Goal: Task Accomplishment & Management: Manage account settings

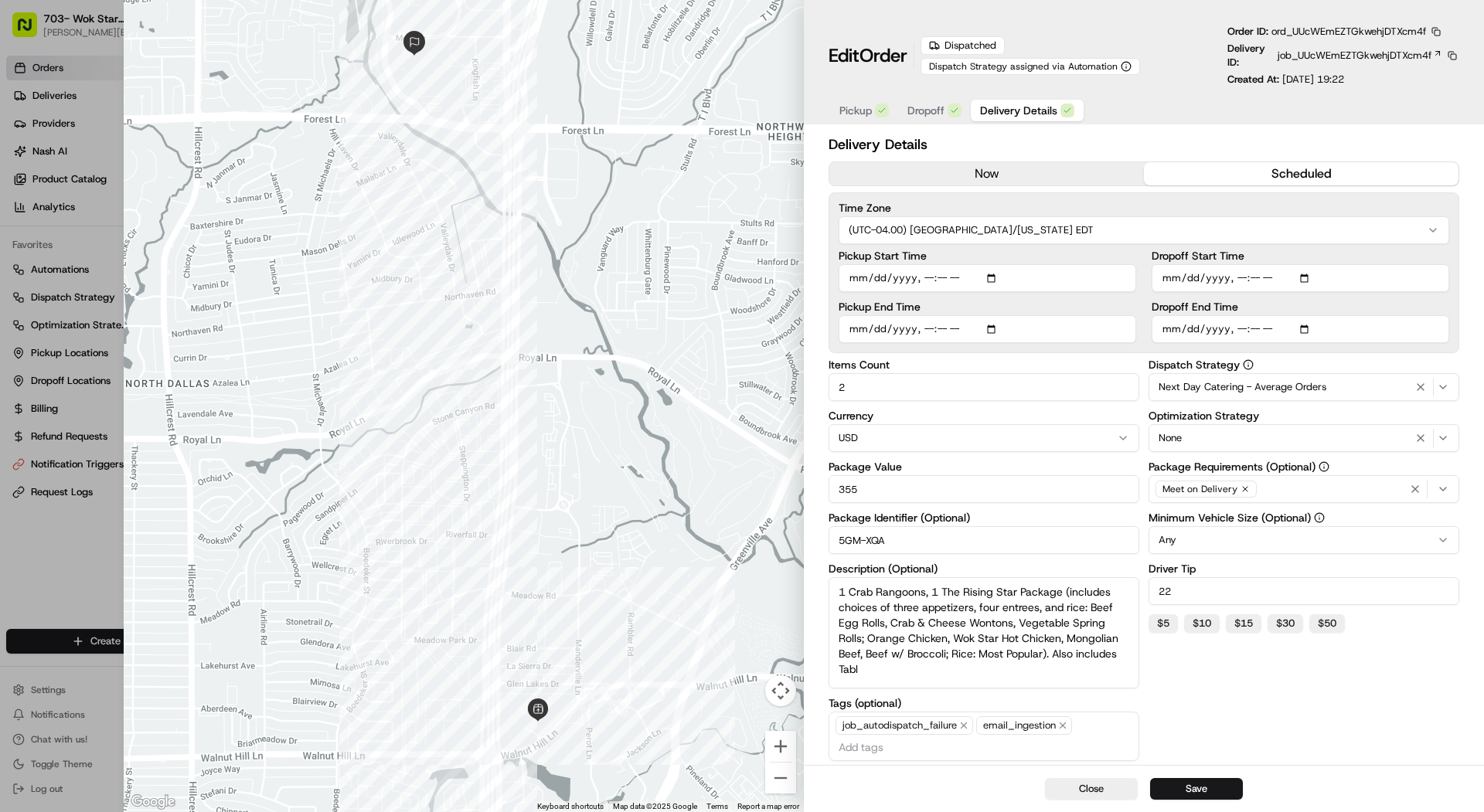
click at [51, 70] on div at bounding box center [742, 406] width 1484 height 812
type input "1"
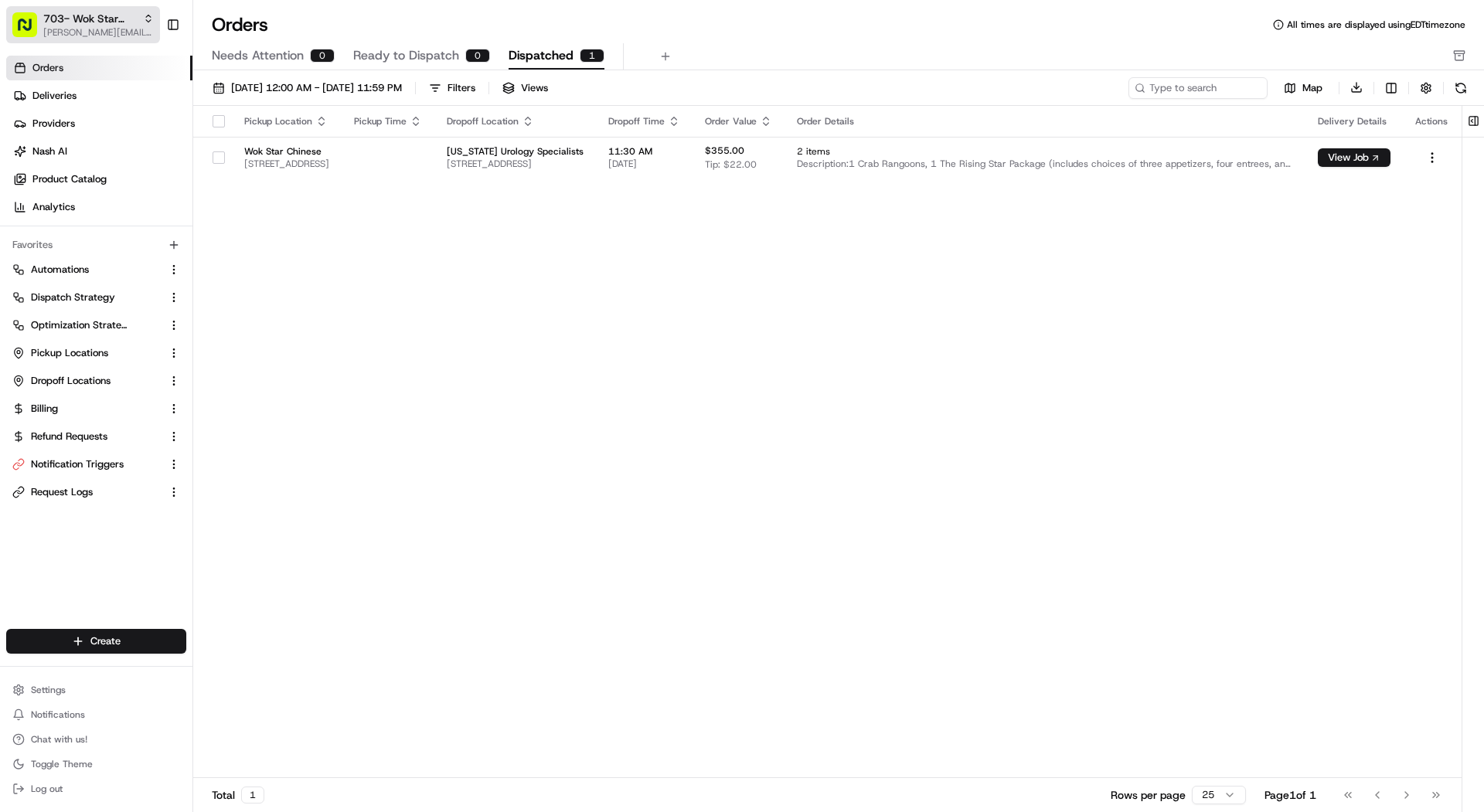
click at [73, 33] on span "[PERSON_NAME][EMAIL_ADDRESS][DOMAIN_NAME]" at bounding box center [98, 32] width 110 height 13
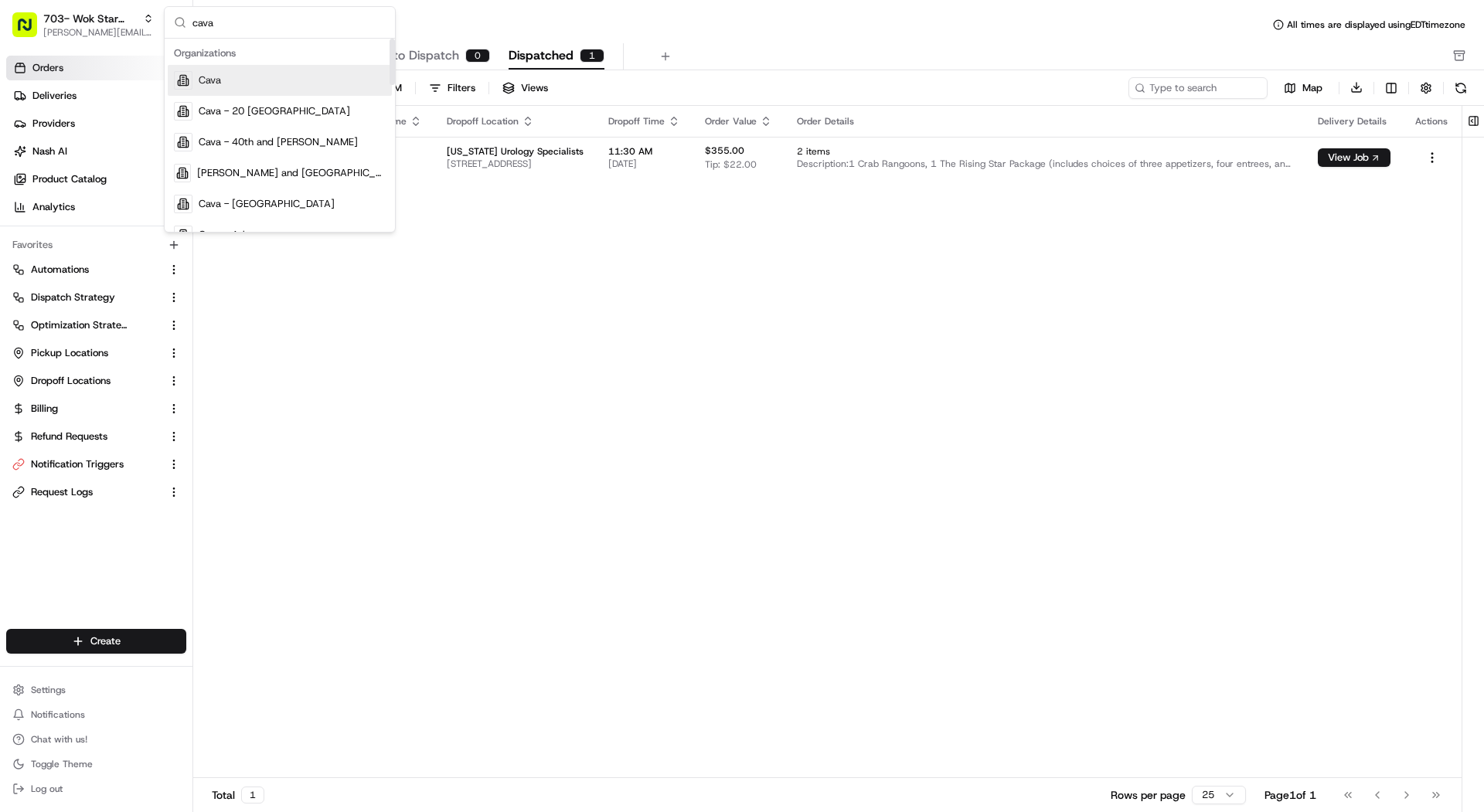
type input "cava"
click at [249, 68] on div "Cava" at bounding box center [279, 80] width 224 height 31
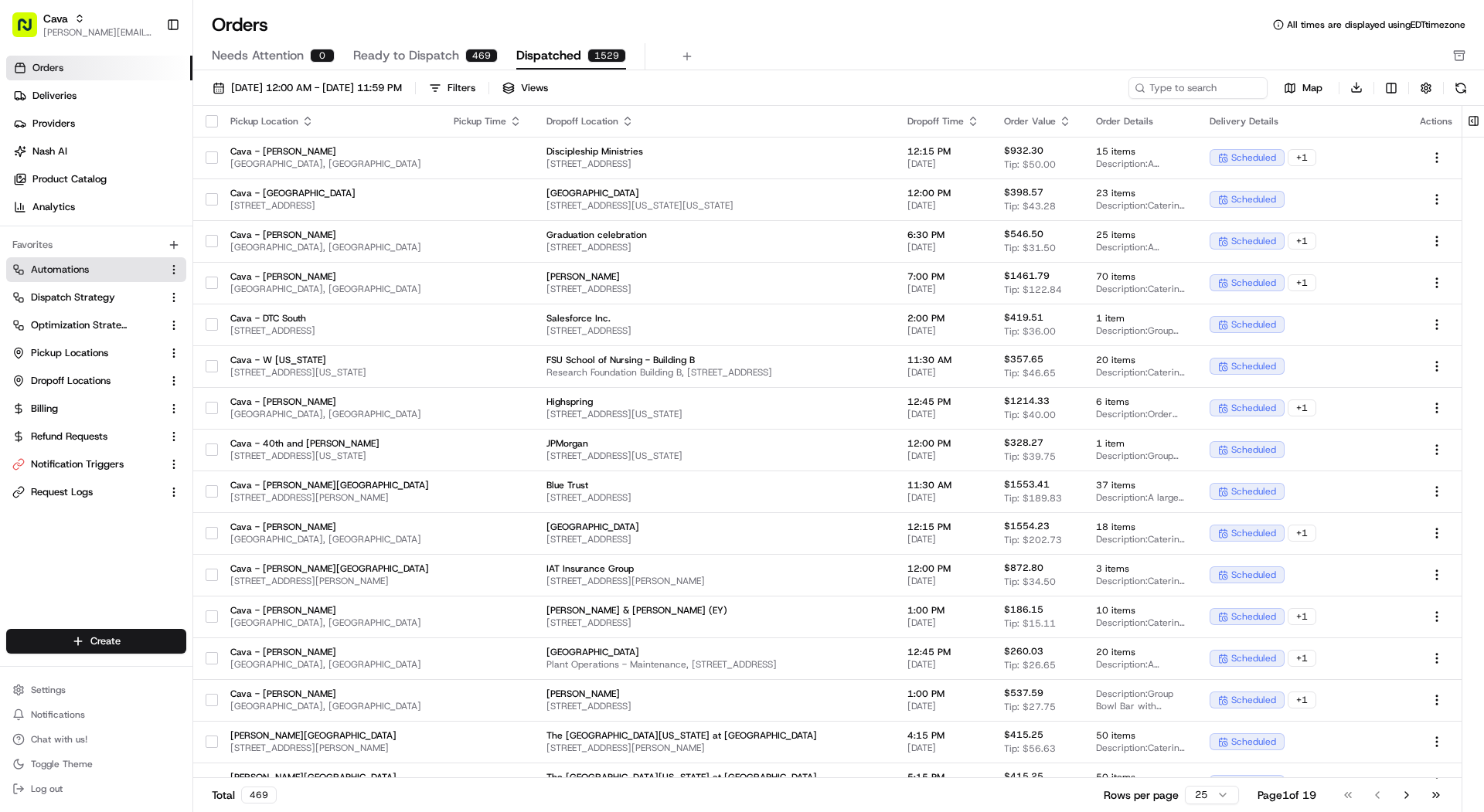
click at [103, 272] on link "Automations" at bounding box center [87, 269] width 149 height 14
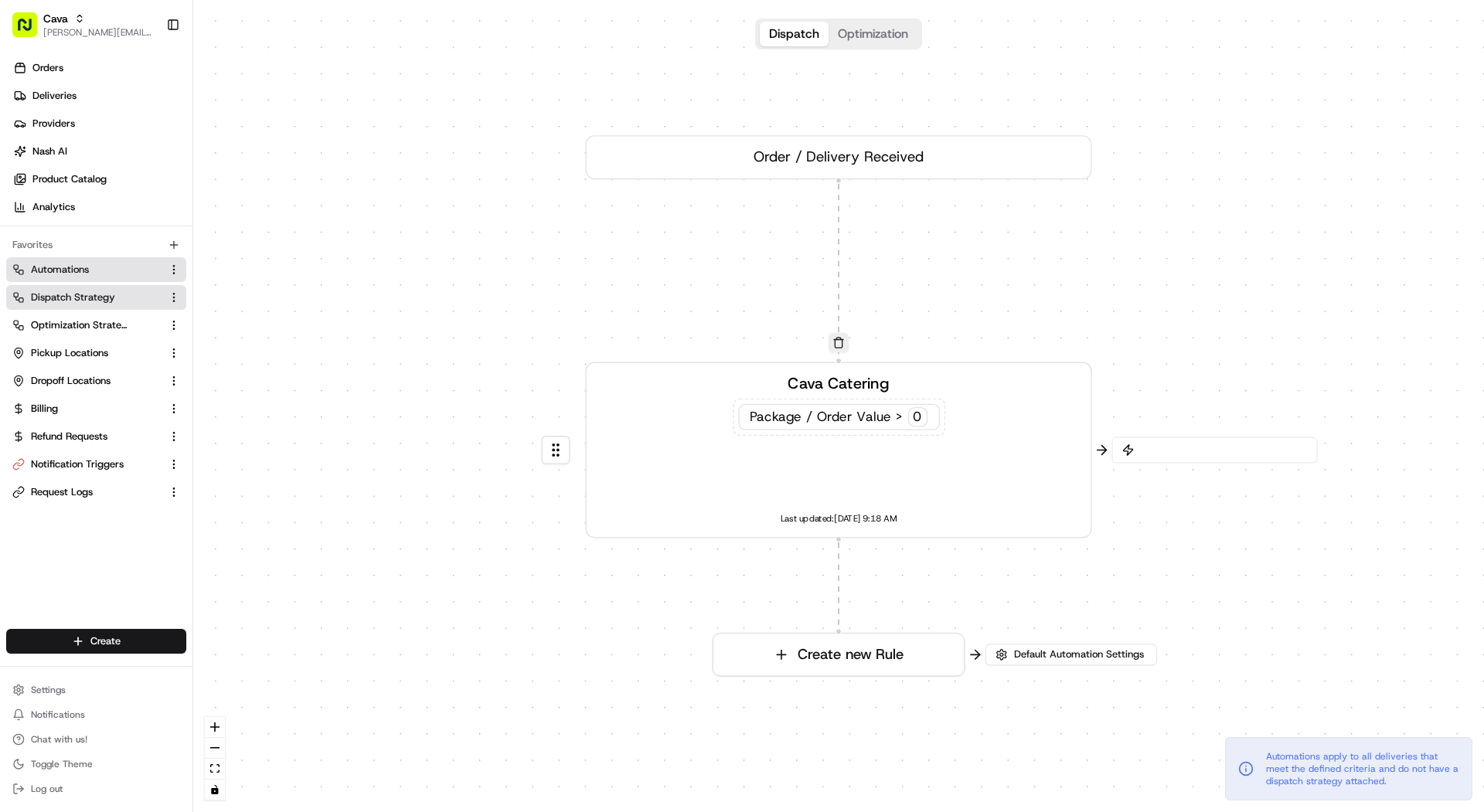
click at [103, 297] on span "Dispatch Strategy" at bounding box center [73, 297] width 84 height 14
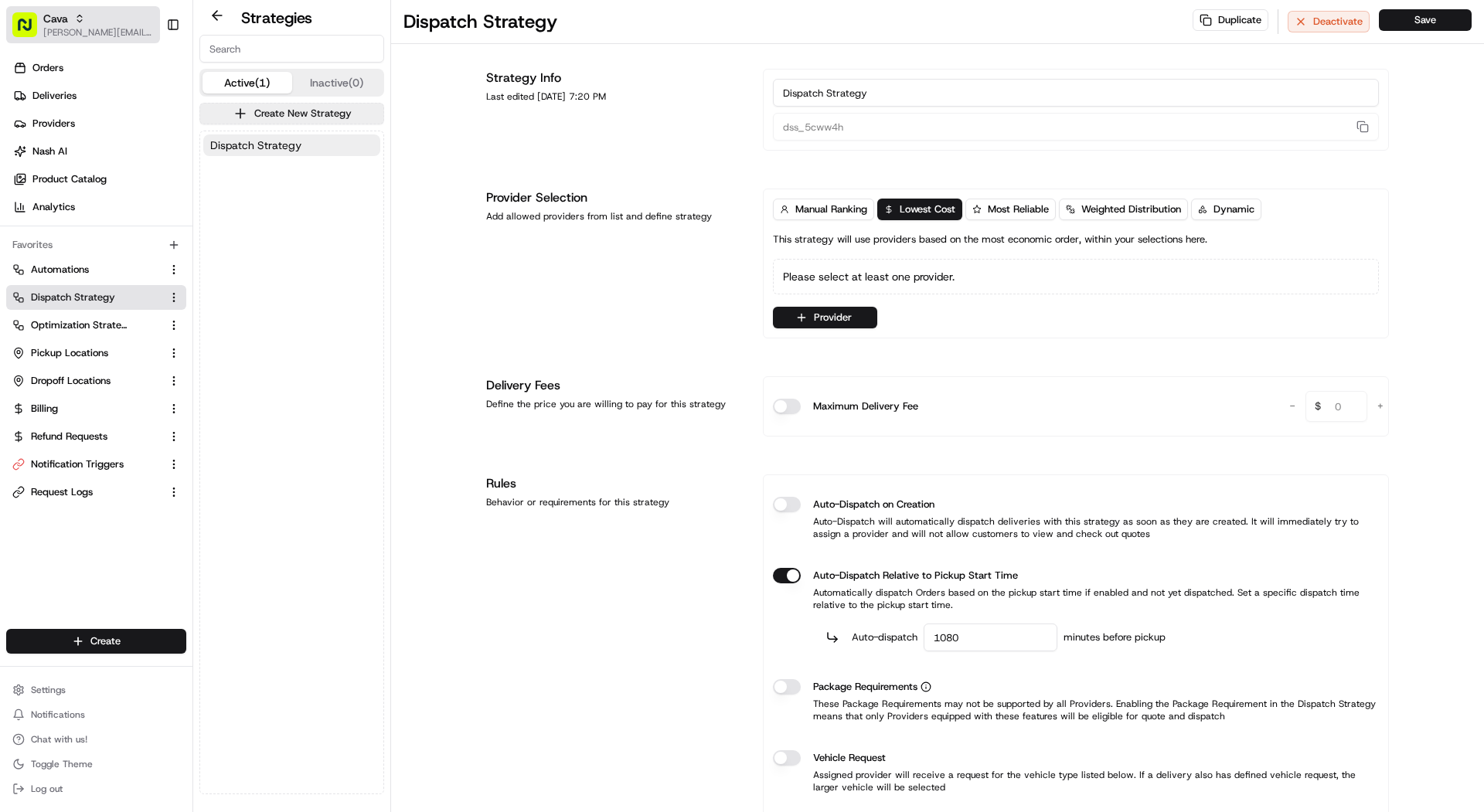
click at [108, 29] on span "[PERSON_NAME][EMAIL_ADDRESS][DOMAIN_NAME]" at bounding box center [98, 32] width 110 height 13
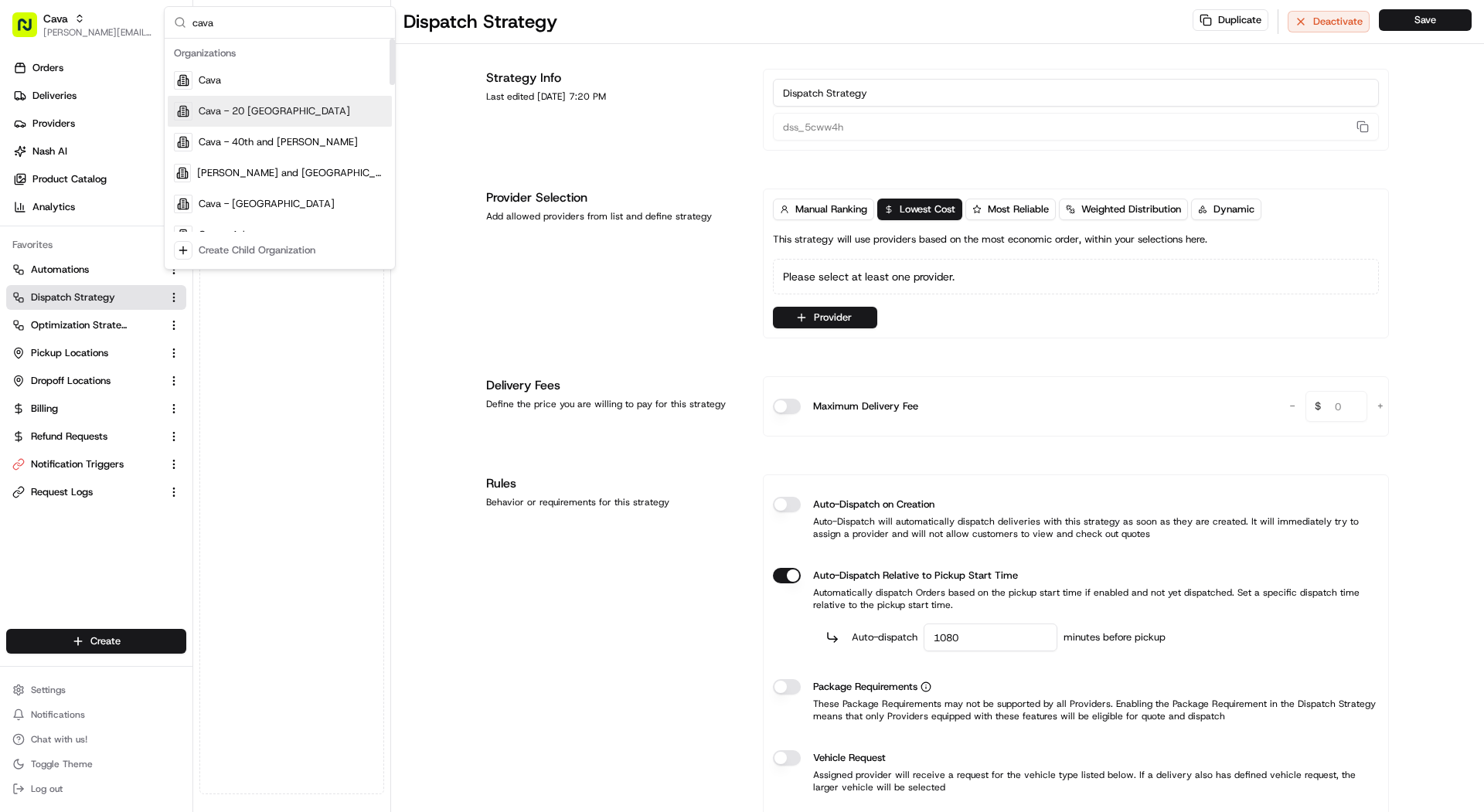
type input "cava"
click at [289, 110] on div "Cava - 20 Midtown" at bounding box center [279, 111] width 224 height 31
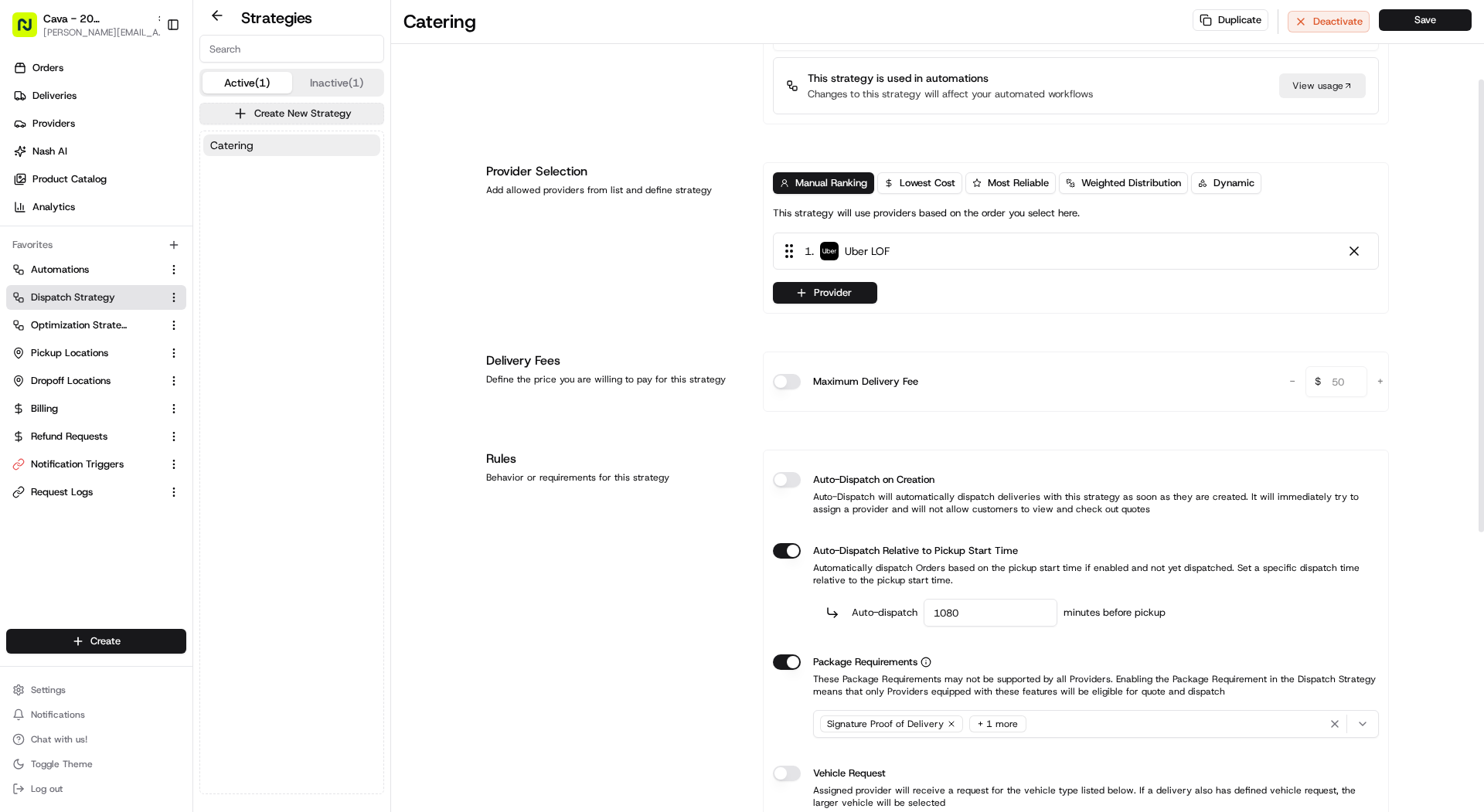
scroll to position [76, 0]
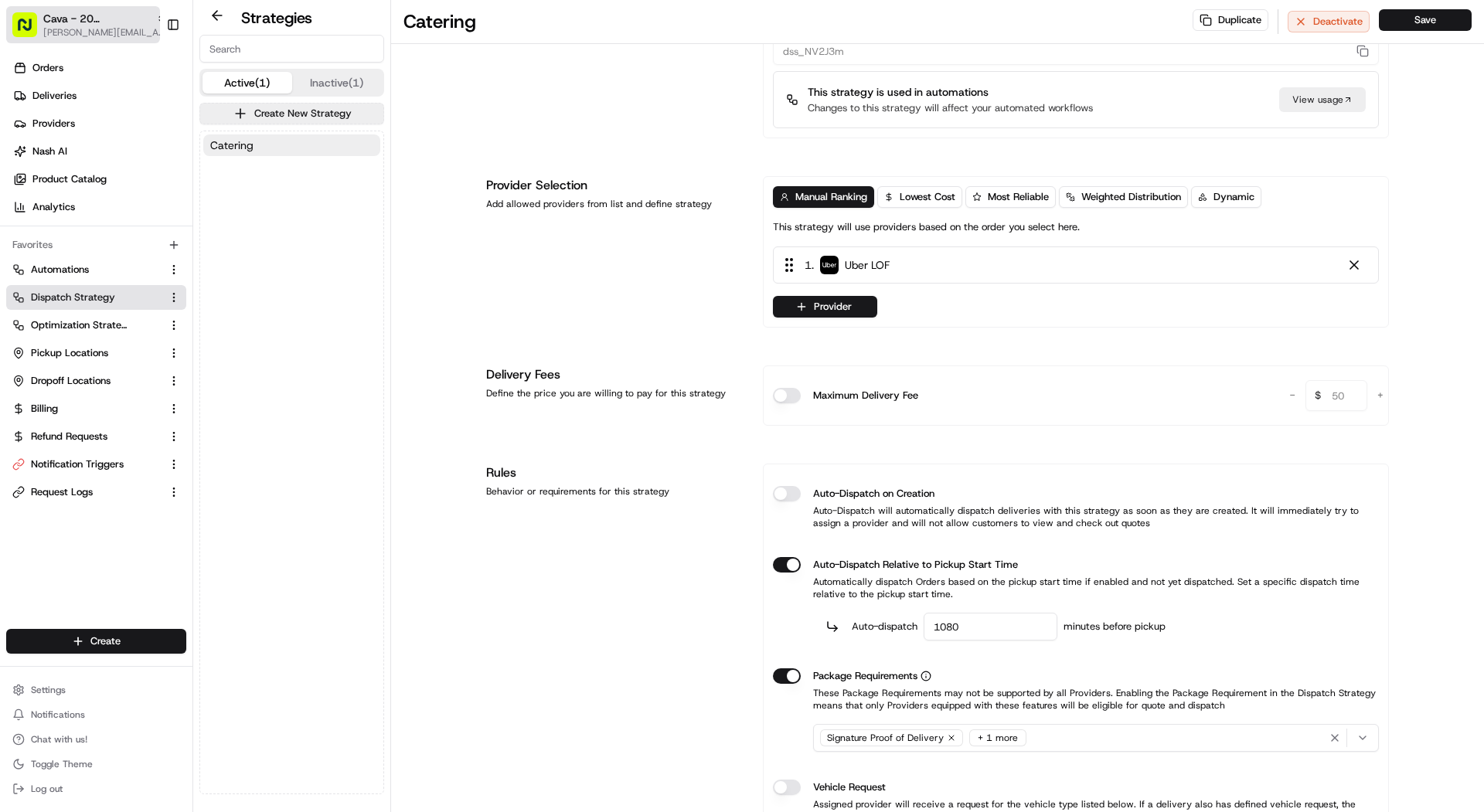
click at [142, 22] on div "Cava - 20 Midtown" at bounding box center [105, 18] width 123 height 16
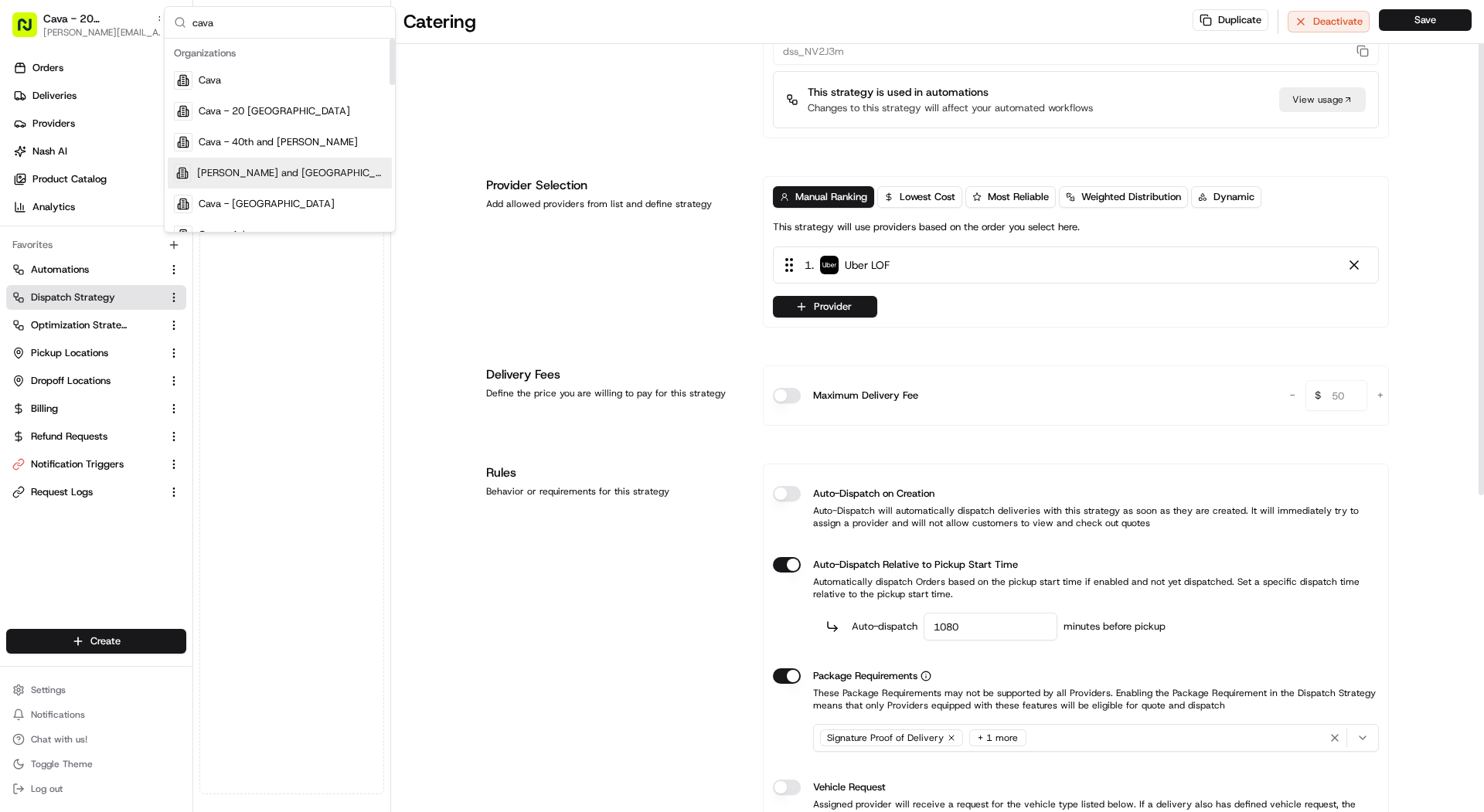
type input "cava"
click at [316, 183] on div "Cava - Adams and Brookhurst" at bounding box center [279, 173] width 224 height 31
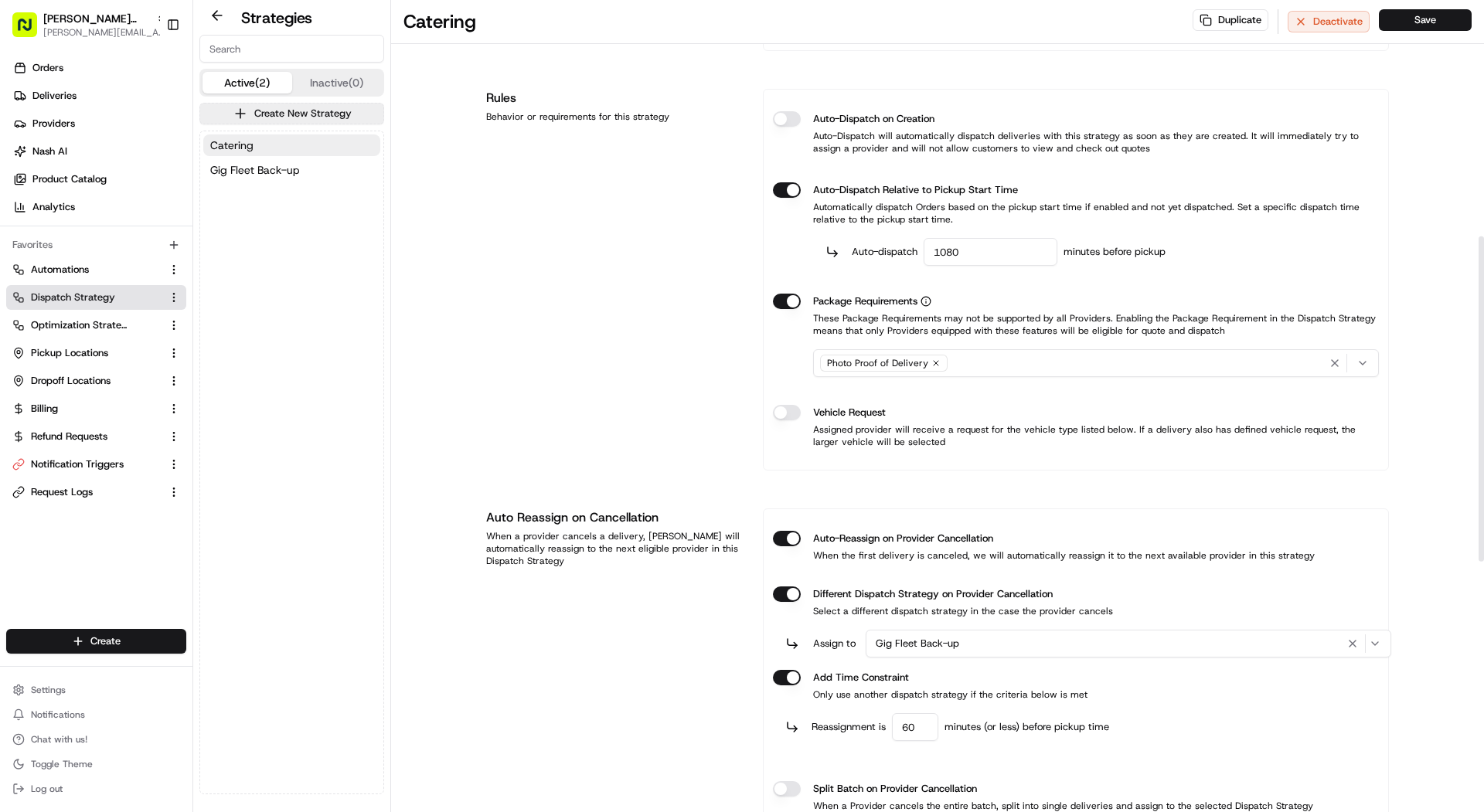
scroll to position [591, 0]
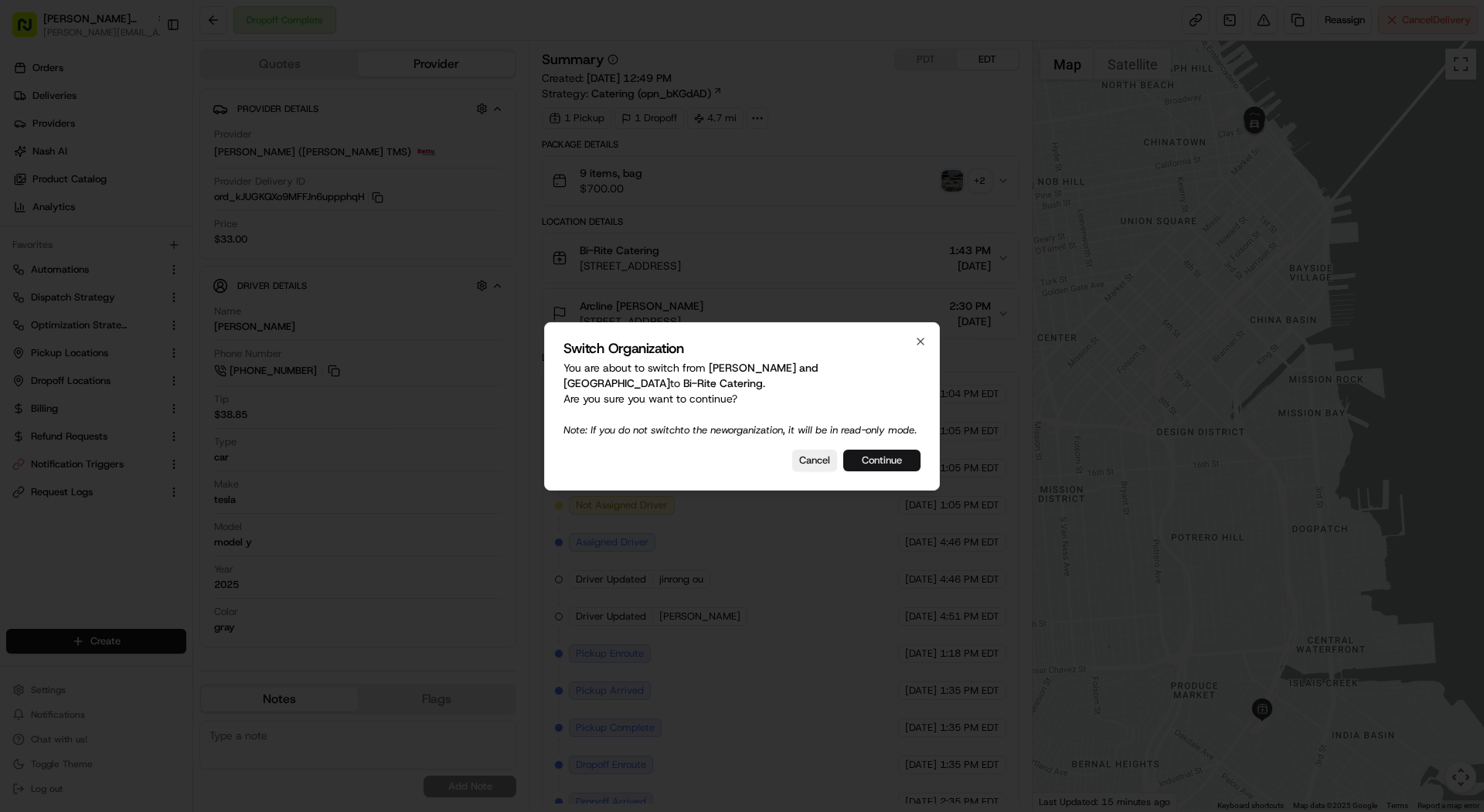
click at [888, 460] on button "Continue" at bounding box center [882, 460] width 78 height 22
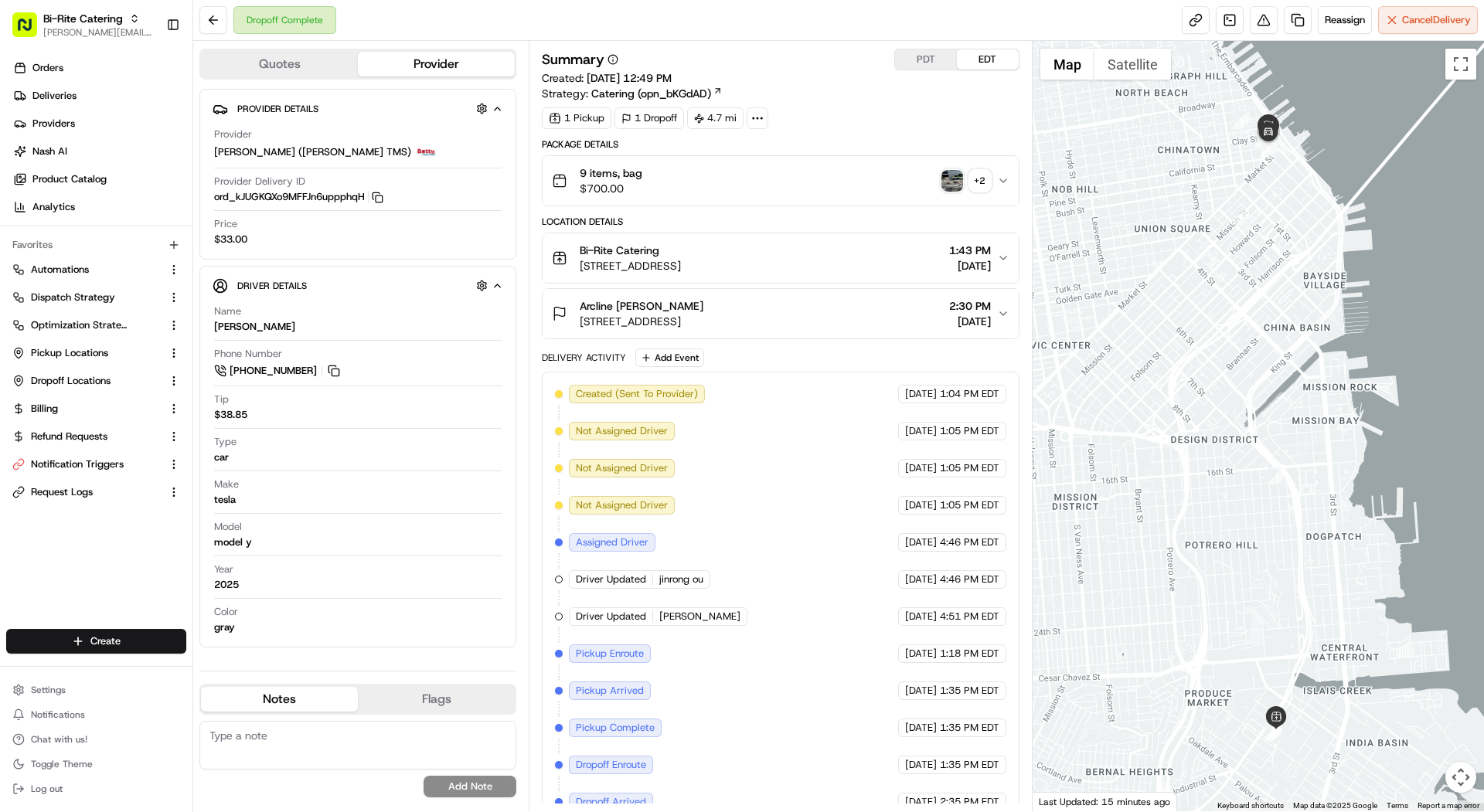
scroll to position [48, 0]
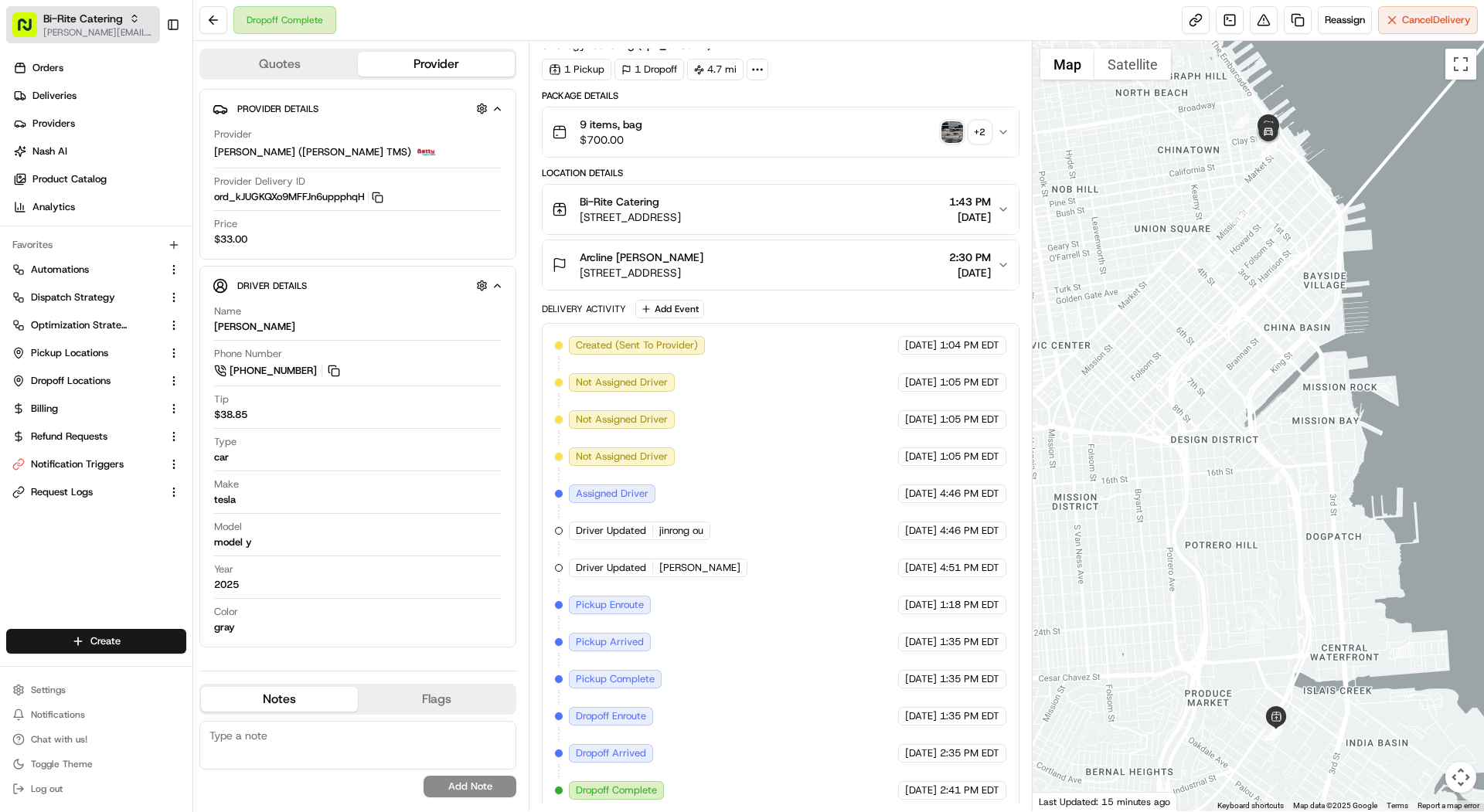
click at [113, 28] on span "[PERSON_NAME][EMAIL_ADDRESS][DOMAIN_NAME]" at bounding box center [98, 32] width 110 height 13
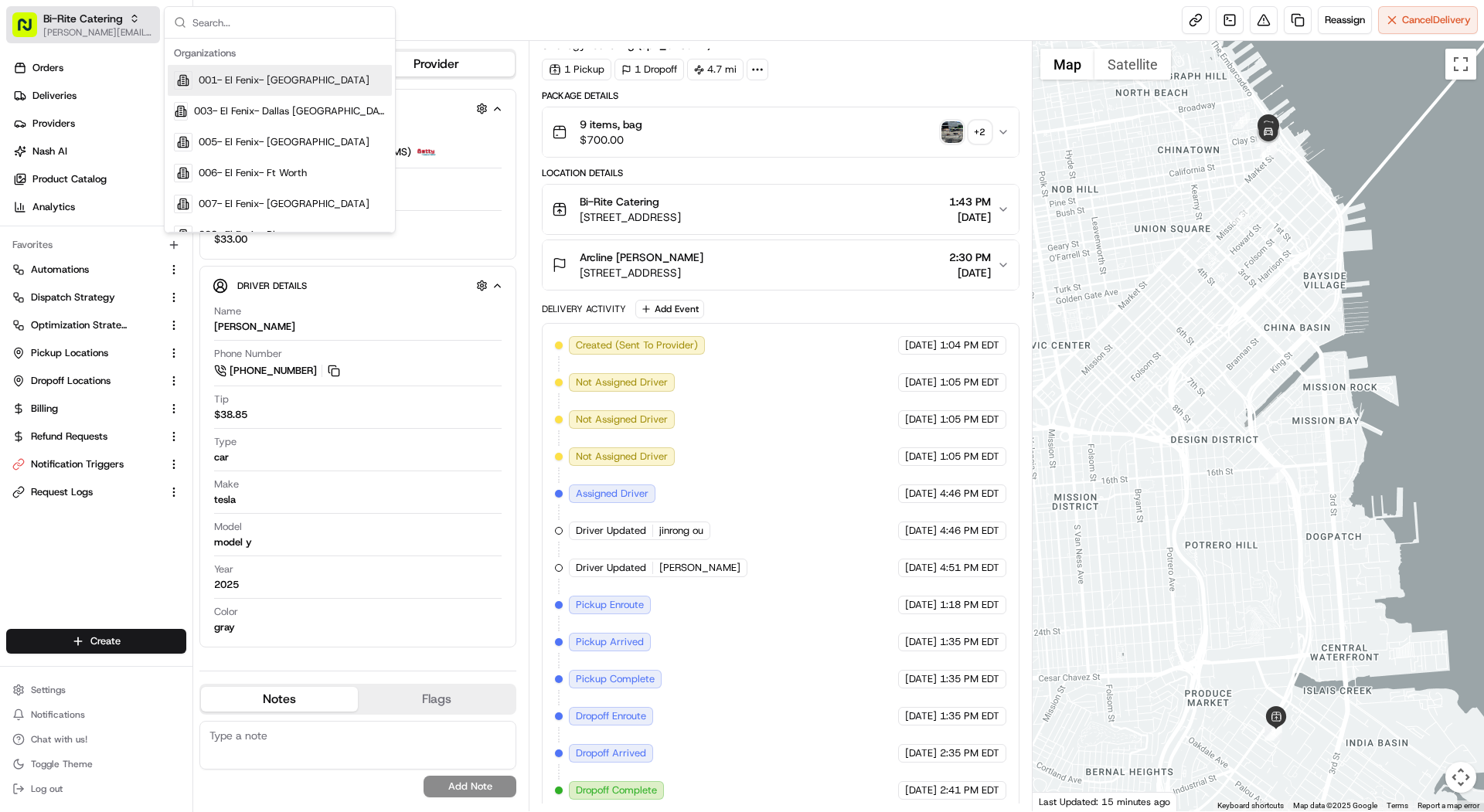
type input "v"
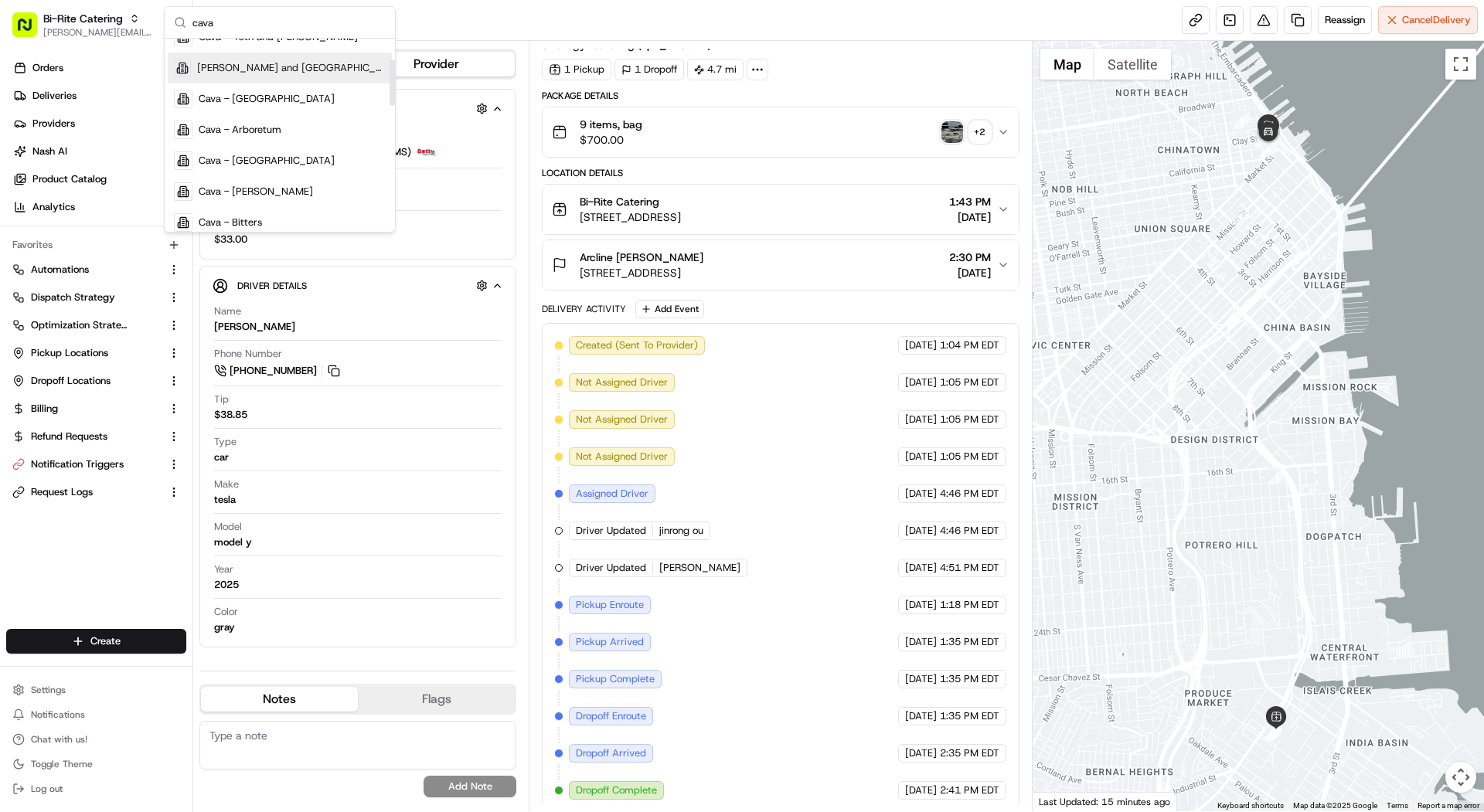
scroll to position [109, 0]
type input "cava"
click at [259, 181] on span "Cava - Belle Meade" at bounding box center [255, 188] width 114 height 14
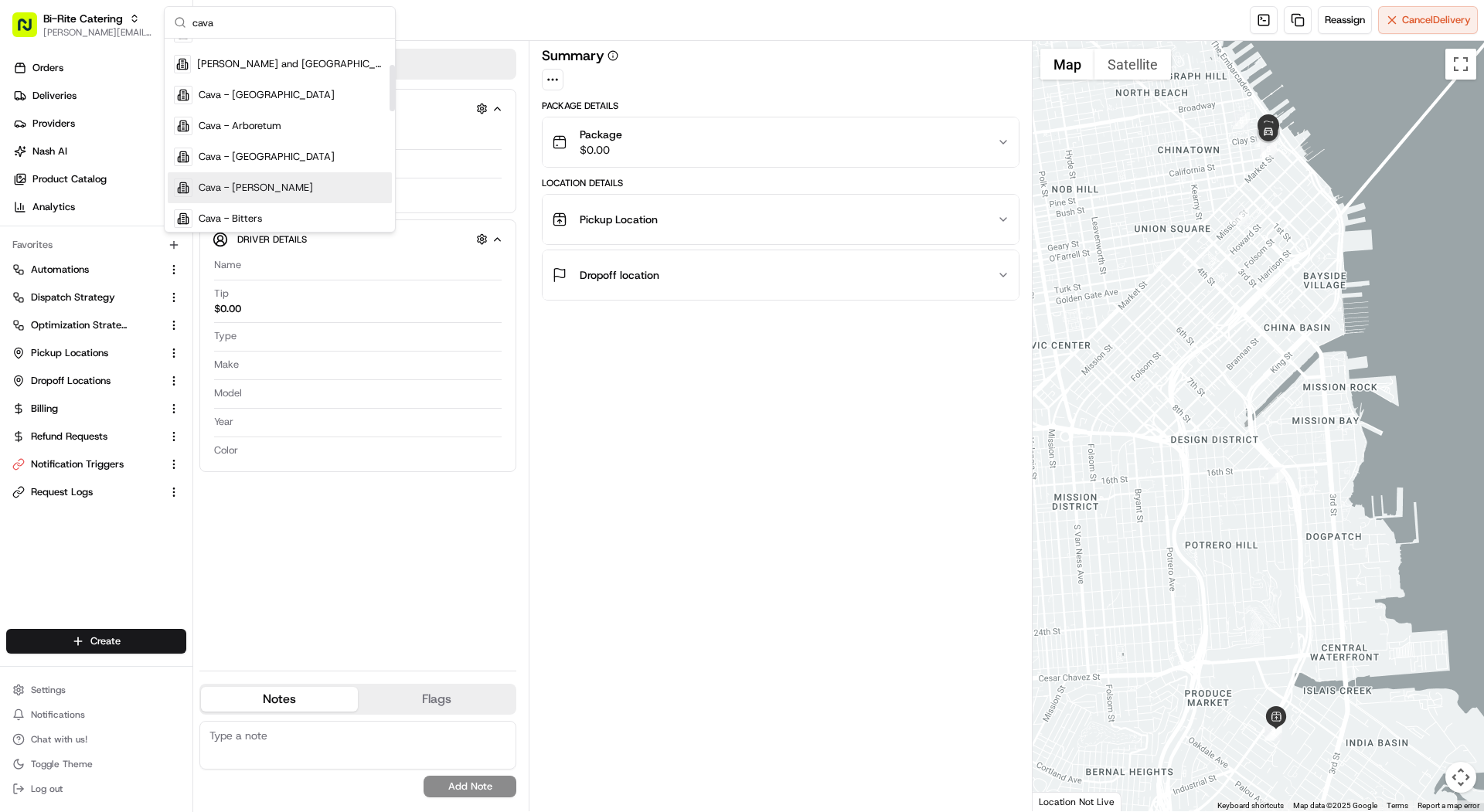
scroll to position [0, 0]
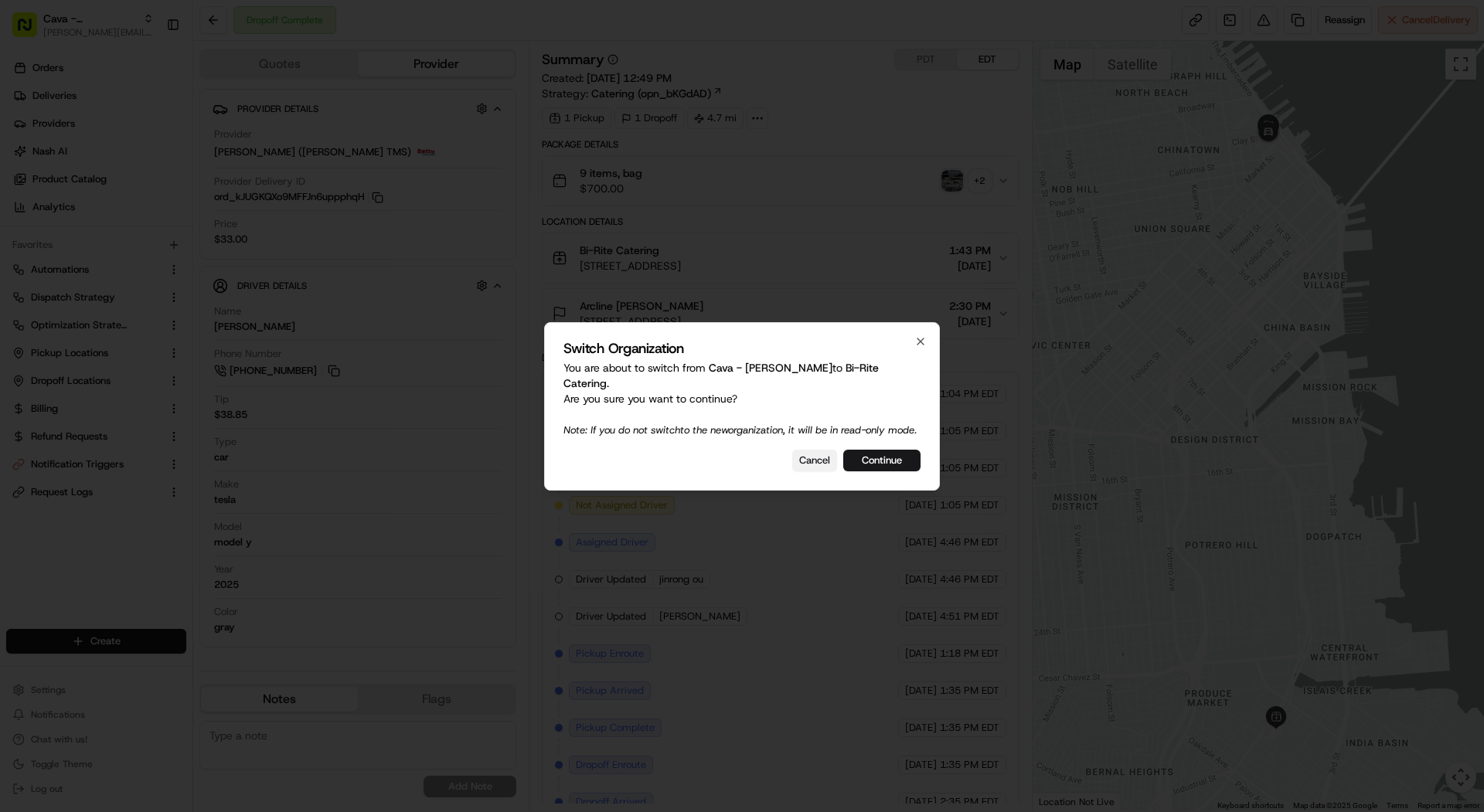
click at [808, 459] on button "Cancel" at bounding box center [815, 460] width 45 height 22
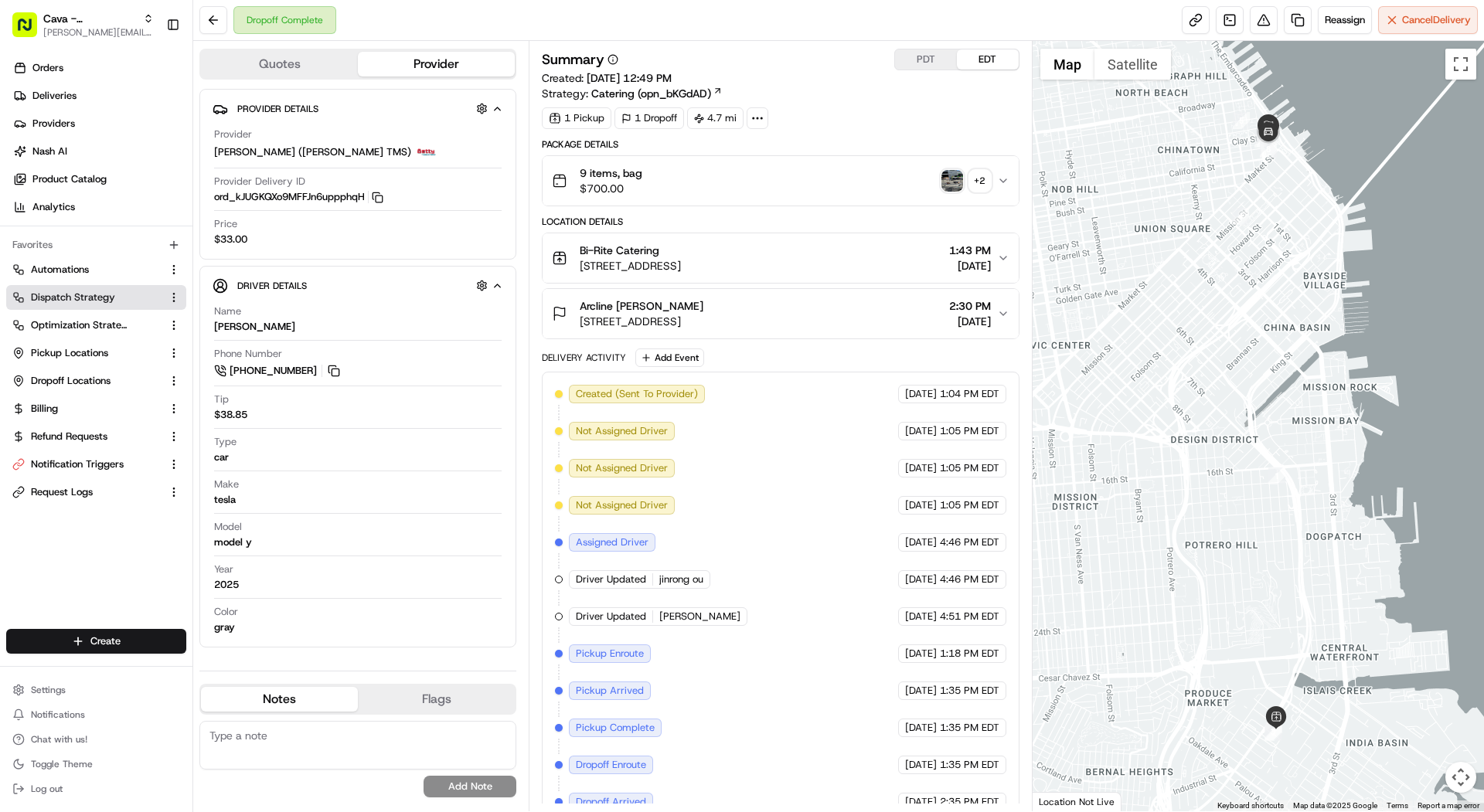
click at [131, 298] on link "Dispatch Strategy" at bounding box center [87, 297] width 149 height 14
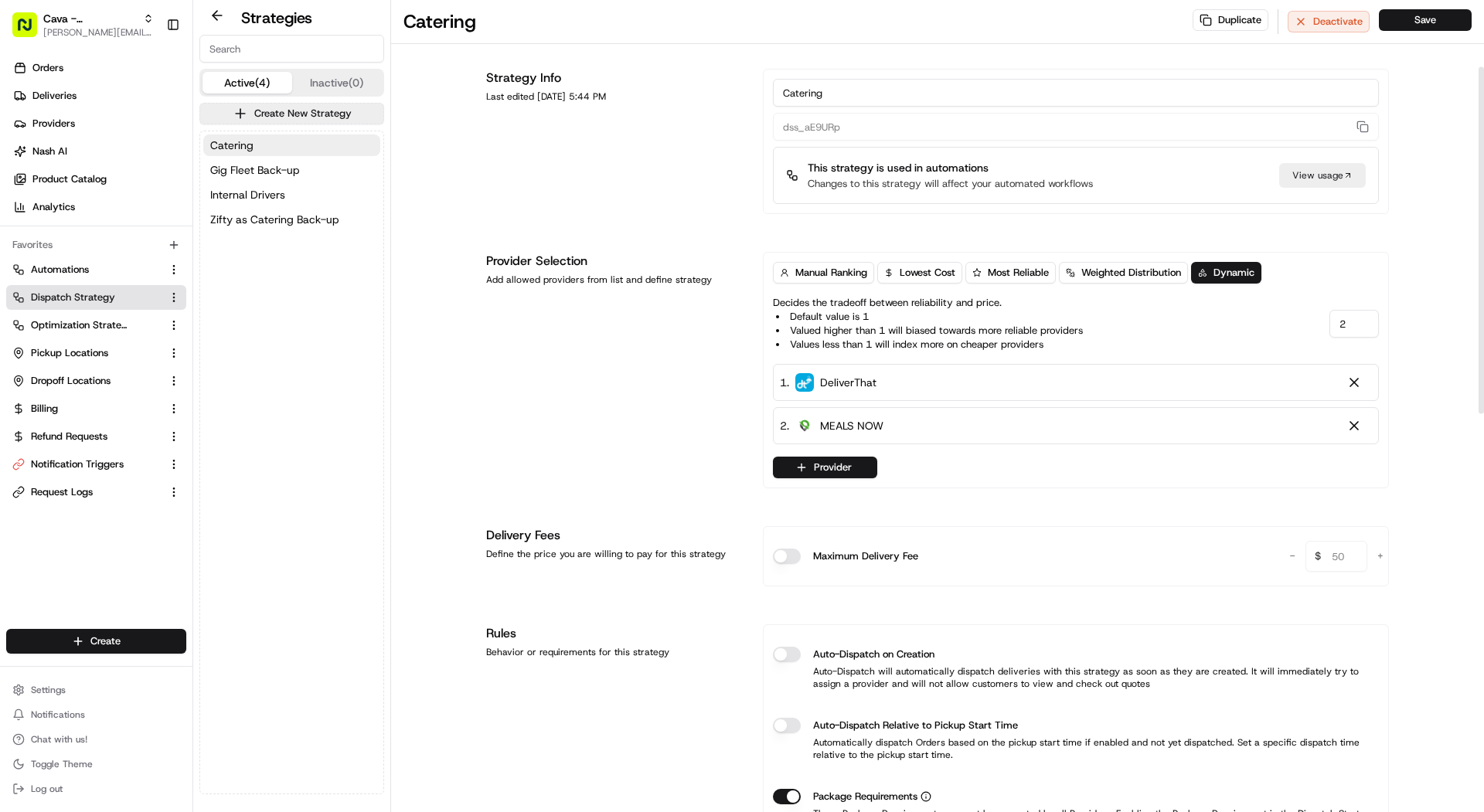
scroll to position [195, 0]
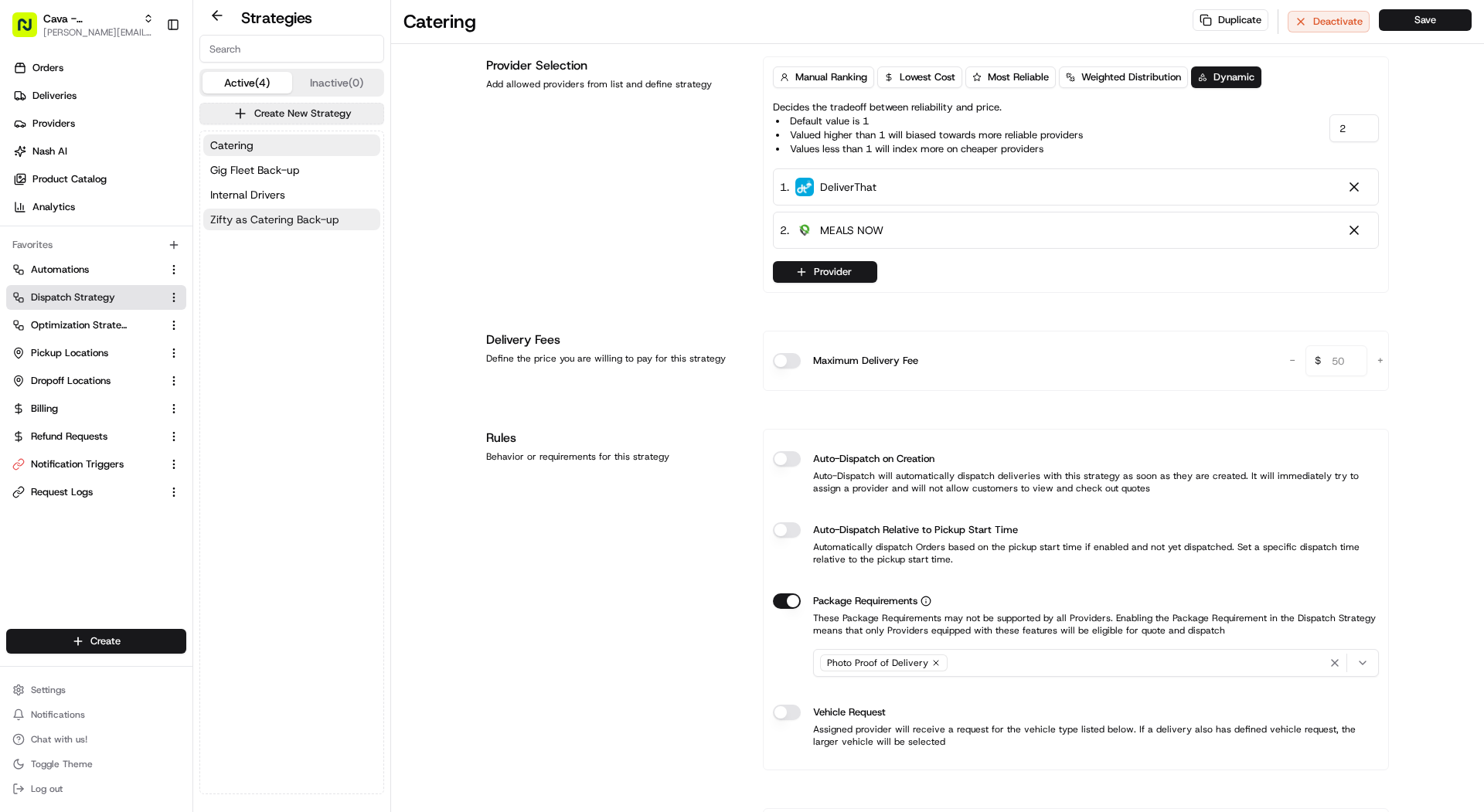
click at [237, 209] on button "Zifty as Catering Back-up" at bounding box center [292, 219] width 177 height 22
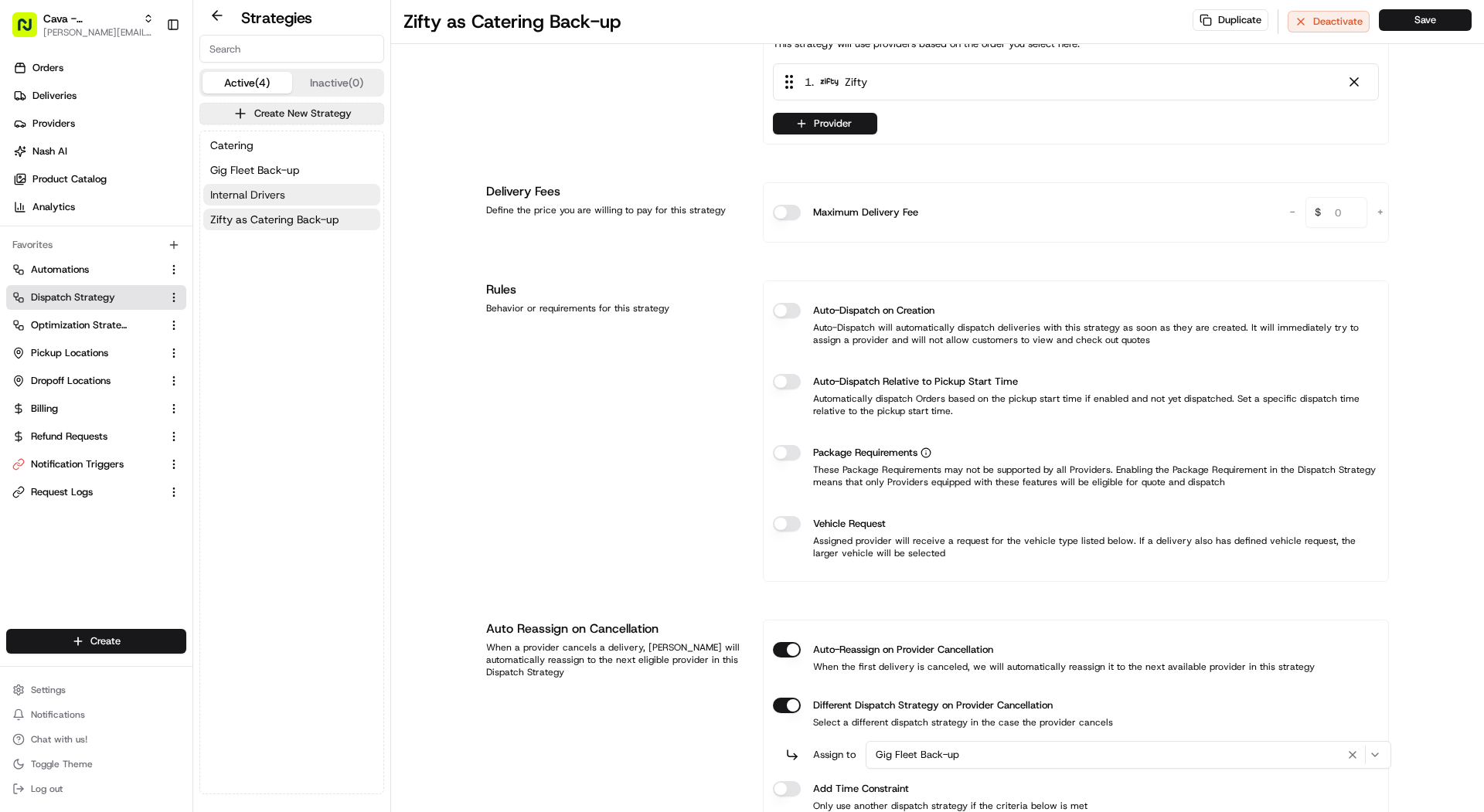
click at [247, 188] on span "Internal Drivers" at bounding box center [248, 194] width 75 height 16
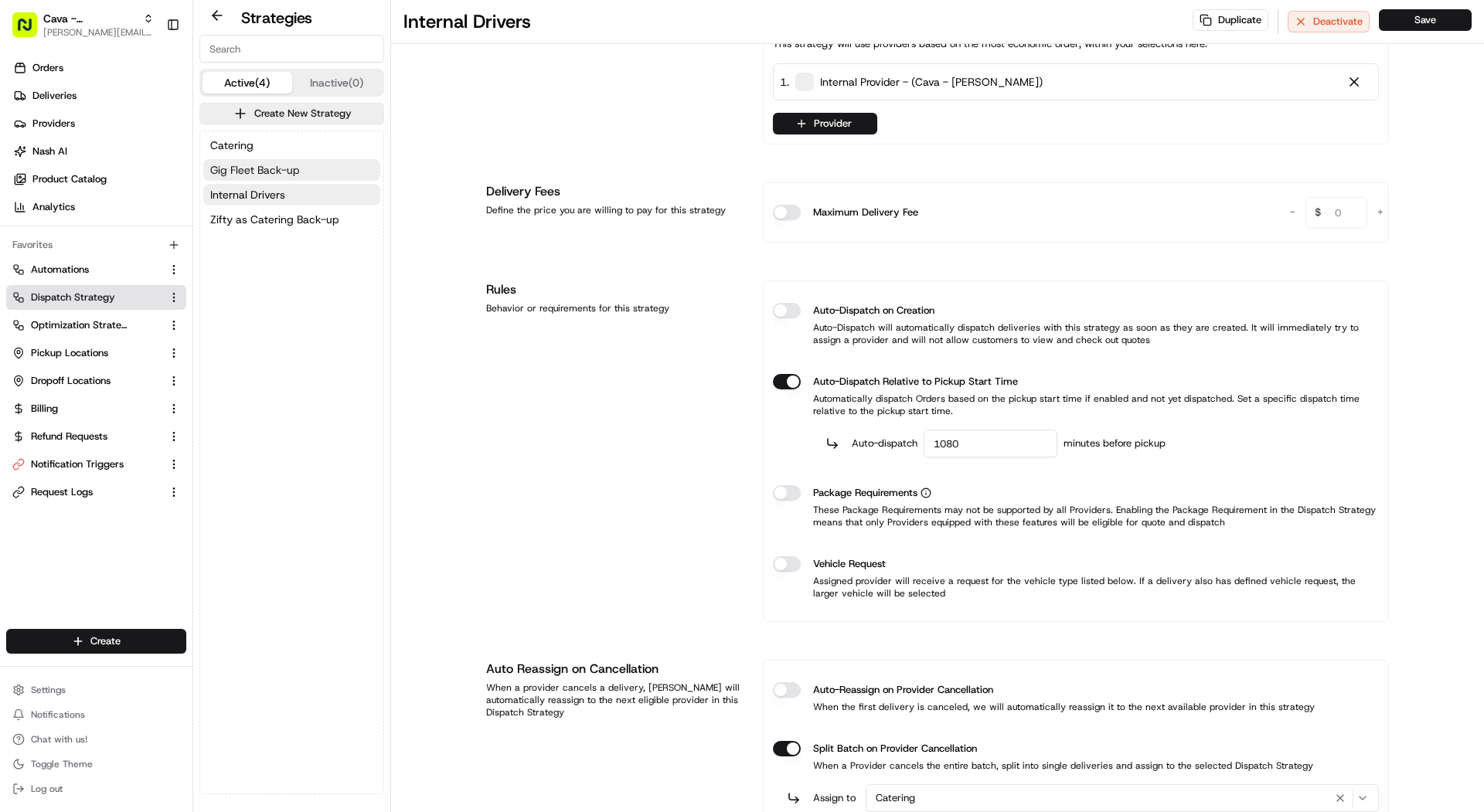
click at [245, 173] on span "Gig Fleet Back-up" at bounding box center [254, 170] width 89 height 16
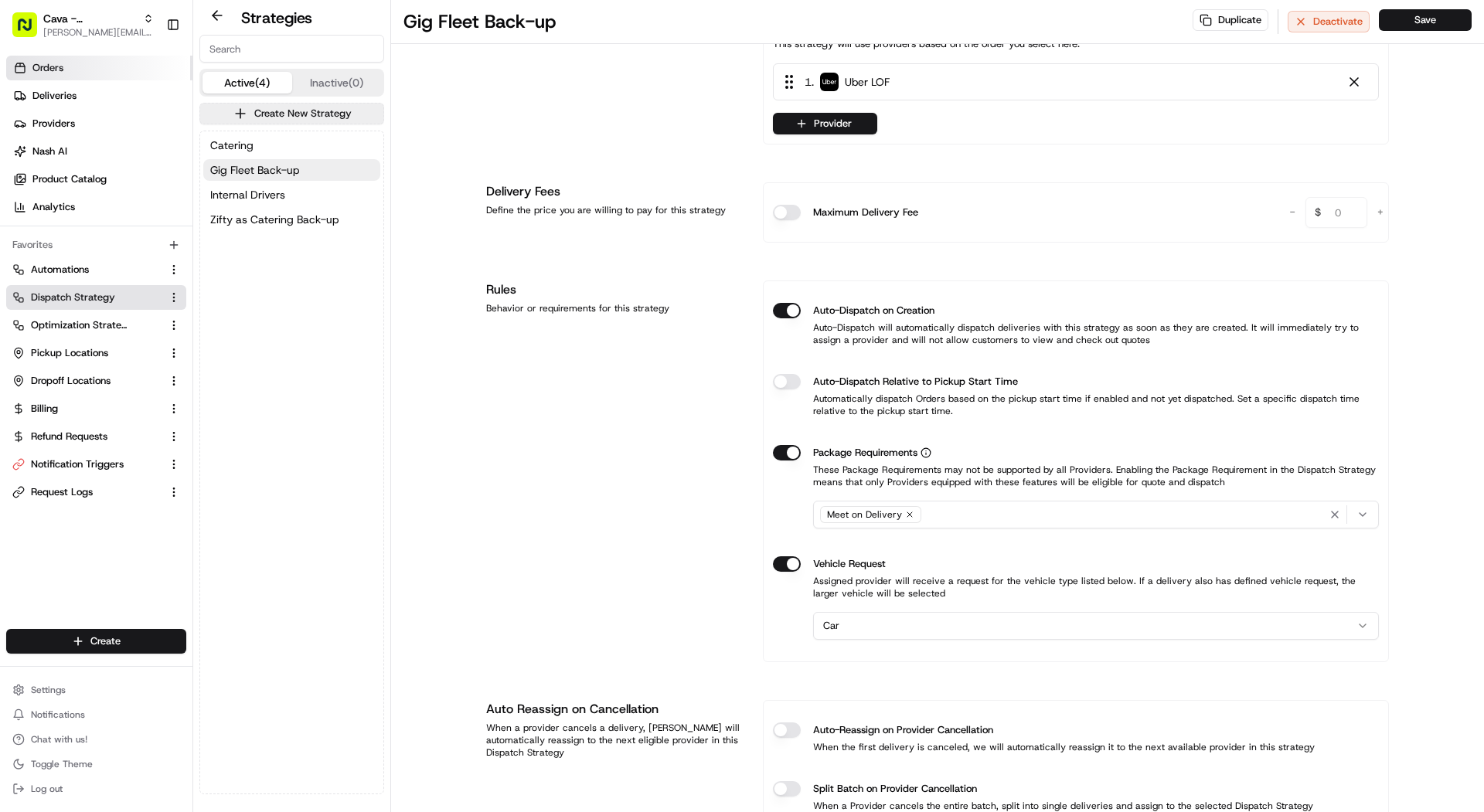
click at [54, 76] on link "Orders" at bounding box center [98, 68] width 186 height 25
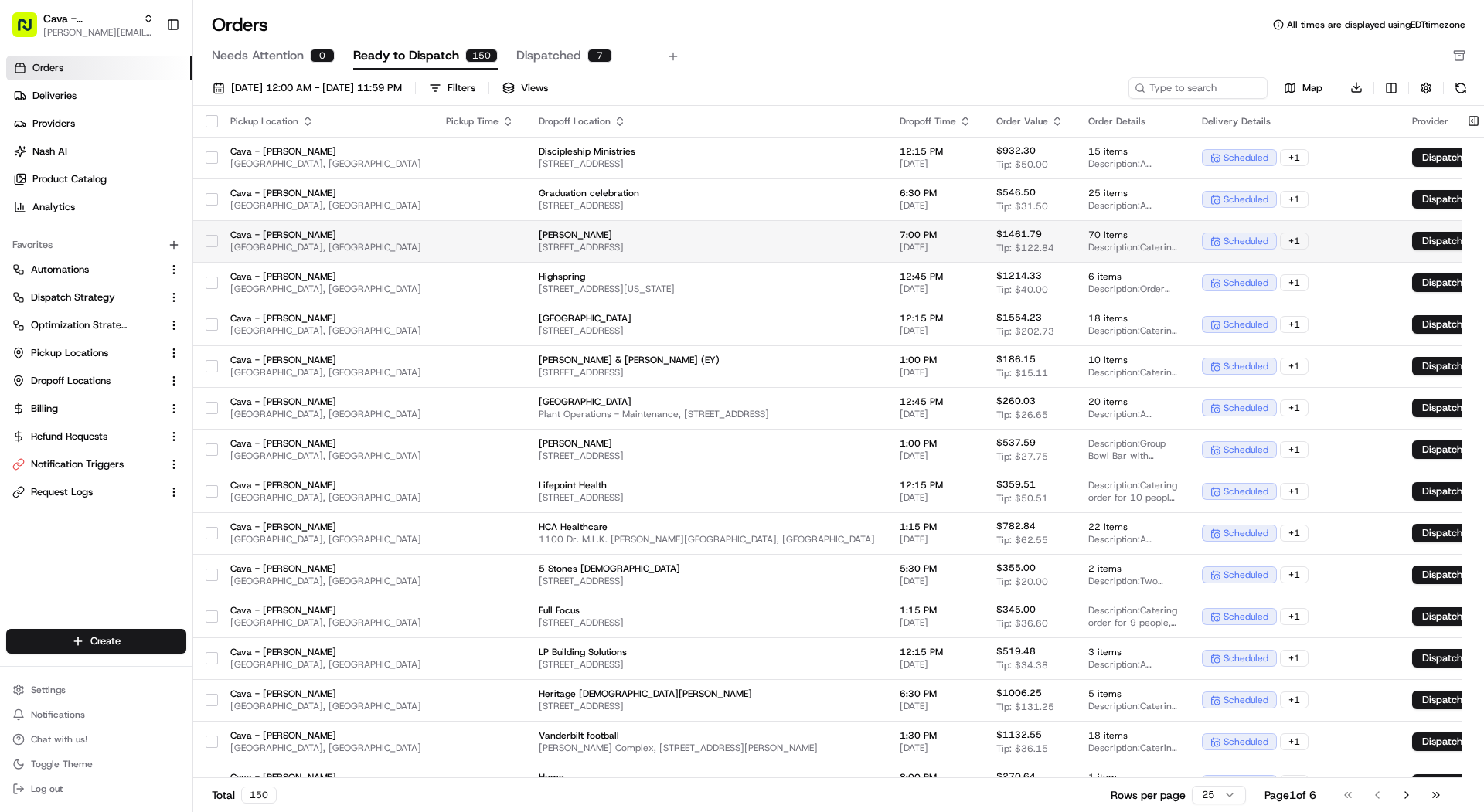
scroll to position [0, 74]
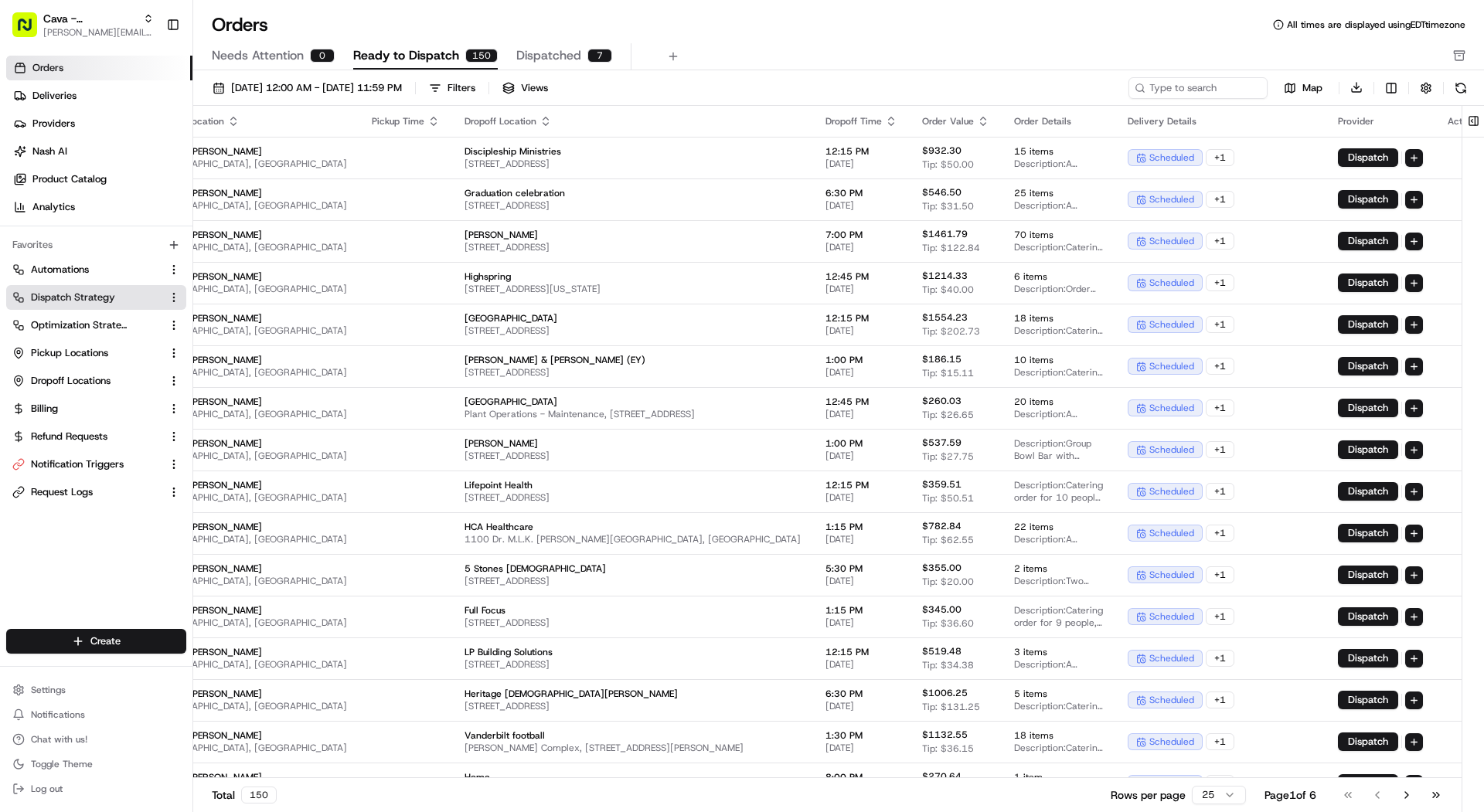
click at [109, 297] on span "Dispatch Strategy" at bounding box center [73, 297] width 84 height 14
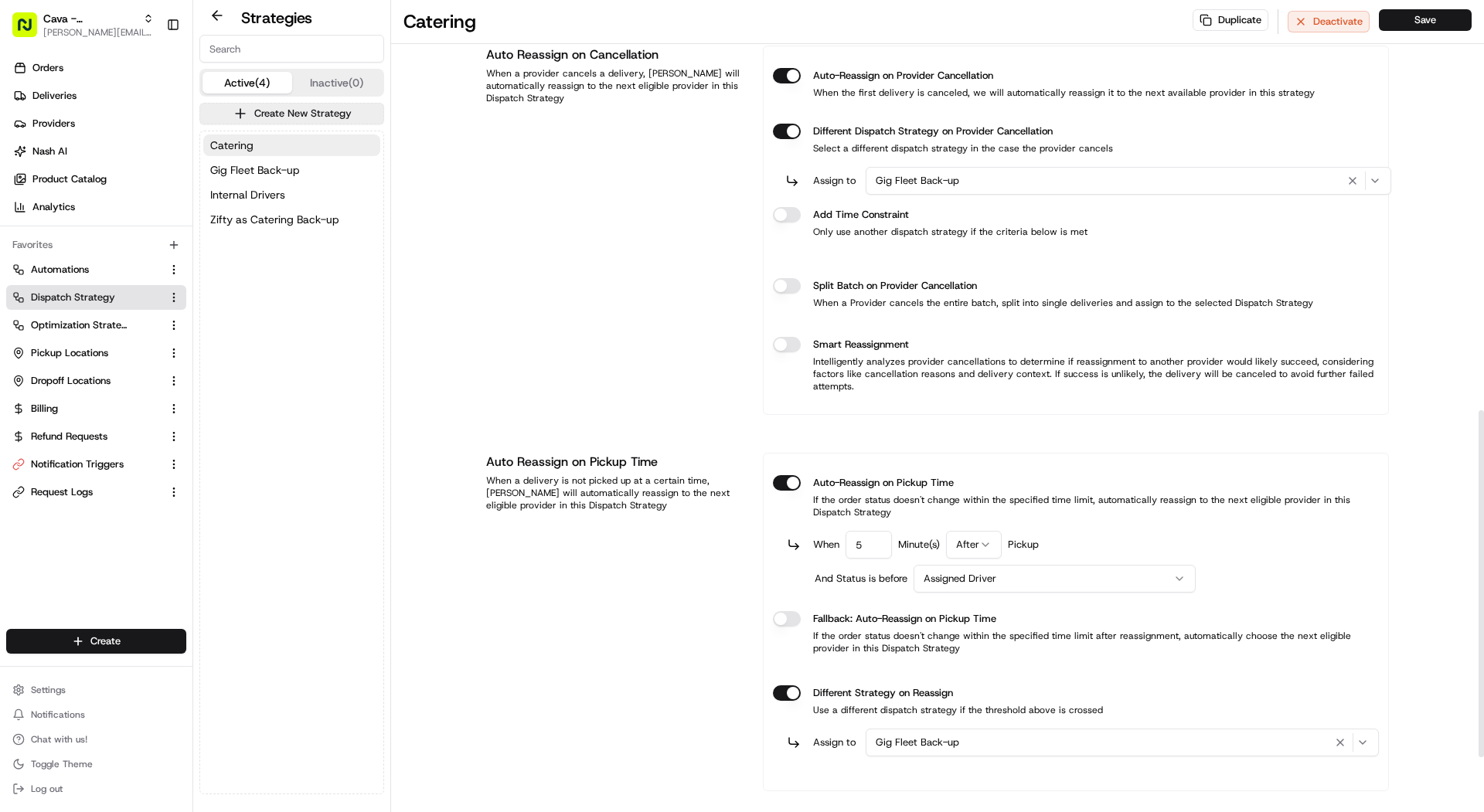
scroll to position [983, 0]
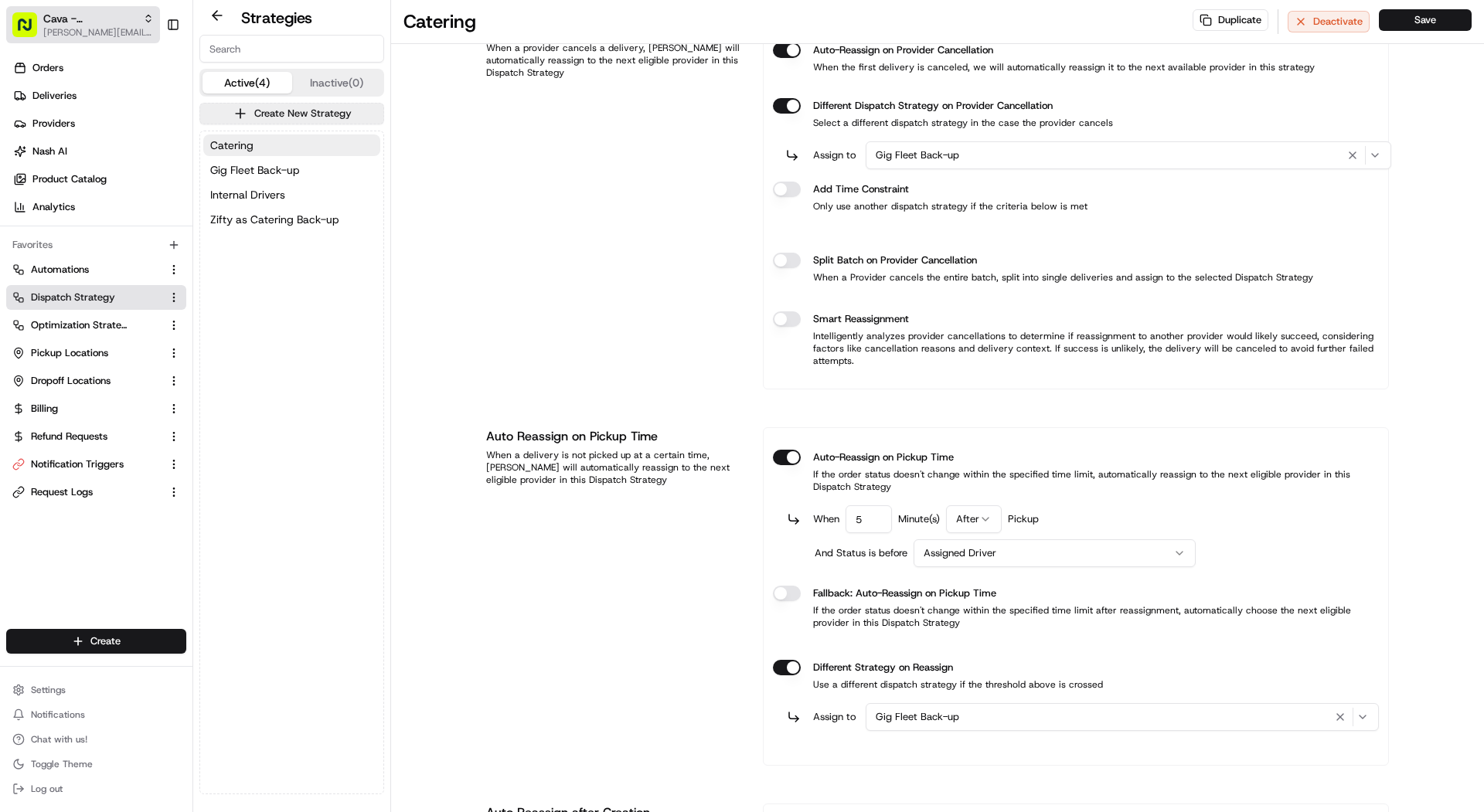
click at [70, 26] on span "Cava - Belle Meade" at bounding box center [90, 18] width 93 height 16
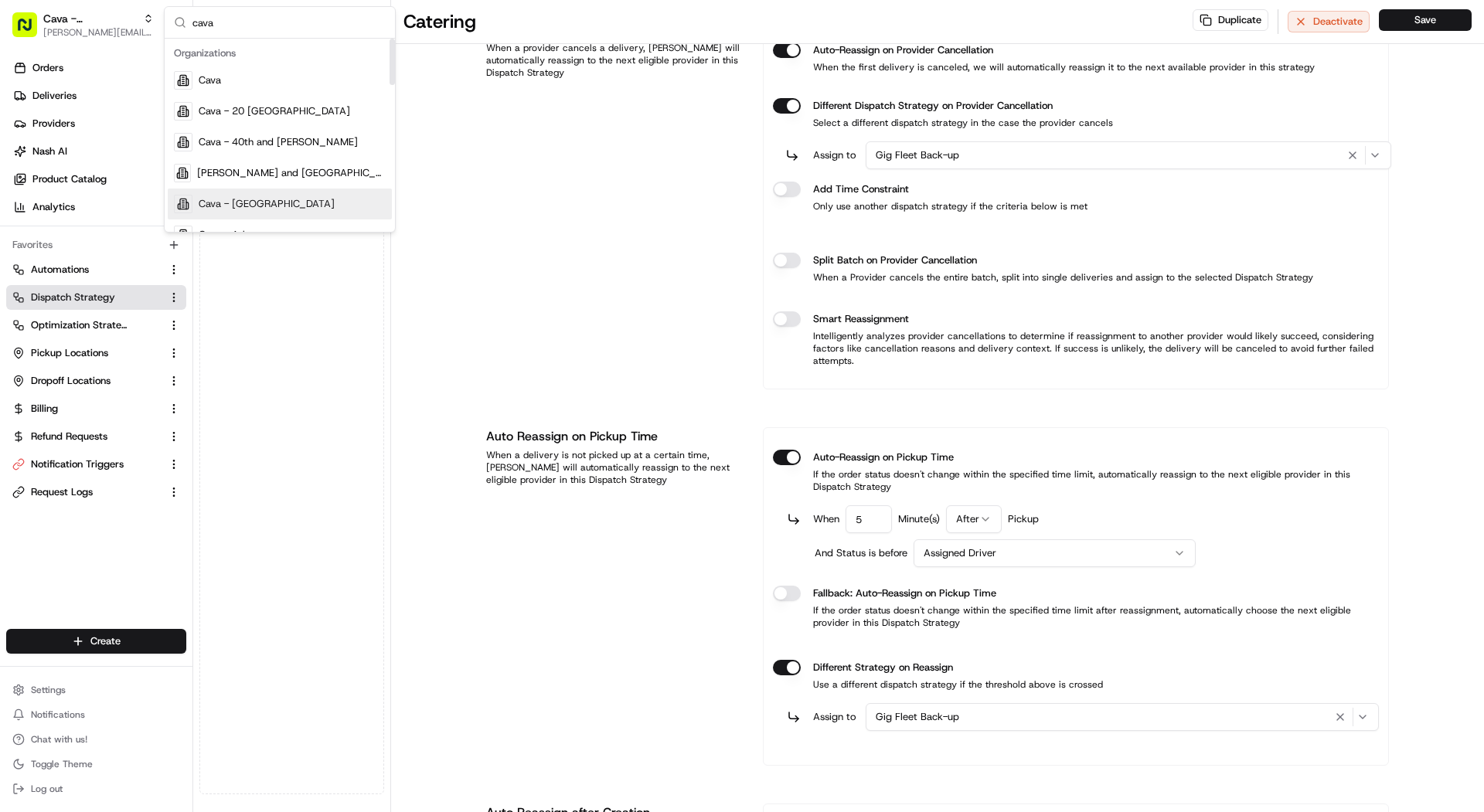
type input "cava"
click at [234, 197] on span "Cava - Alexandria" at bounding box center [266, 203] width 136 height 14
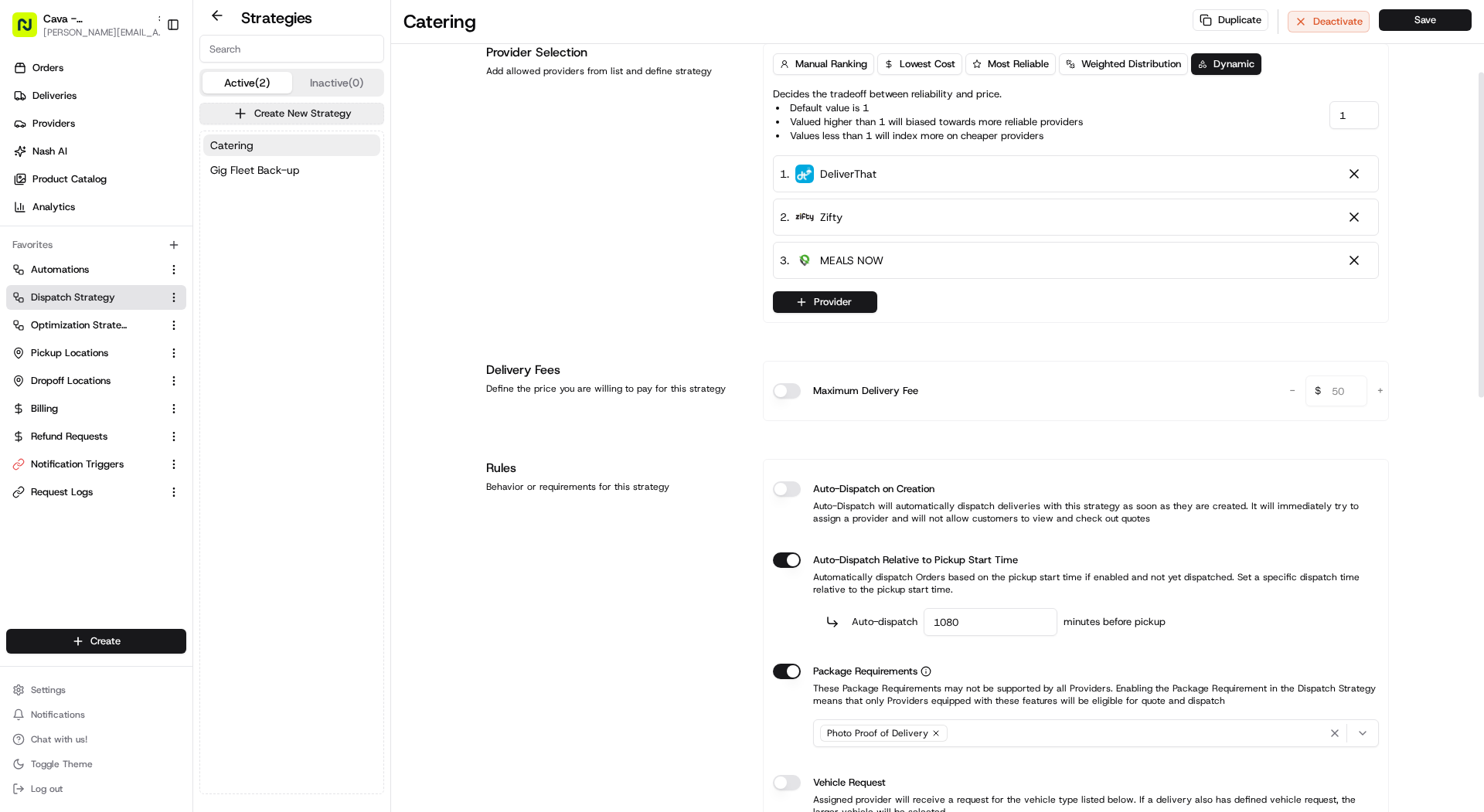
scroll to position [216, 0]
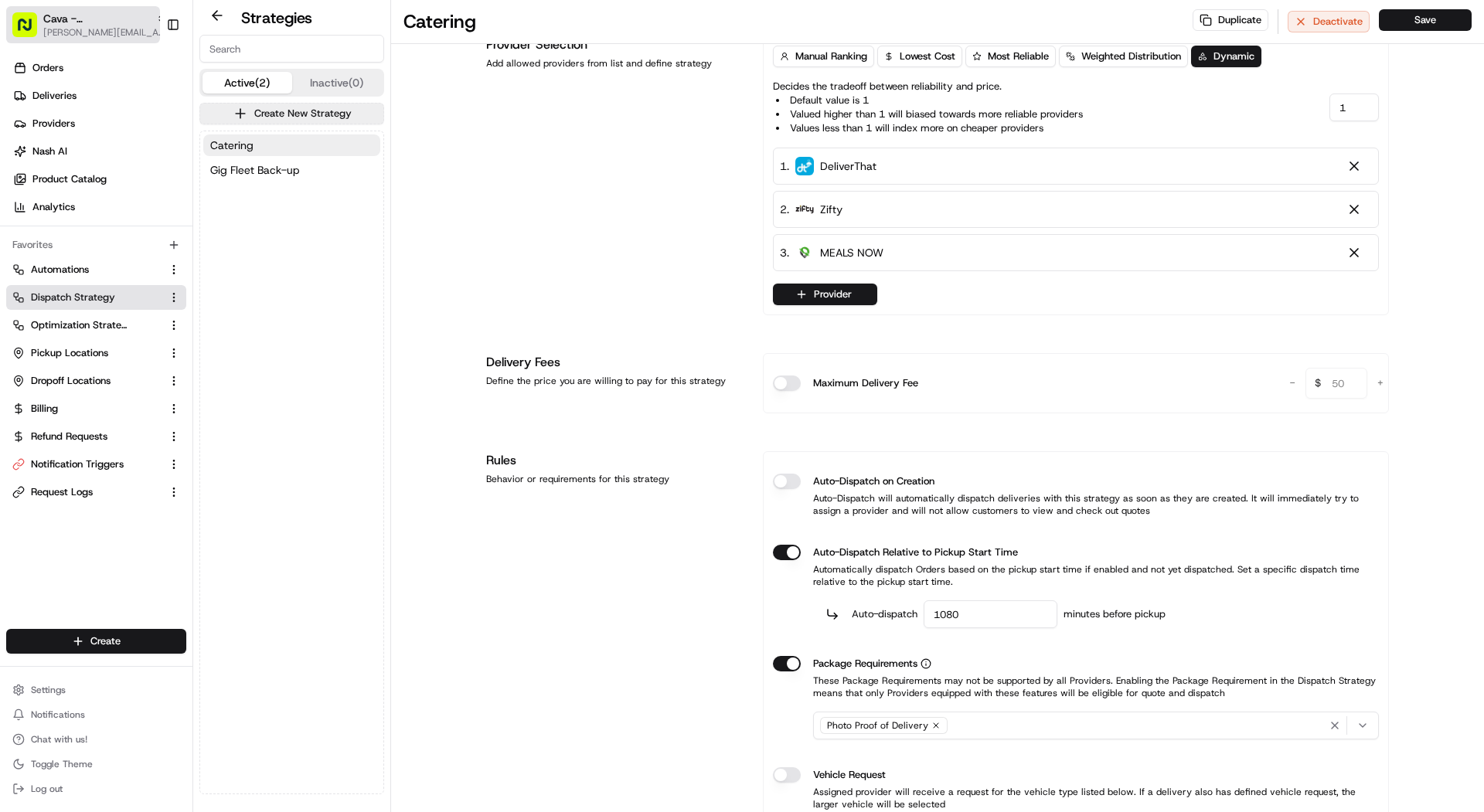
click at [141, 38] on button "Cava - Alexandria mariam@usenash.com" at bounding box center [83, 24] width 153 height 37
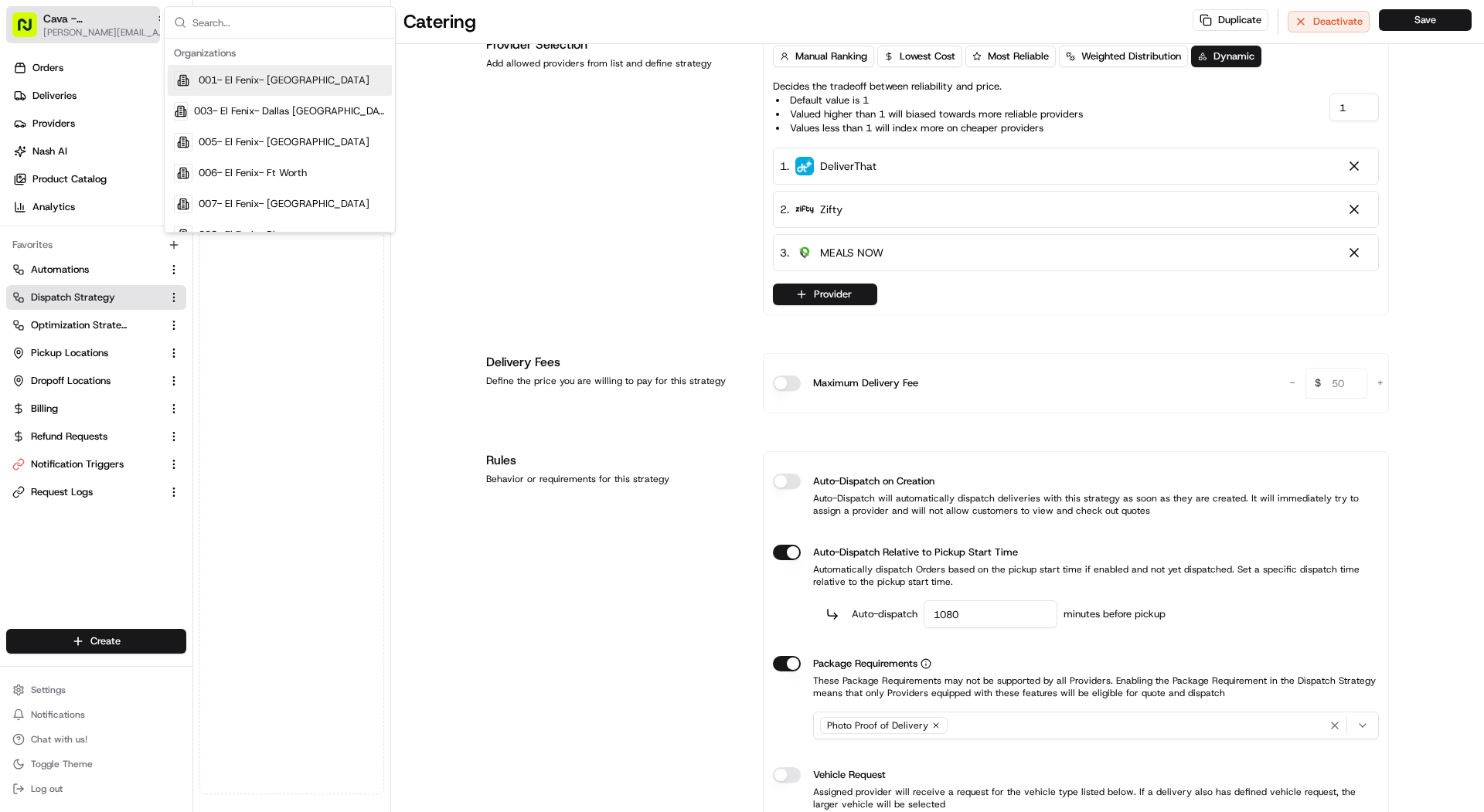
click at [141, 38] on button "Cava - Alexandria mariam@usenash.com" at bounding box center [83, 24] width 153 height 37
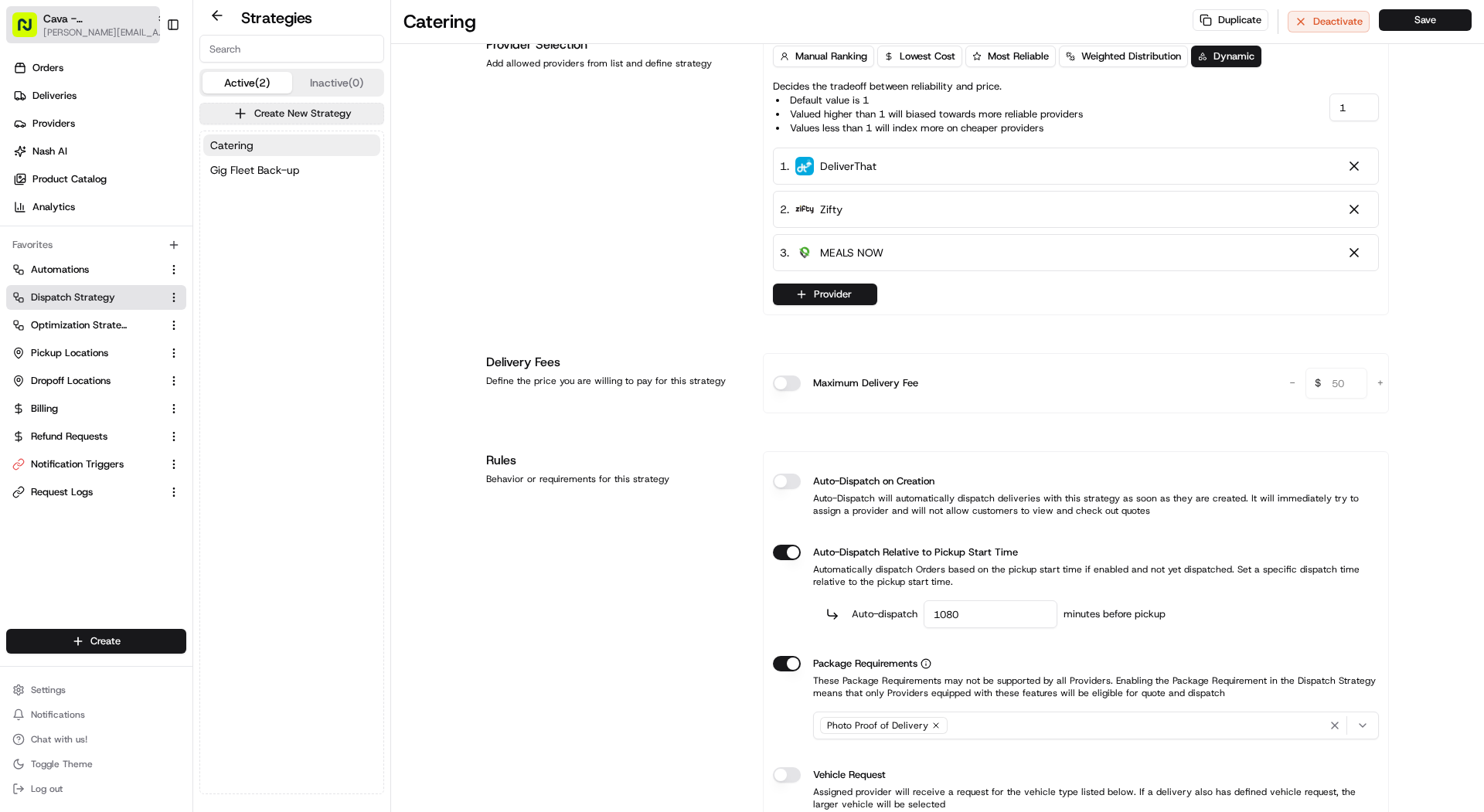
click at [141, 38] on button "Cava - Alexandria mariam@usenash.com" at bounding box center [83, 24] width 153 height 37
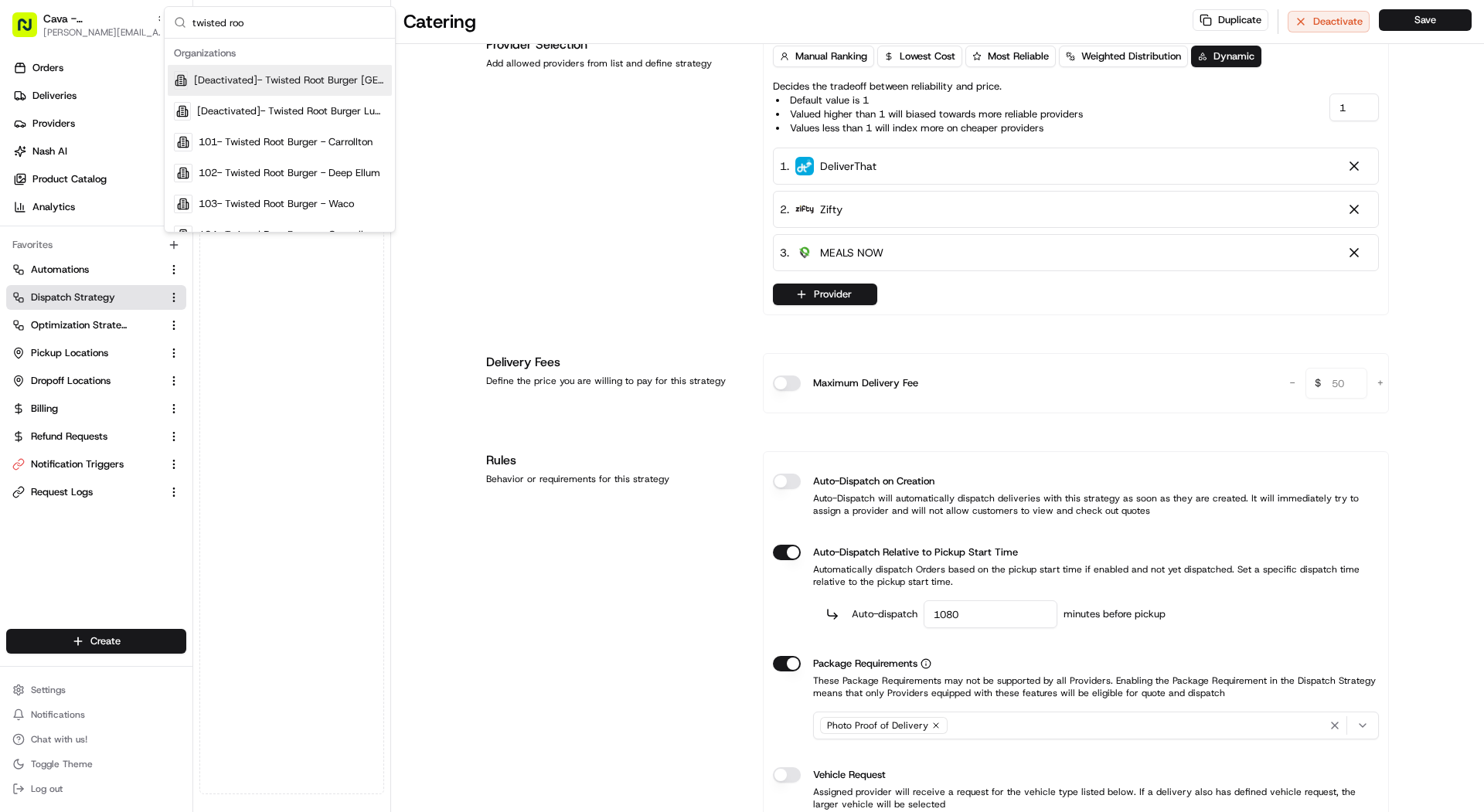
click at [208, 28] on input "twisted roo" at bounding box center [289, 22] width 194 height 31
type input "cava"
click at [322, 103] on div "Cava - 20 Midtown" at bounding box center [279, 111] width 224 height 31
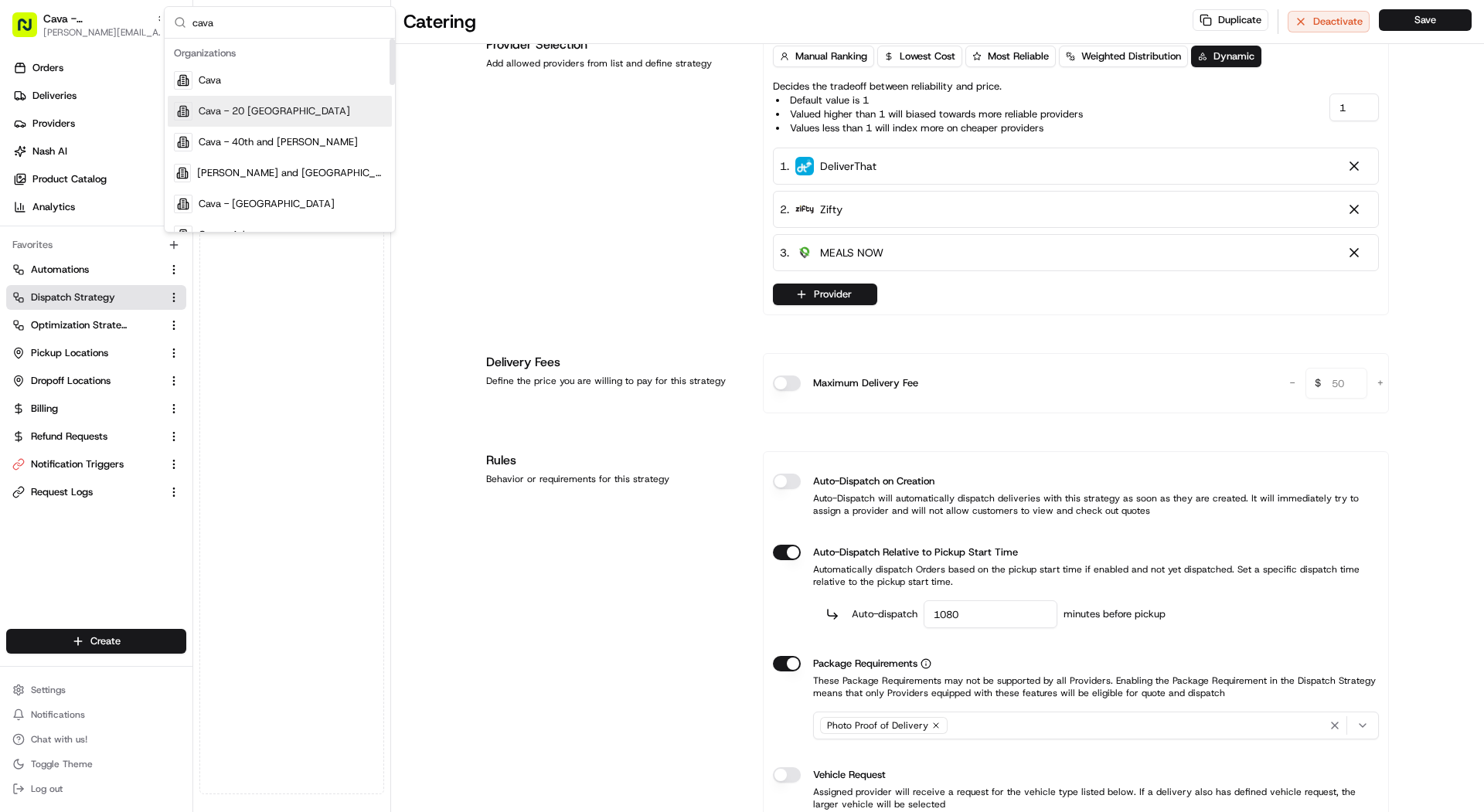
scroll to position [153, 0]
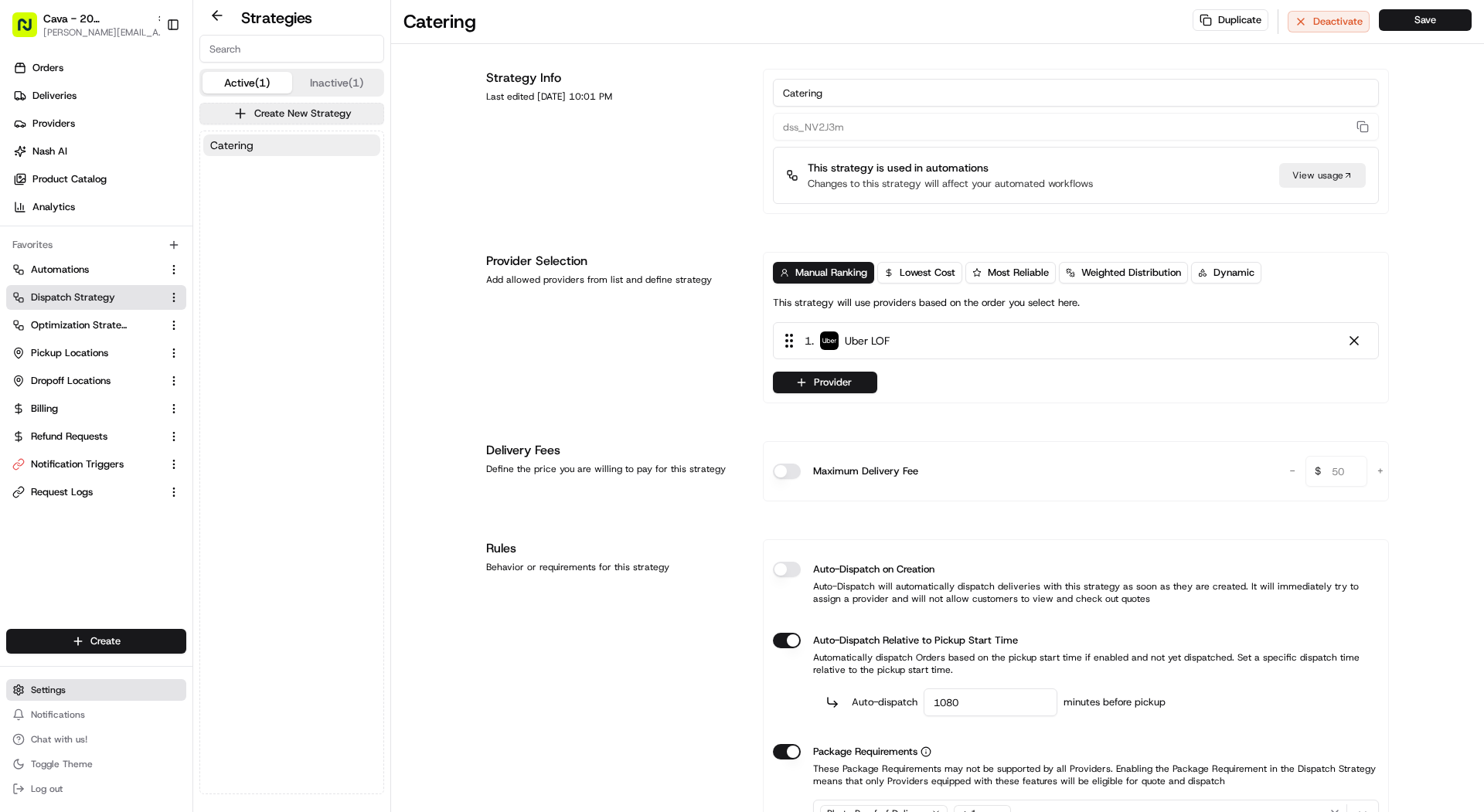
click at [103, 693] on button "Settings" at bounding box center [96, 689] width 180 height 22
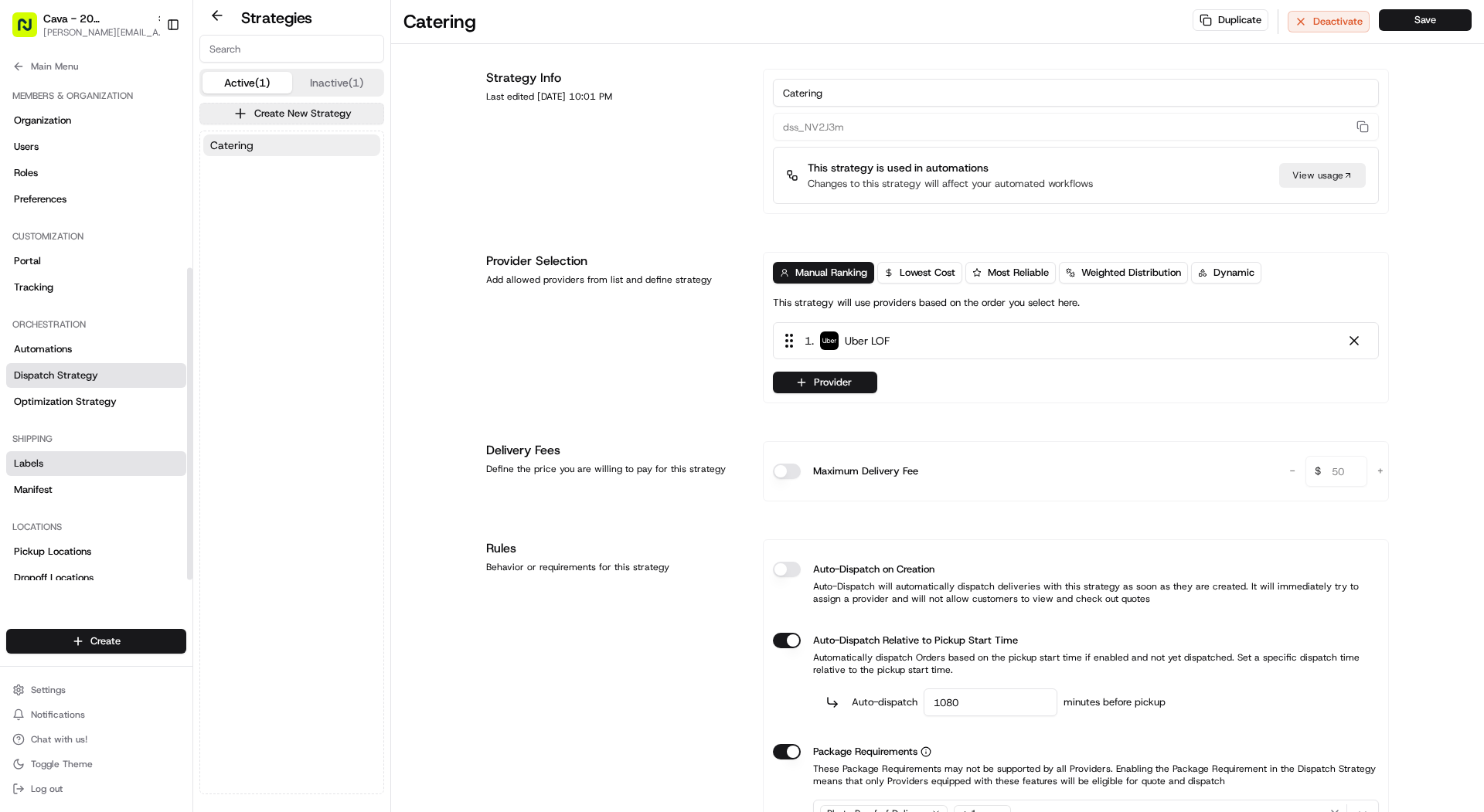
scroll to position [307, 0]
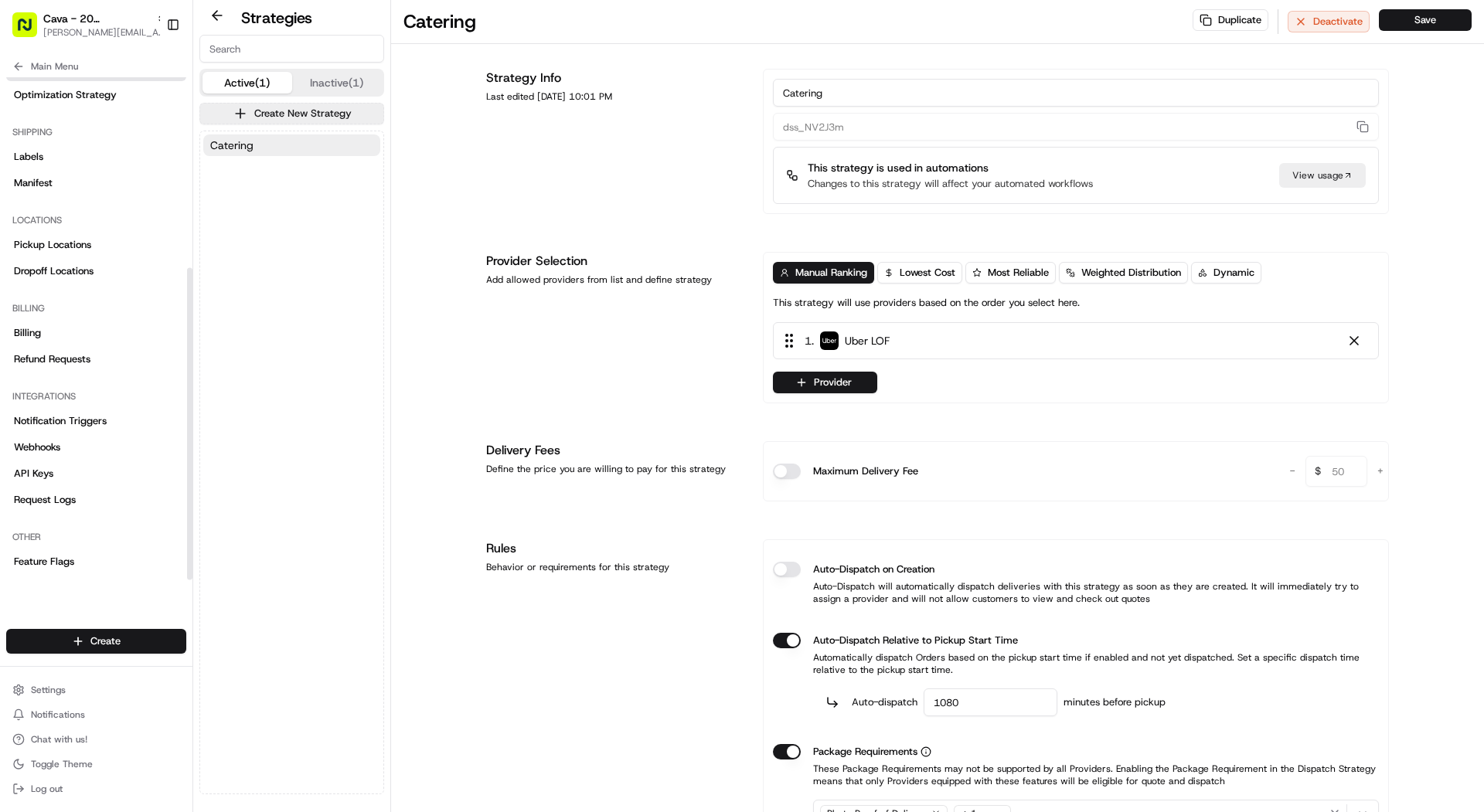
click at [82, 544] on div "Other" at bounding box center [96, 537] width 180 height 25
click at [82, 554] on link "Feature Flags" at bounding box center [96, 562] width 180 height 25
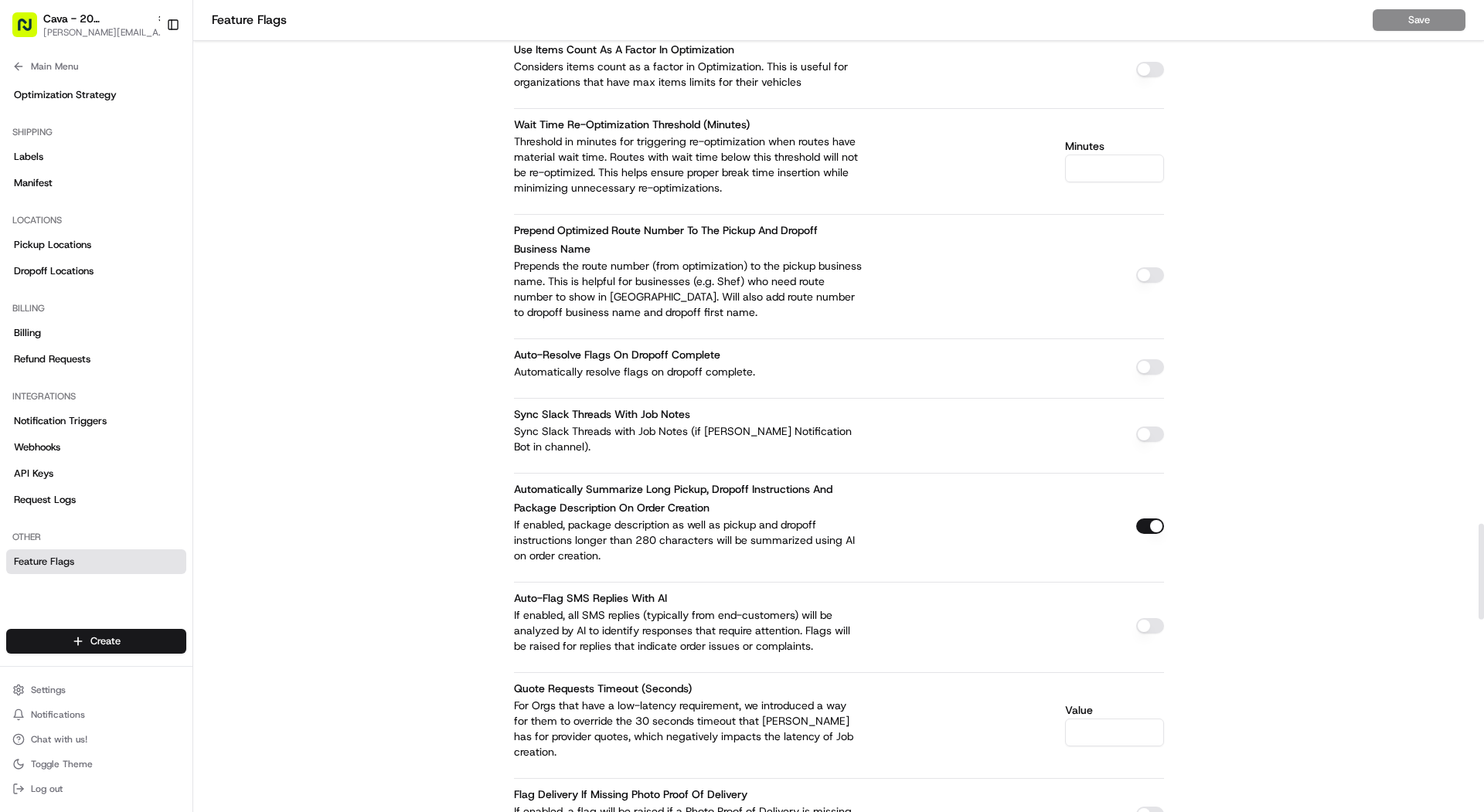
scroll to position [4379, 0]
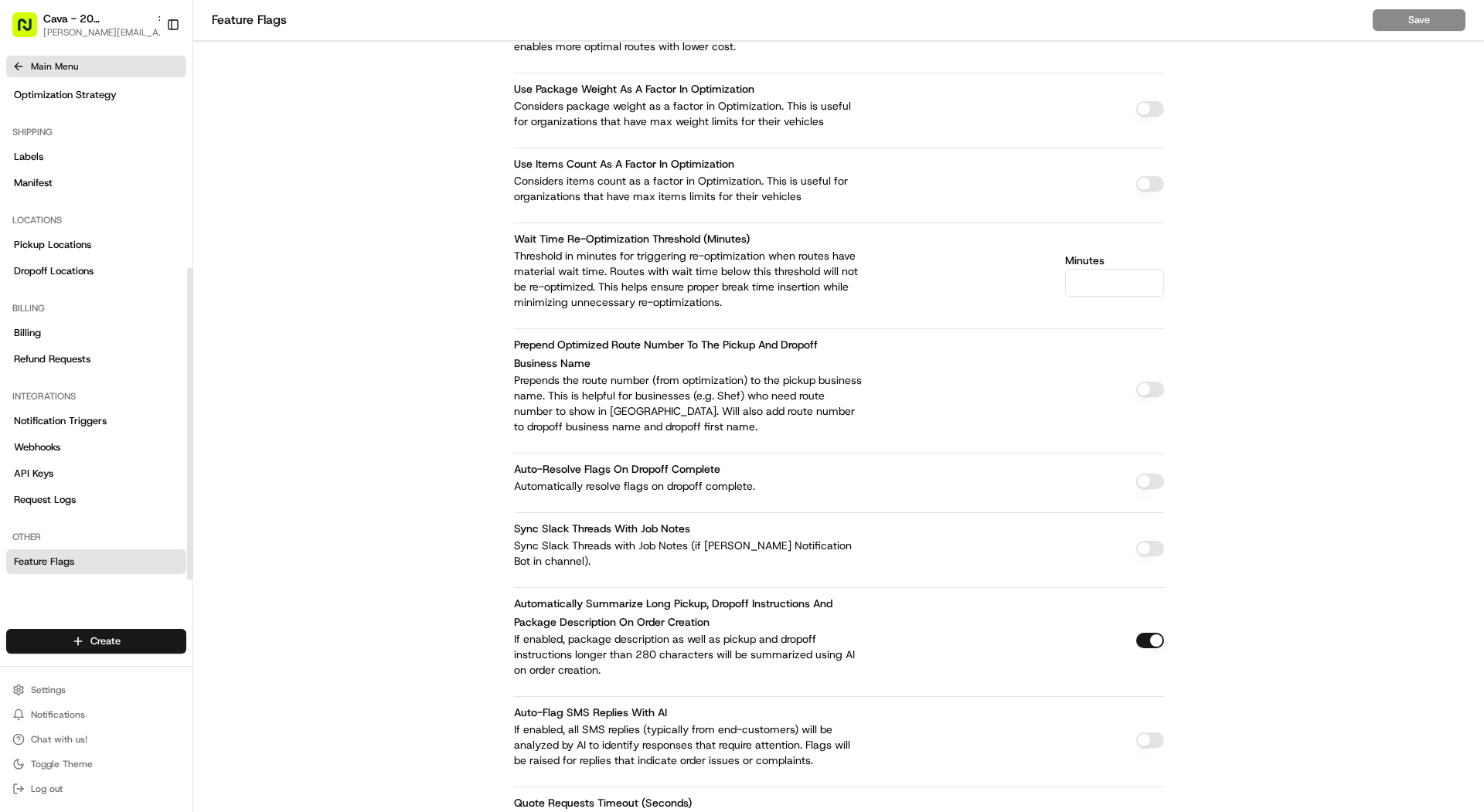
click at [48, 56] on button "Main Menu" at bounding box center [96, 67] width 180 height 22
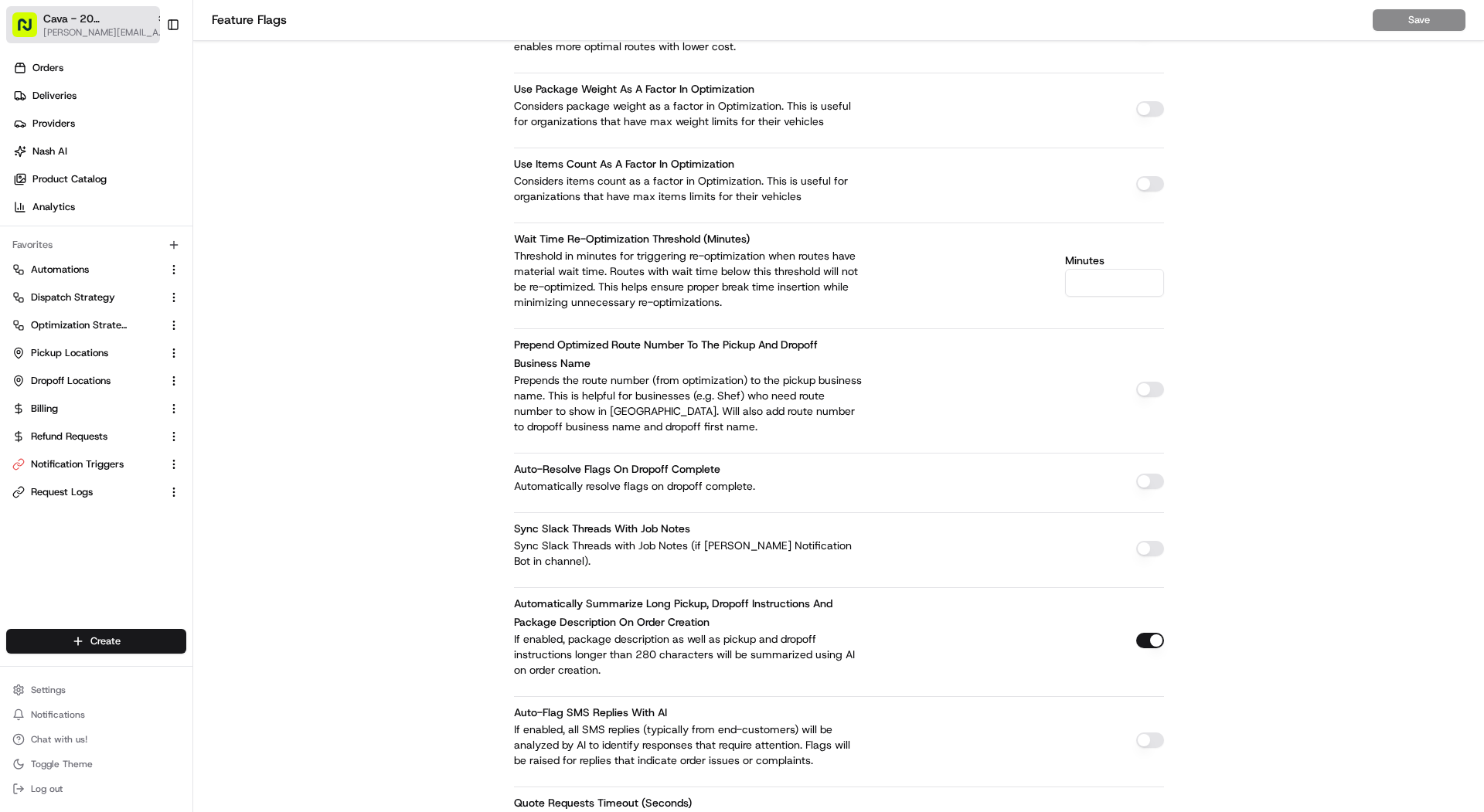
click at [57, 31] on span "[PERSON_NAME][EMAIL_ADDRESS][DOMAIN_NAME]" at bounding box center [105, 32] width 123 height 13
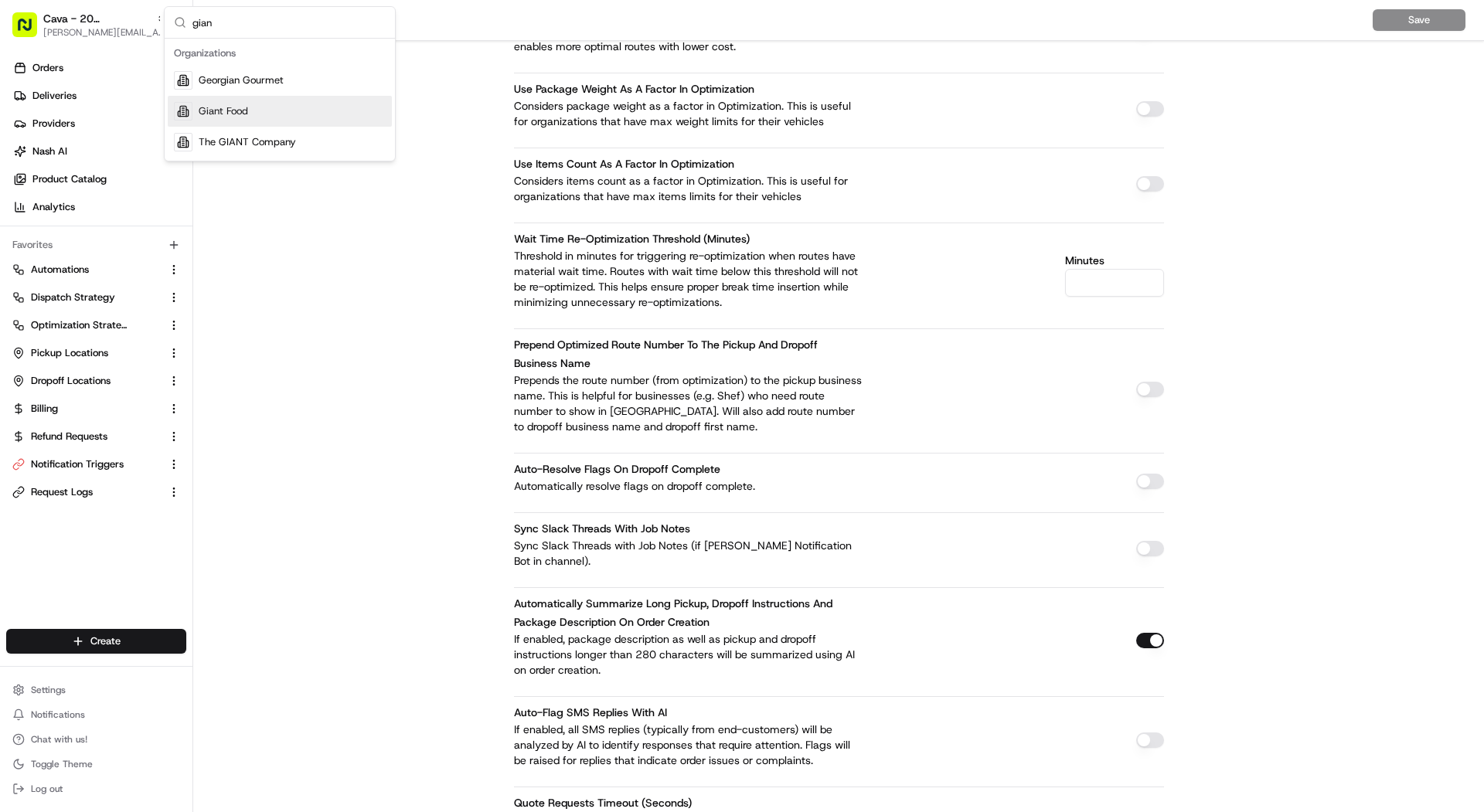
type input "gian"
click at [220, 105] on span "Giant Food" at bounding box center [223, 111] width 49 height 14
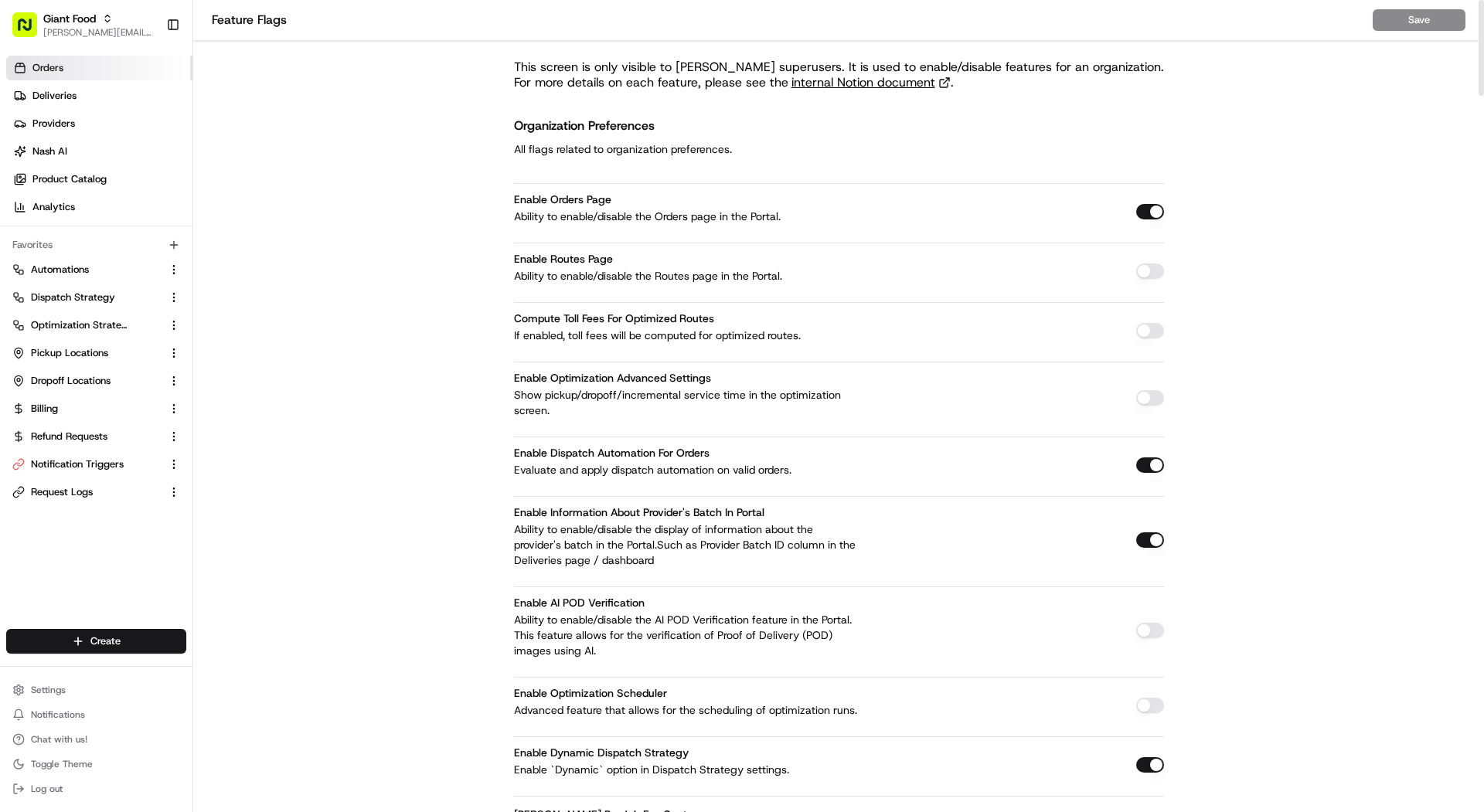
click at [131, 77] on link "Orders" at bounding box center [98, 68] width 186 height 25
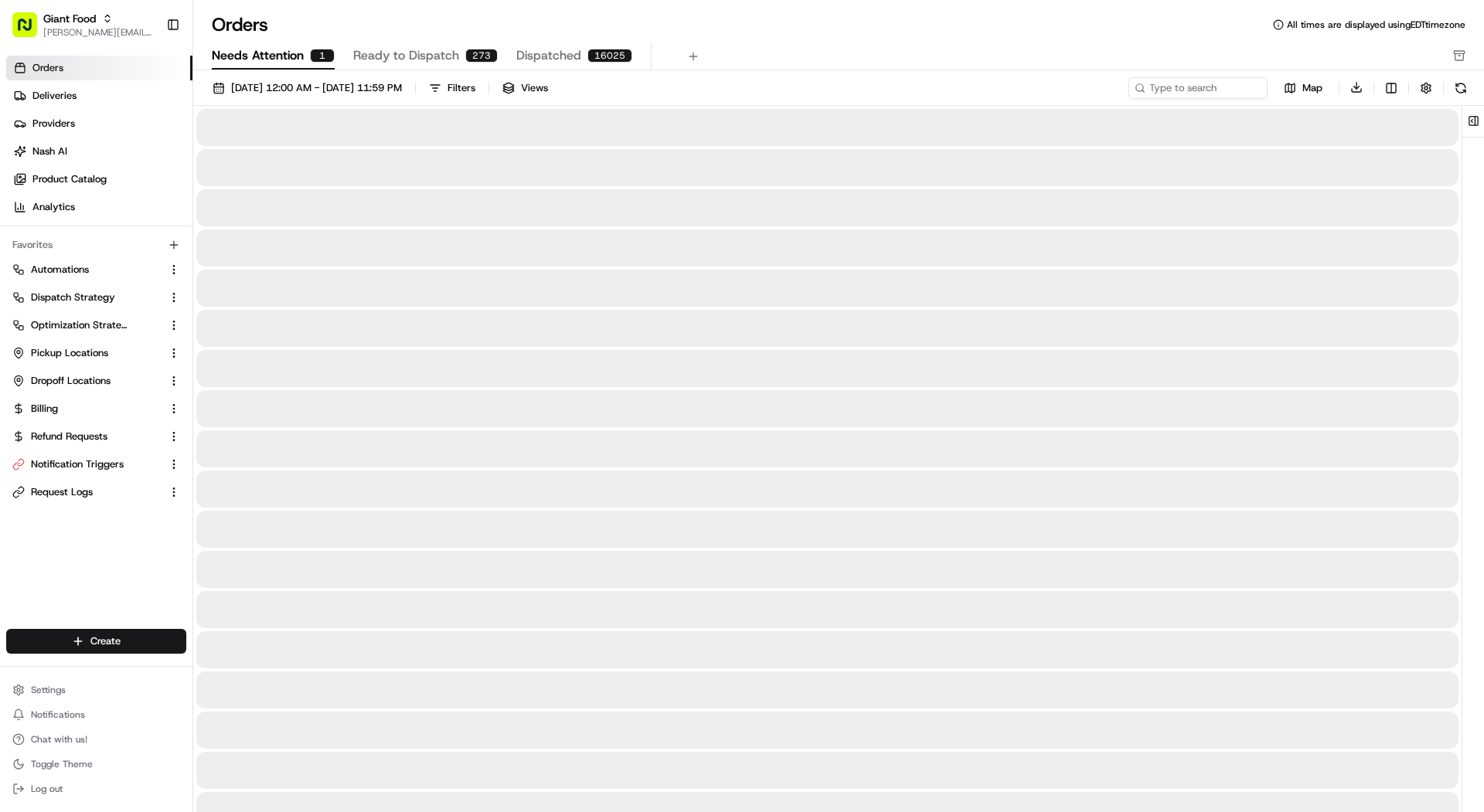
click at [233, 59] on span "Needs Attention" at bounding box center [258, 56] width 92 height 18
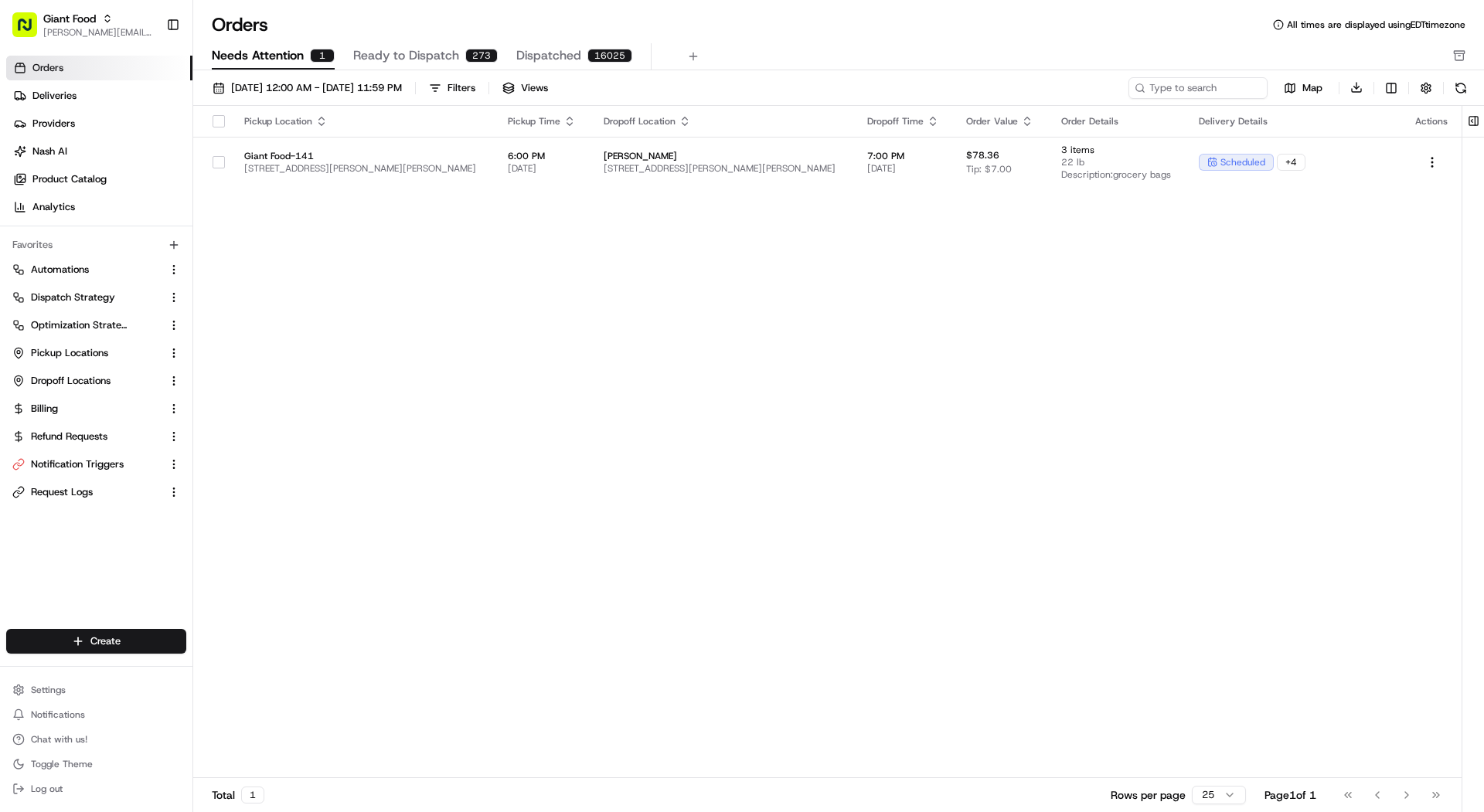
click at [432, 62] on span "Ready to Dispatch" at bounding box center [405, 56] width 106 height 18
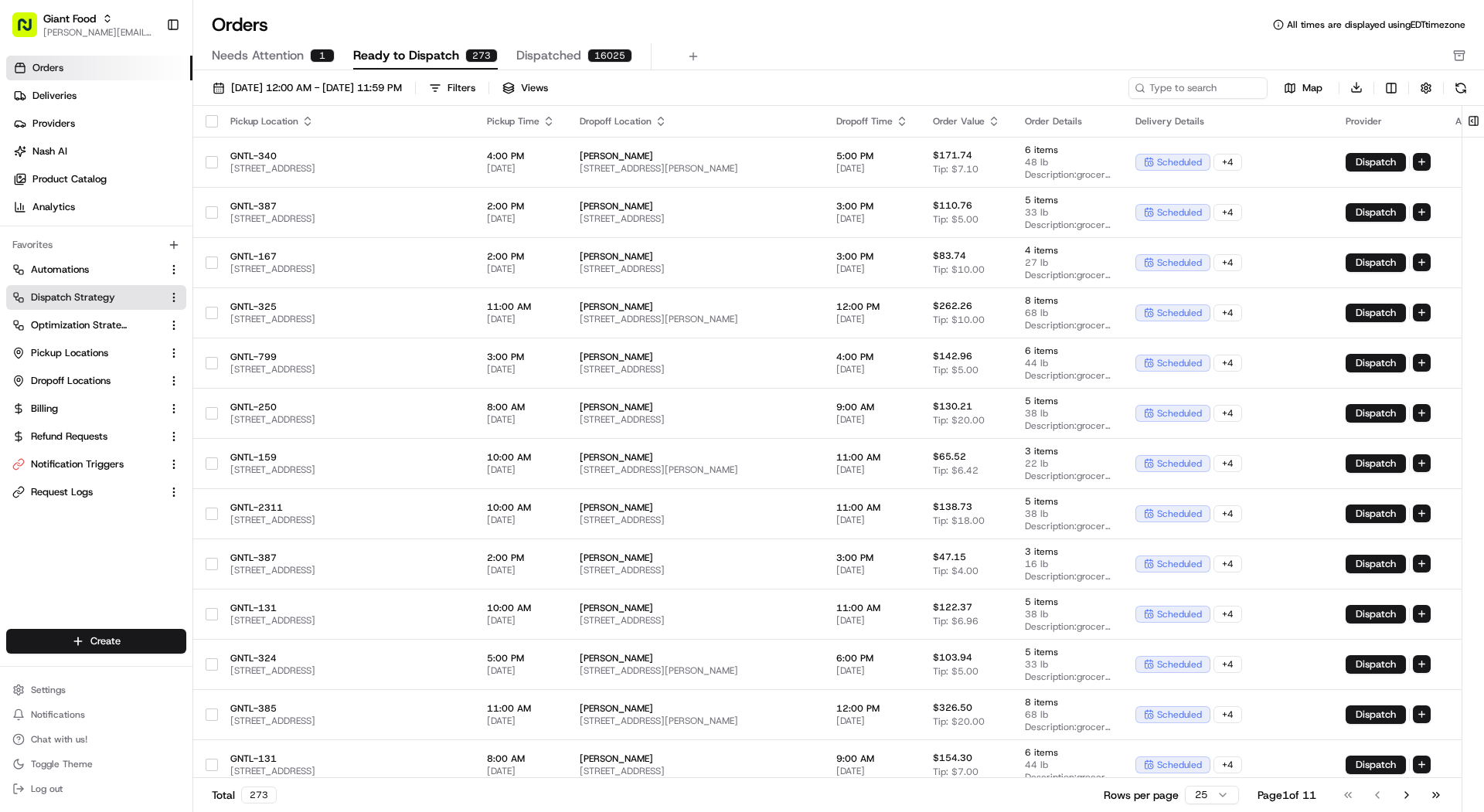
click at [121, 299] on link "Dispatch Strategy" at bounding box center [87, 297] width 149 height 14
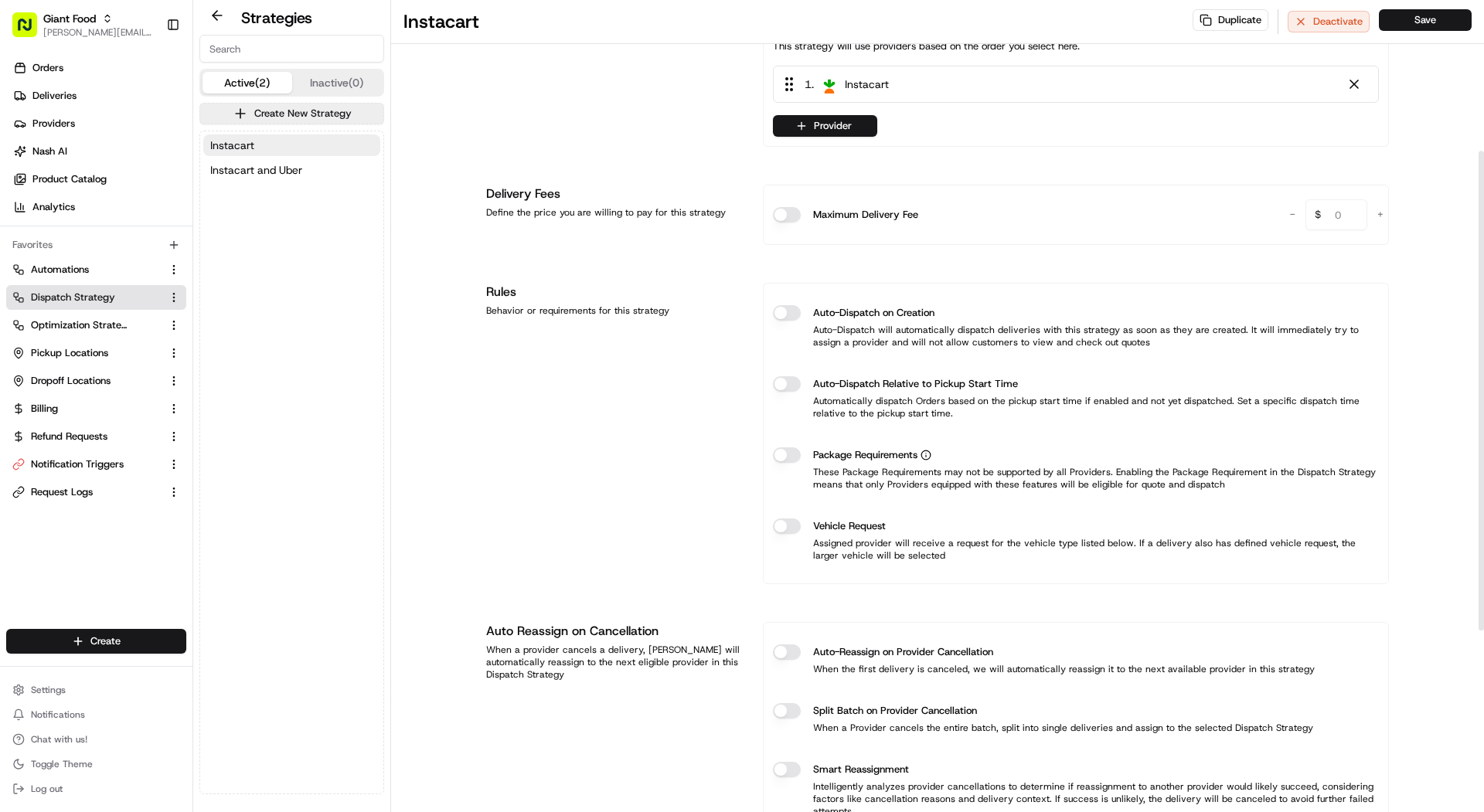
scroll to position [258, 0]
click at [330, 173] on button "Instacart and Uber" at bounding box center [292, 170] width 177 height 22
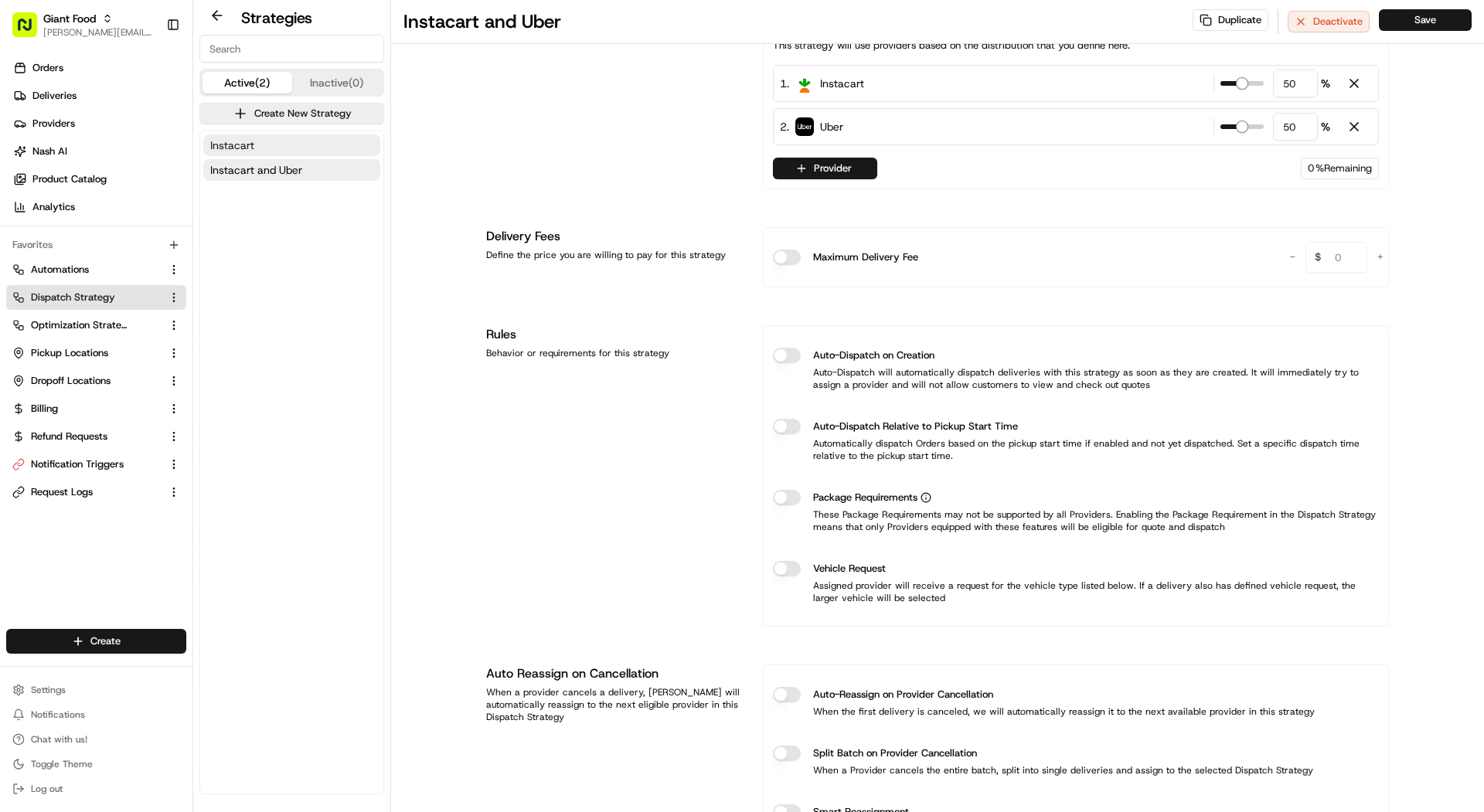
click at [319, 138] on button "Instacart" at bounding box center [292, 145] width 177 height 22
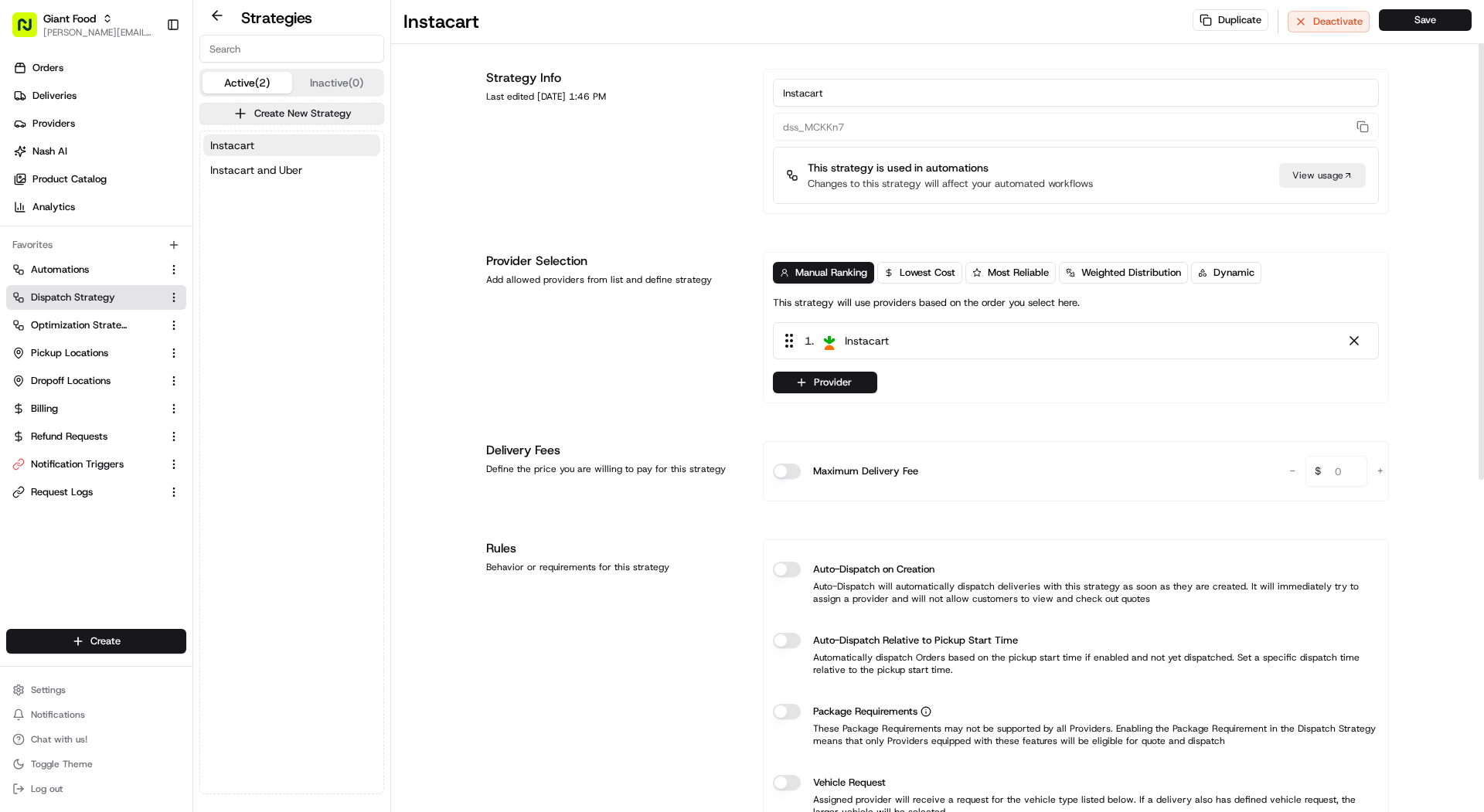
click at [301, 158] on div "Instacart Instacart and Uber" at bounding box center [292, 157] width 184 height 53
click at [301, 164] on span "Instacart and Uber" at bounding box center [256, 170] width 92 height 16
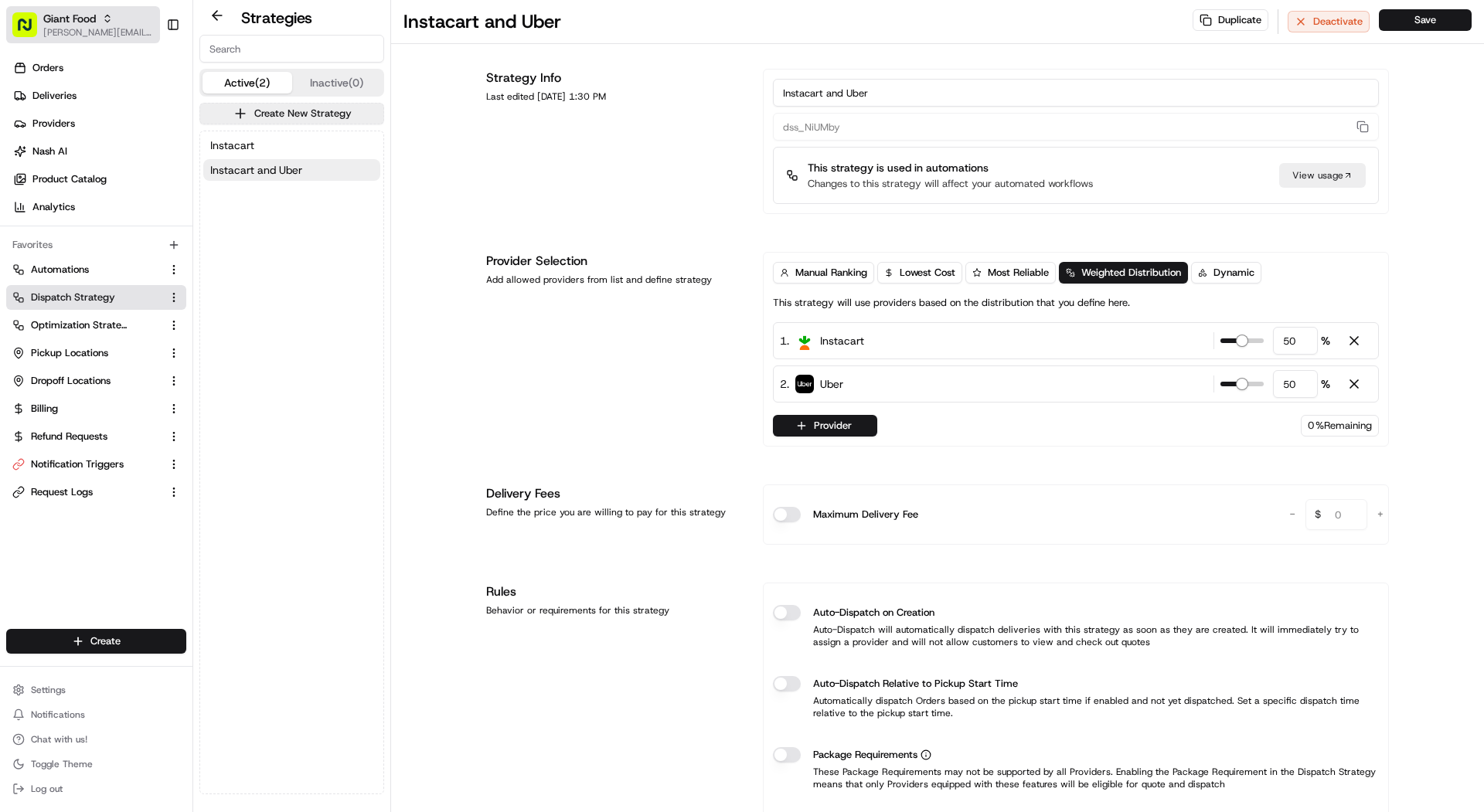
click at [73, 21] on span "Giant Food" at bounding box center [69, 18] width 53 height 16
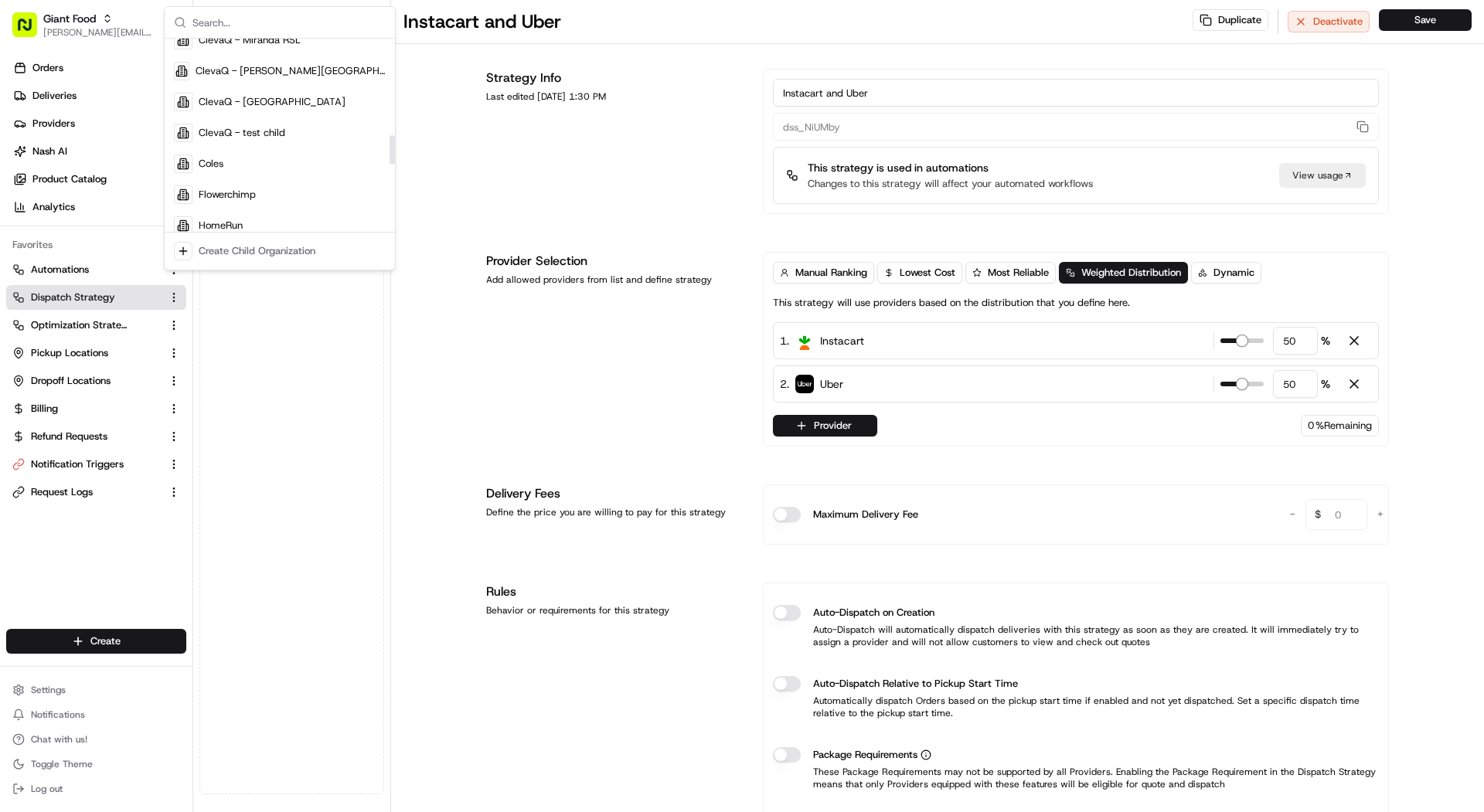
scroll to position [1072, 0]
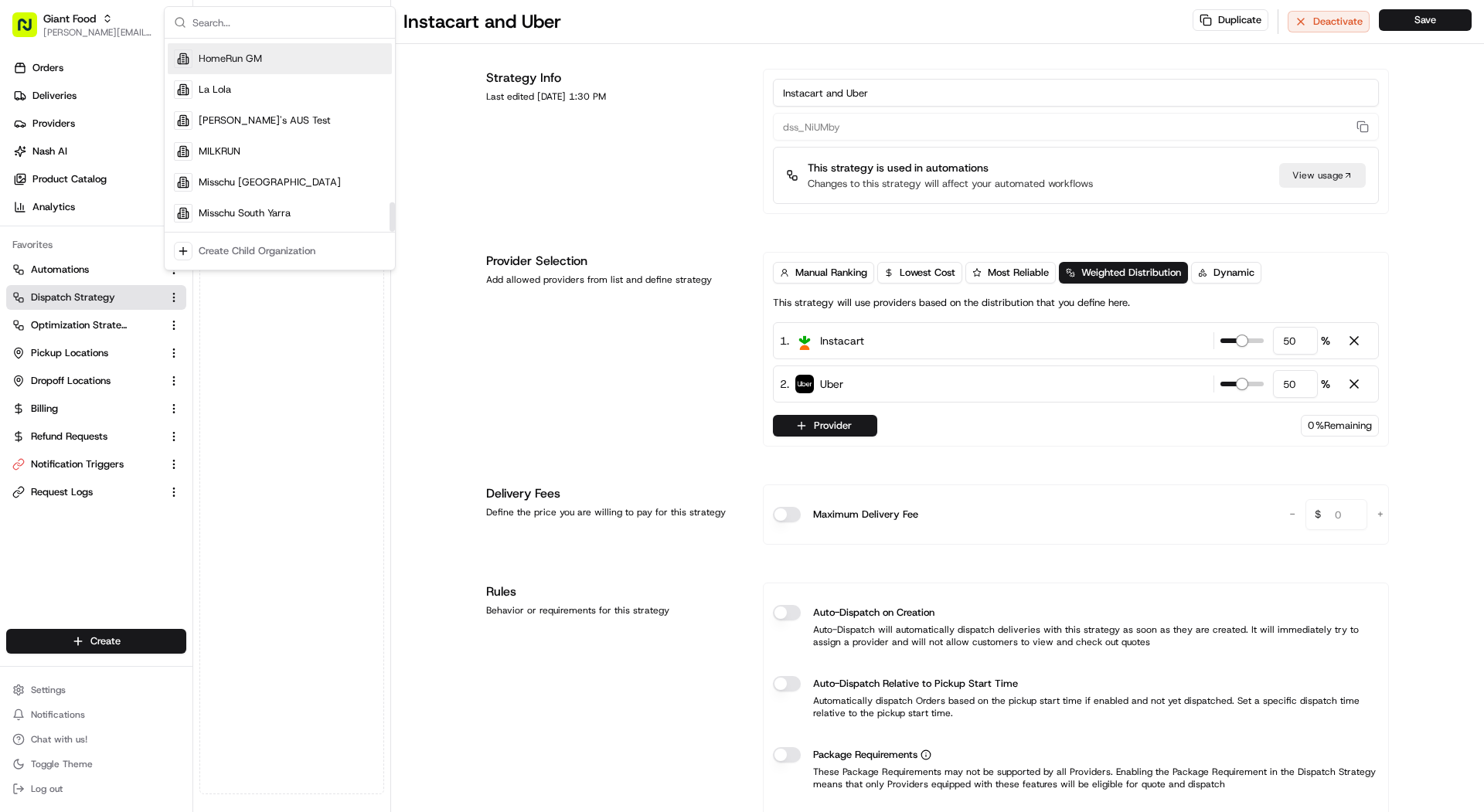
click at [269, 60] on div "HomeRun GM" at bounding box center [279, 58] width 224 height 31
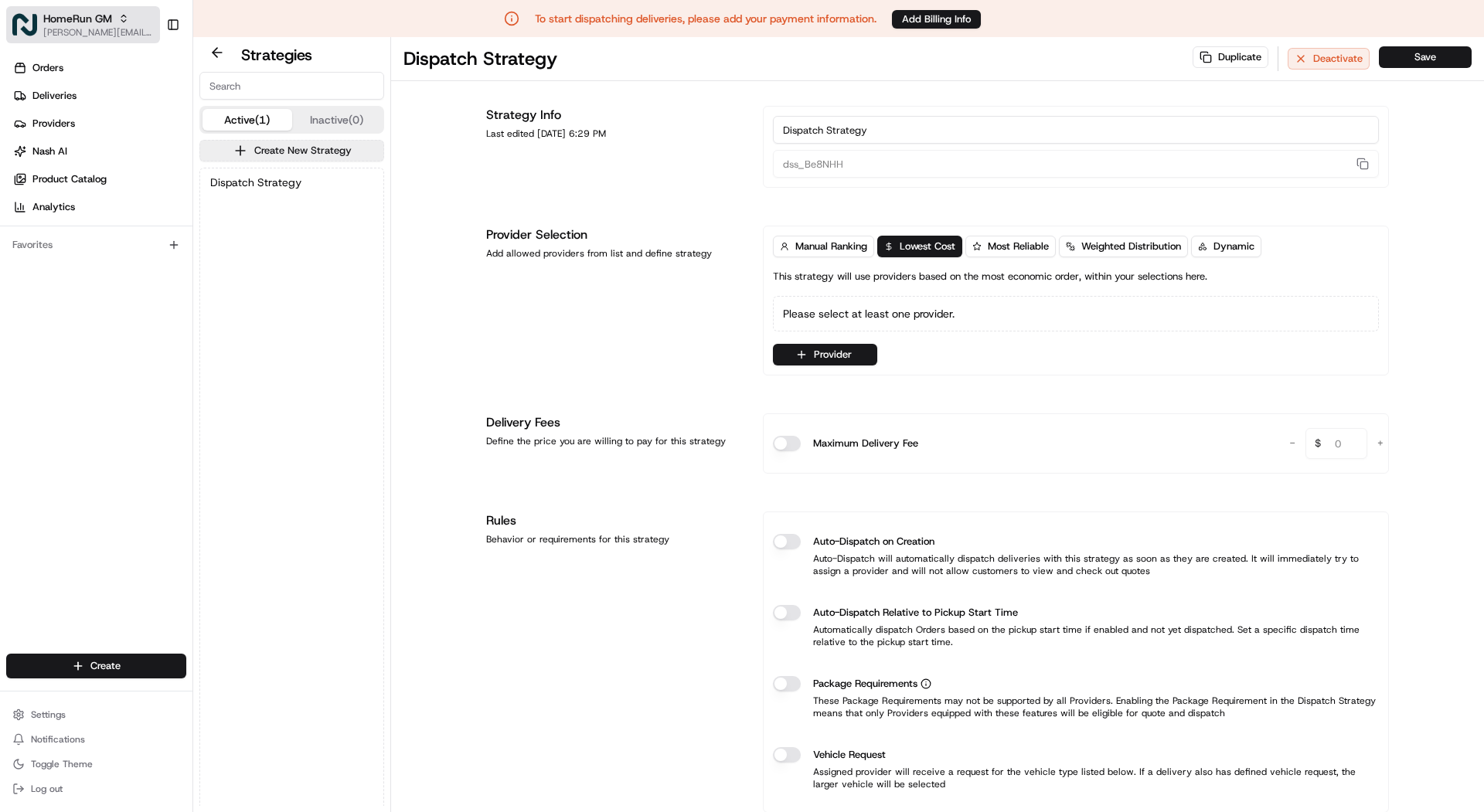
click at [107, 22] on span "HomeRun GM" at bounding box center [78, 18] width 68 height 16
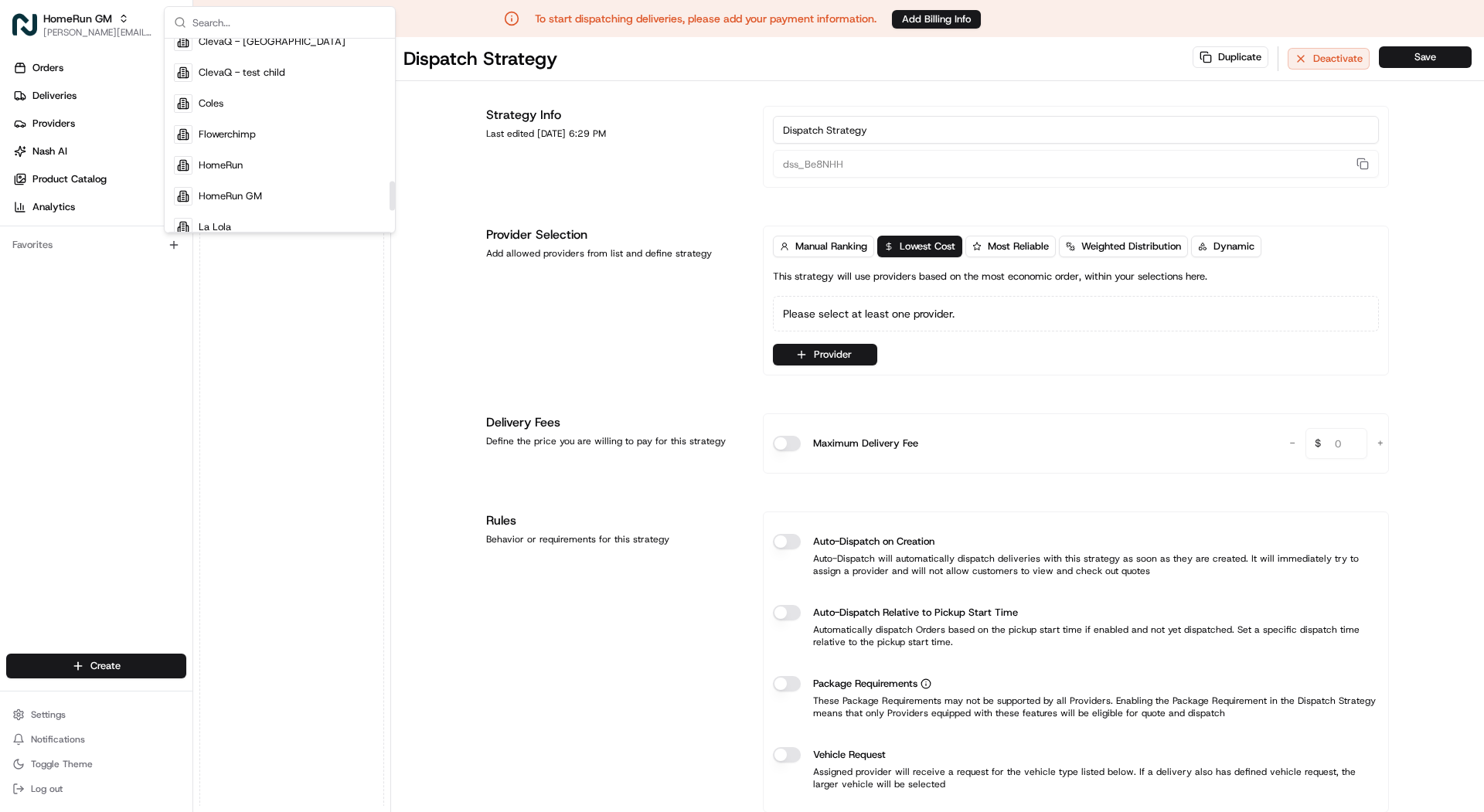
scroll to position [934, 0]
click at [220, 93] on div "Coles" at bounding box center [279, 104] width 224 height 31
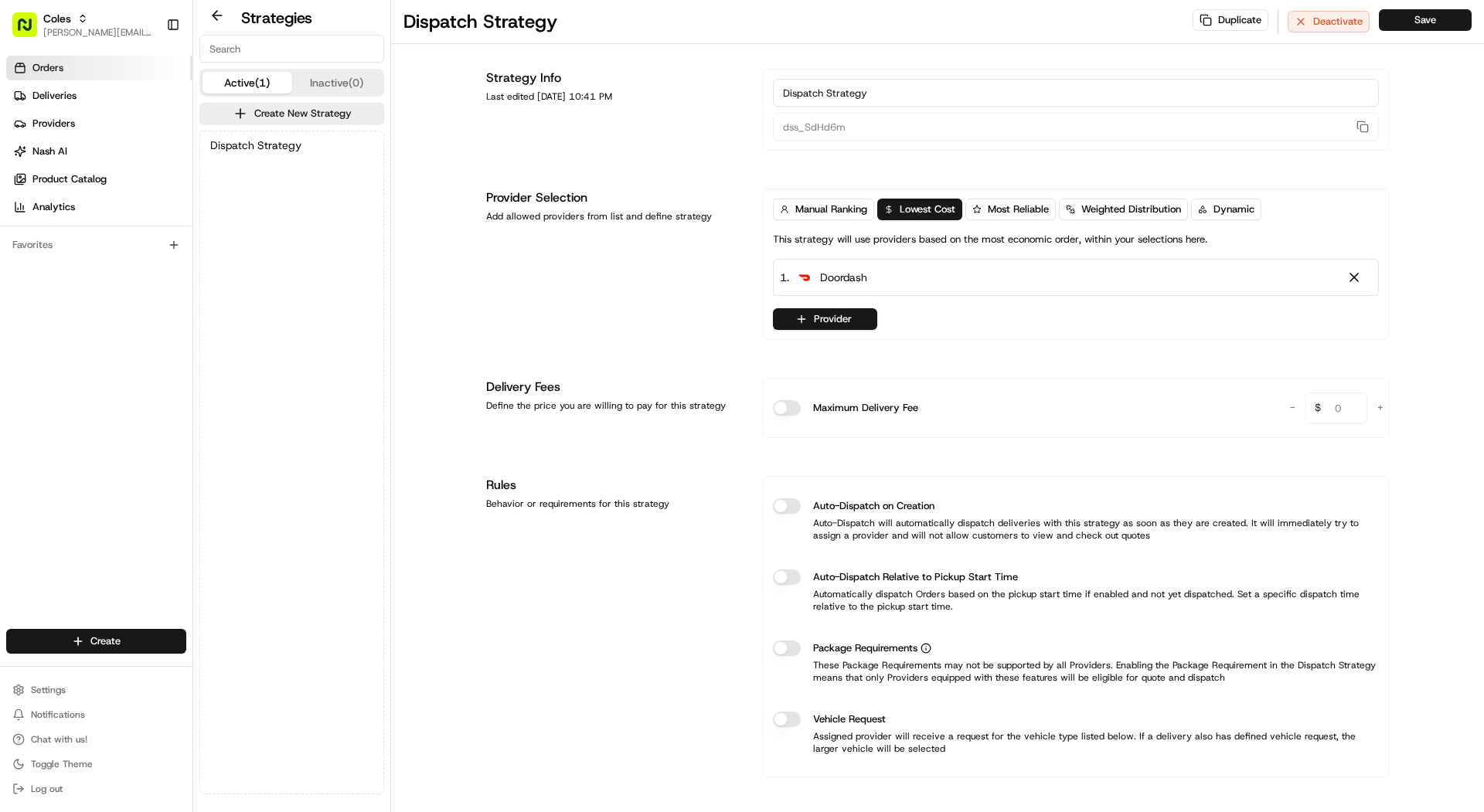
click at [146, 72] on link "Orders" at bounding box center [98, 68] width 186 height 25
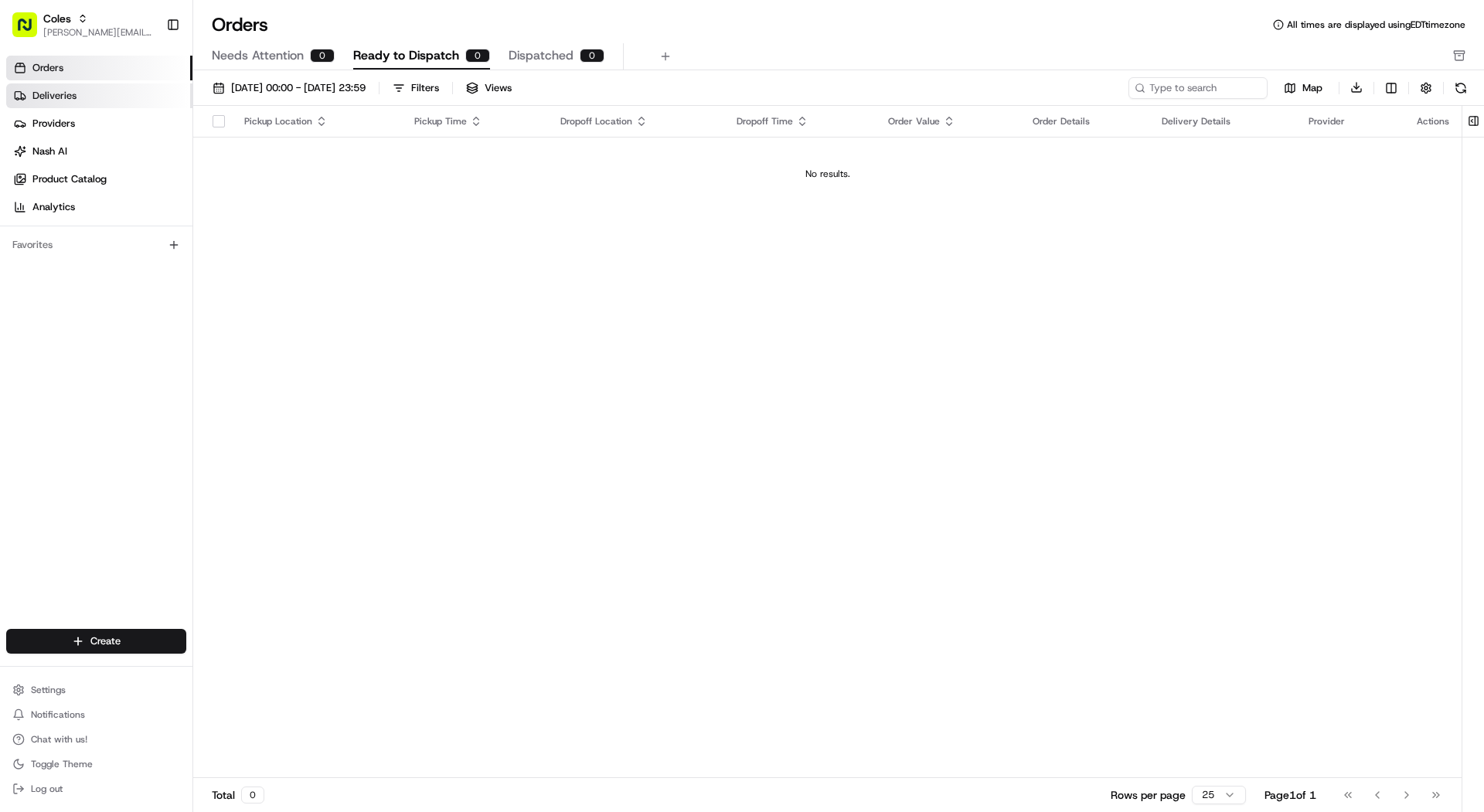
click at [141, 95] on link "Deliveries" at bounding box center [98, 96] width 186 height 25
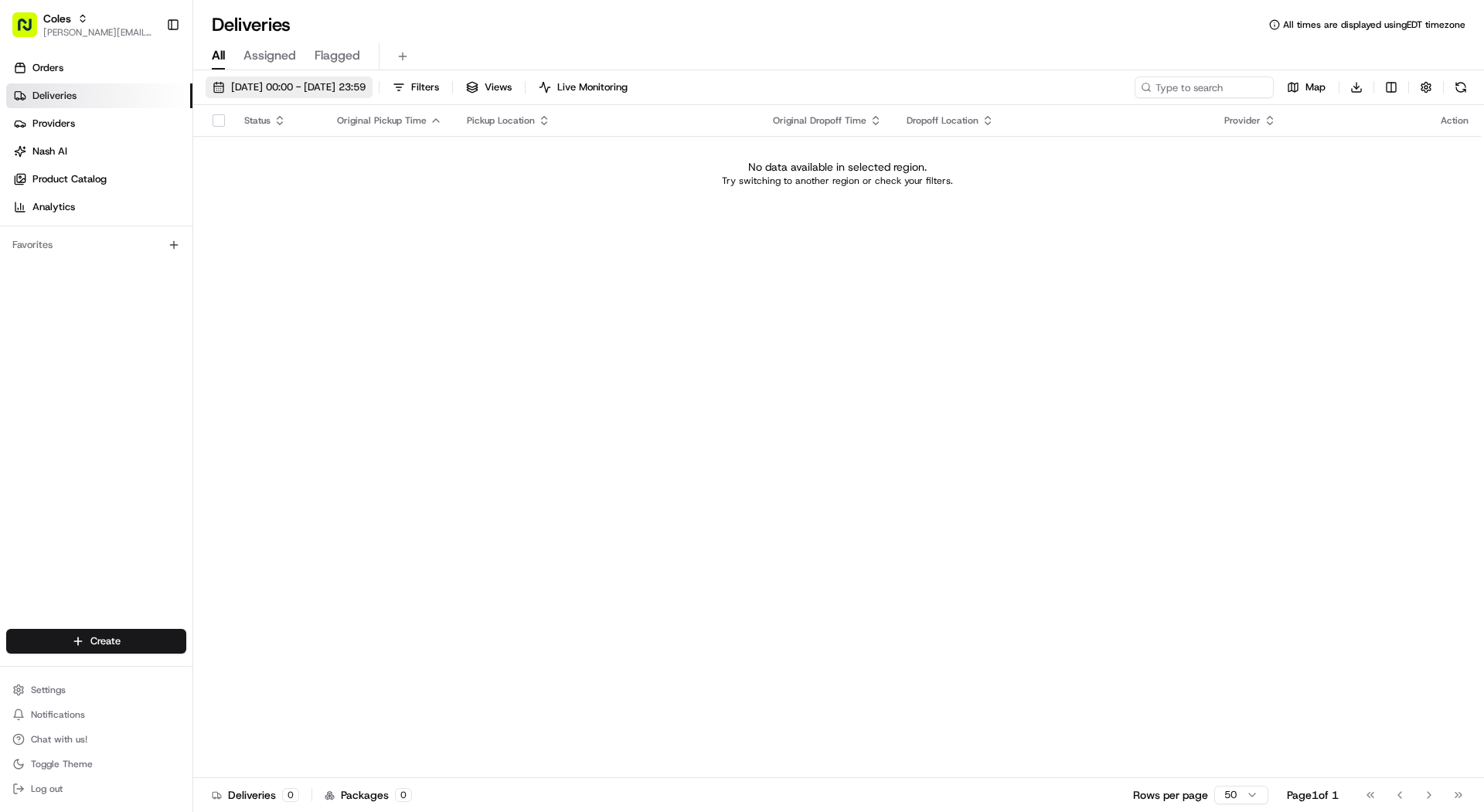
click at [312, 80] on span "19/08/2025 00:00 - 19/08/2025 23:59" at bounding box center [298, 87] width 134 height 14
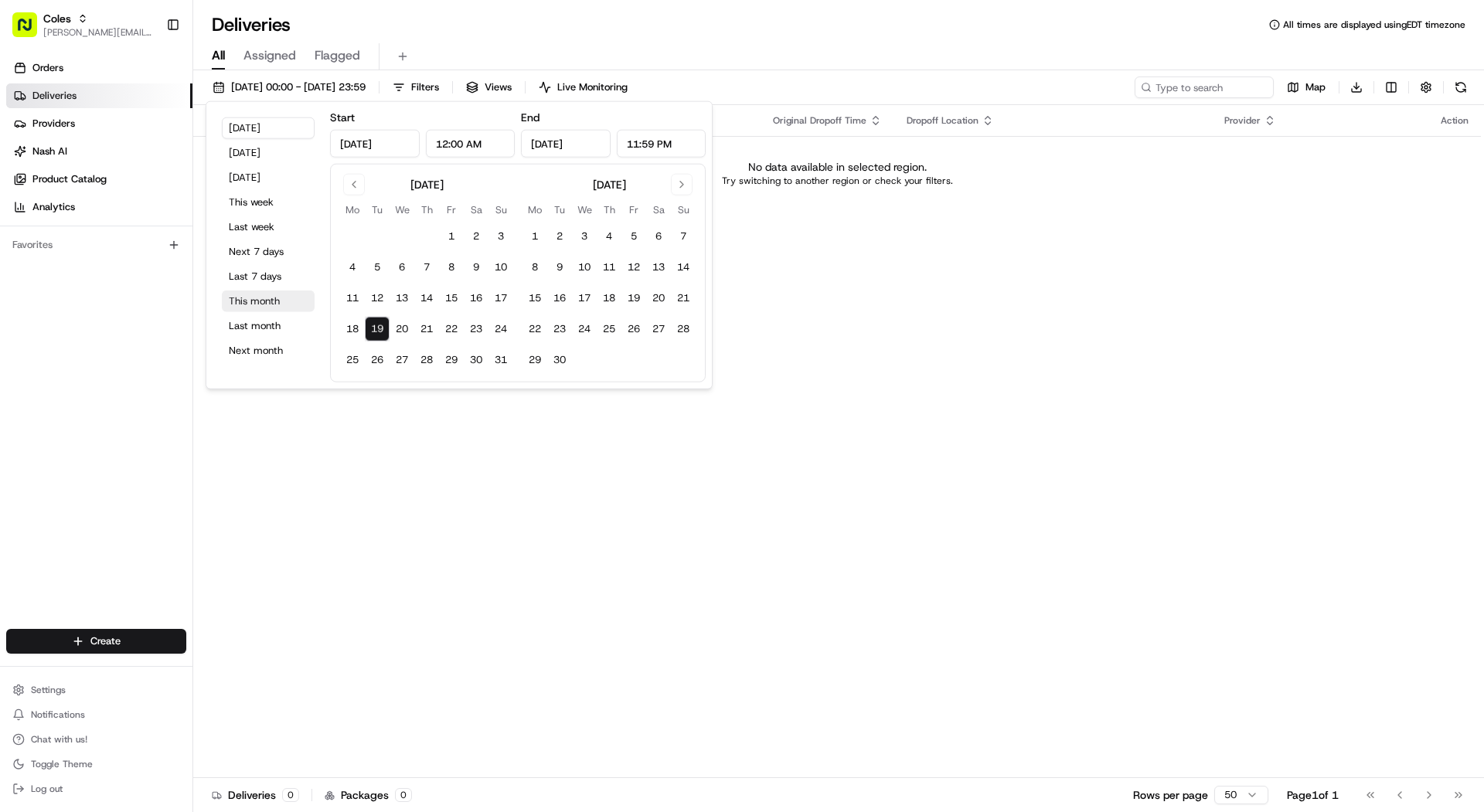
click at [279, 303] on button "This month" at bounding box center [268, 301] width 93 height 22
type input "Aug 1, 2025"
type input "Aug 31, 2025"
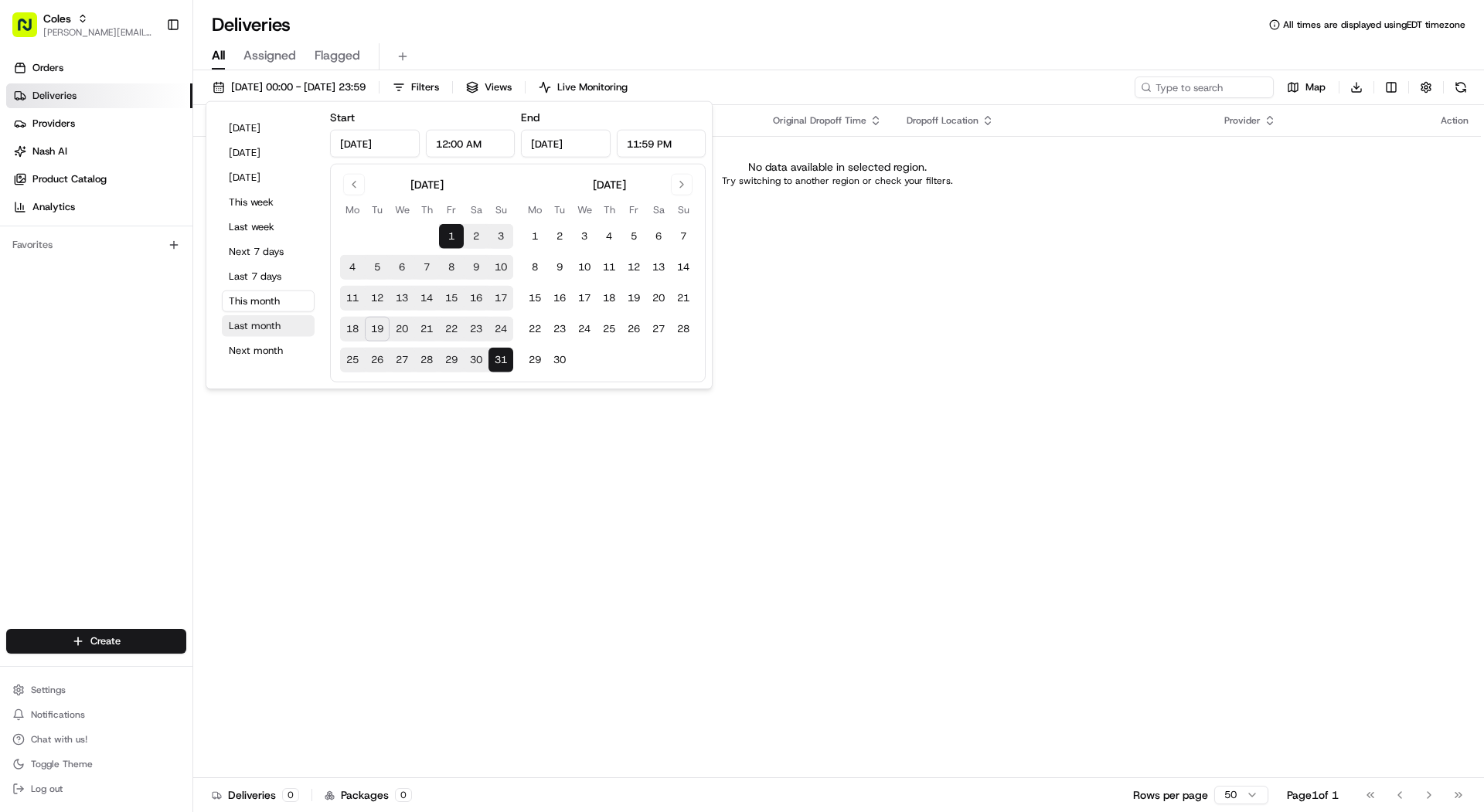
click at [276, 326] on button "Last month" at bounding box center [268, 326] width 93 height 22
type input "Jul 1, 2025"
type input "Jul 31, 2025"
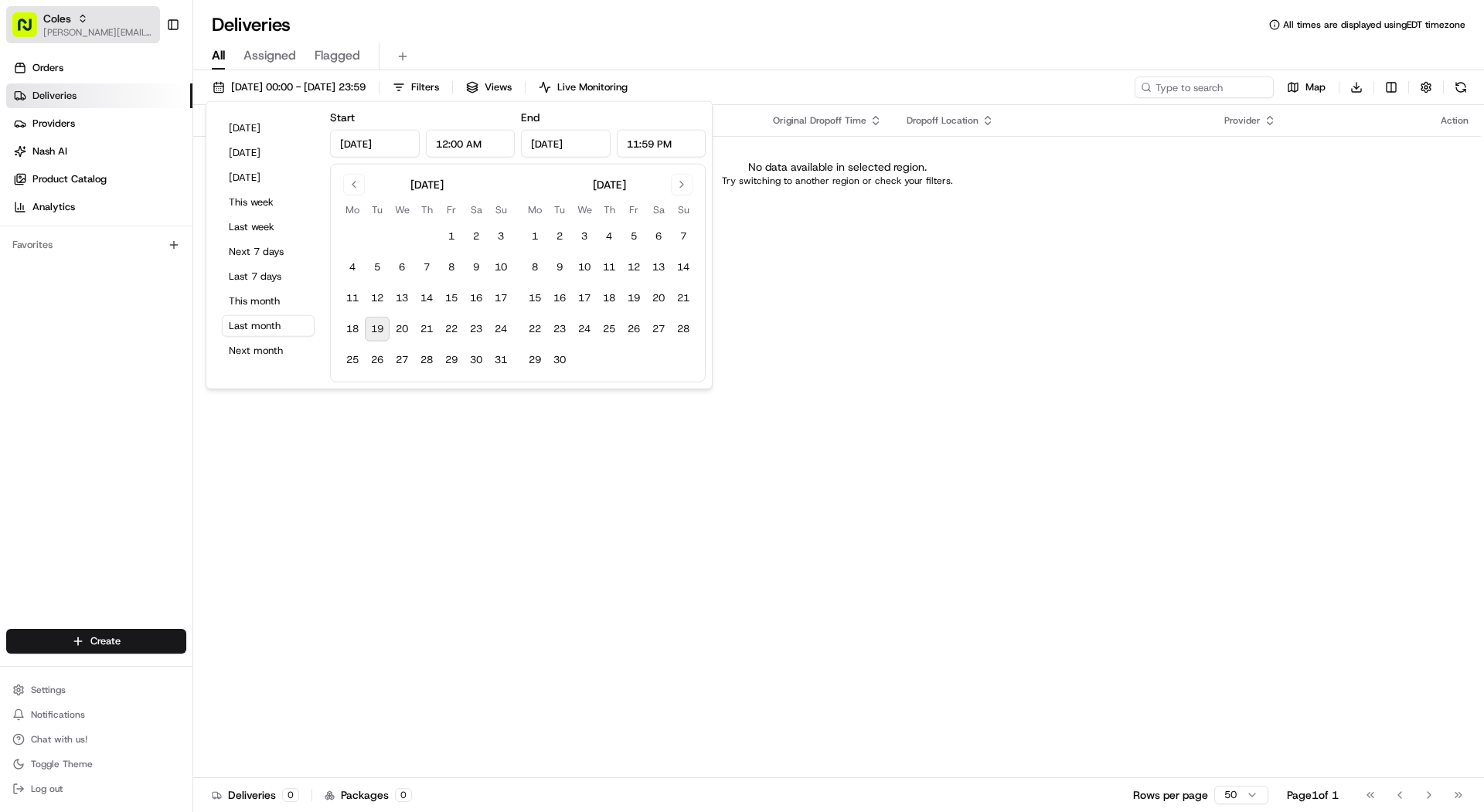
click at [98, 33] on span "[PERSON_NAME][EMAIL_ADDRESS][DOMAIN_NAME]" at bounding box center [98, 32] width 110 height 13
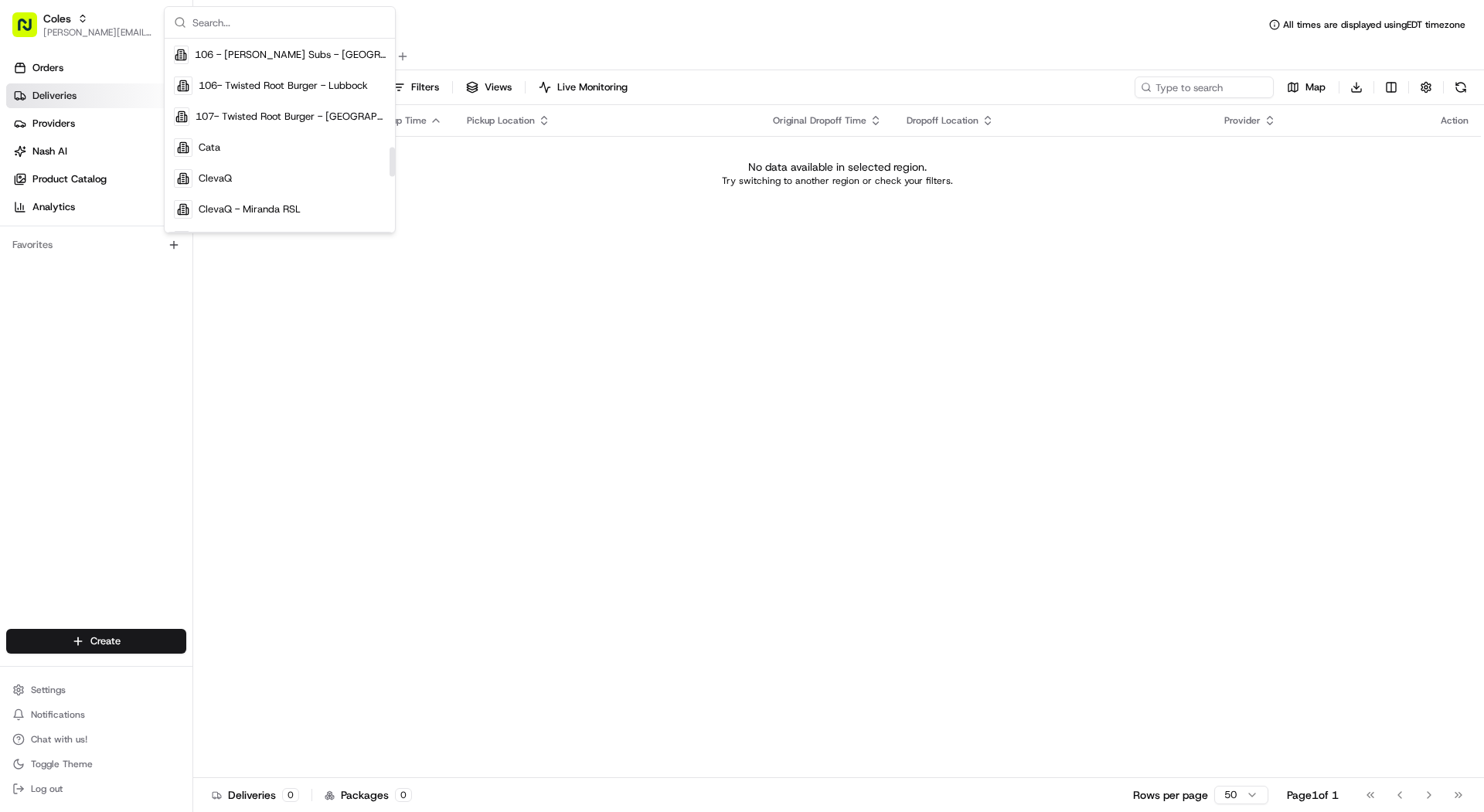
scroll to position [679, 0]
click at [585, 314] on div "Status Original Pickup Time Pickup Location Original Dropoff Time Dropoff Locat…" at bounding box center [837, 441] width 1287 height 673
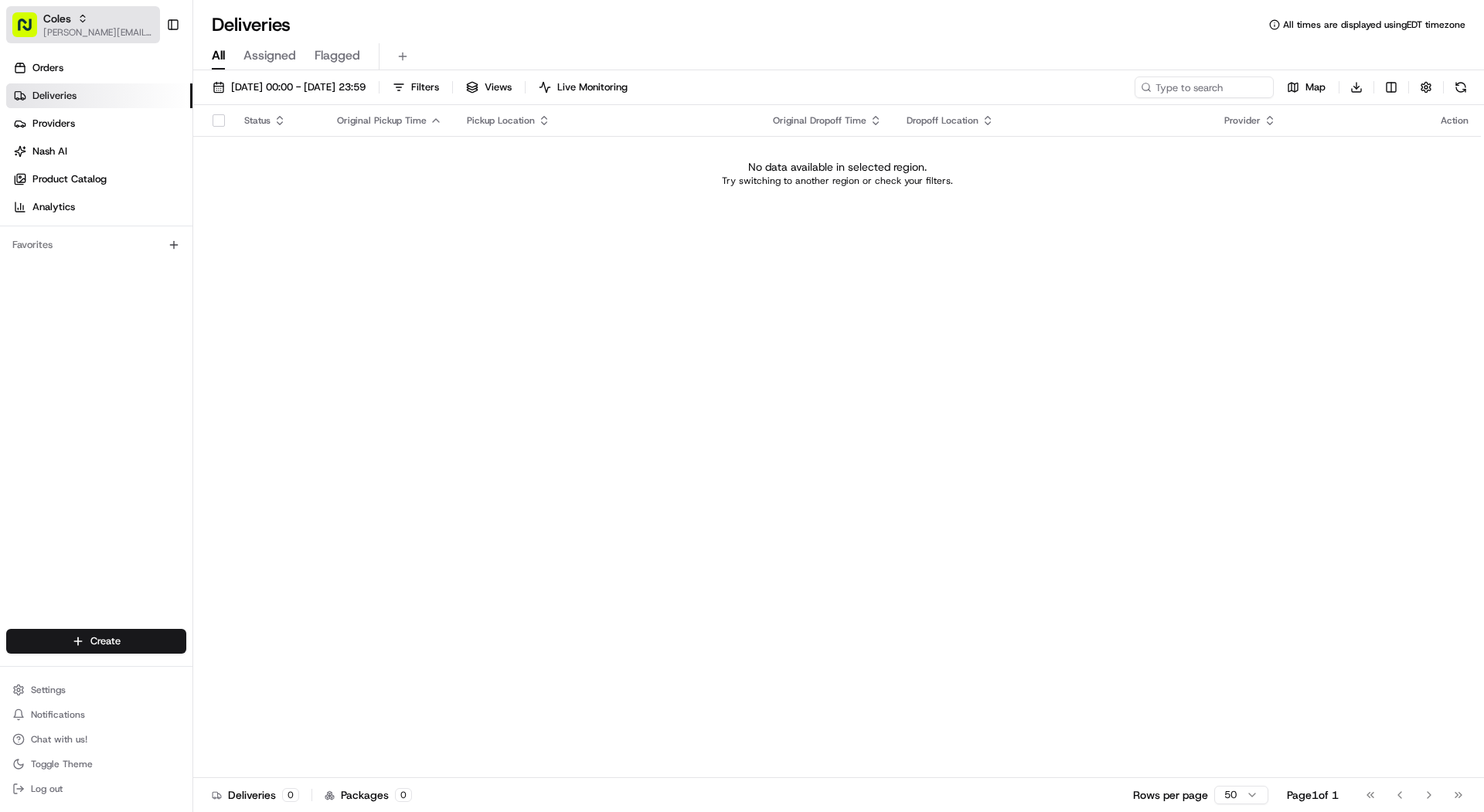
click at [108, 22] on div "Coles" at bounding box center [98, 18] width 110 height 16
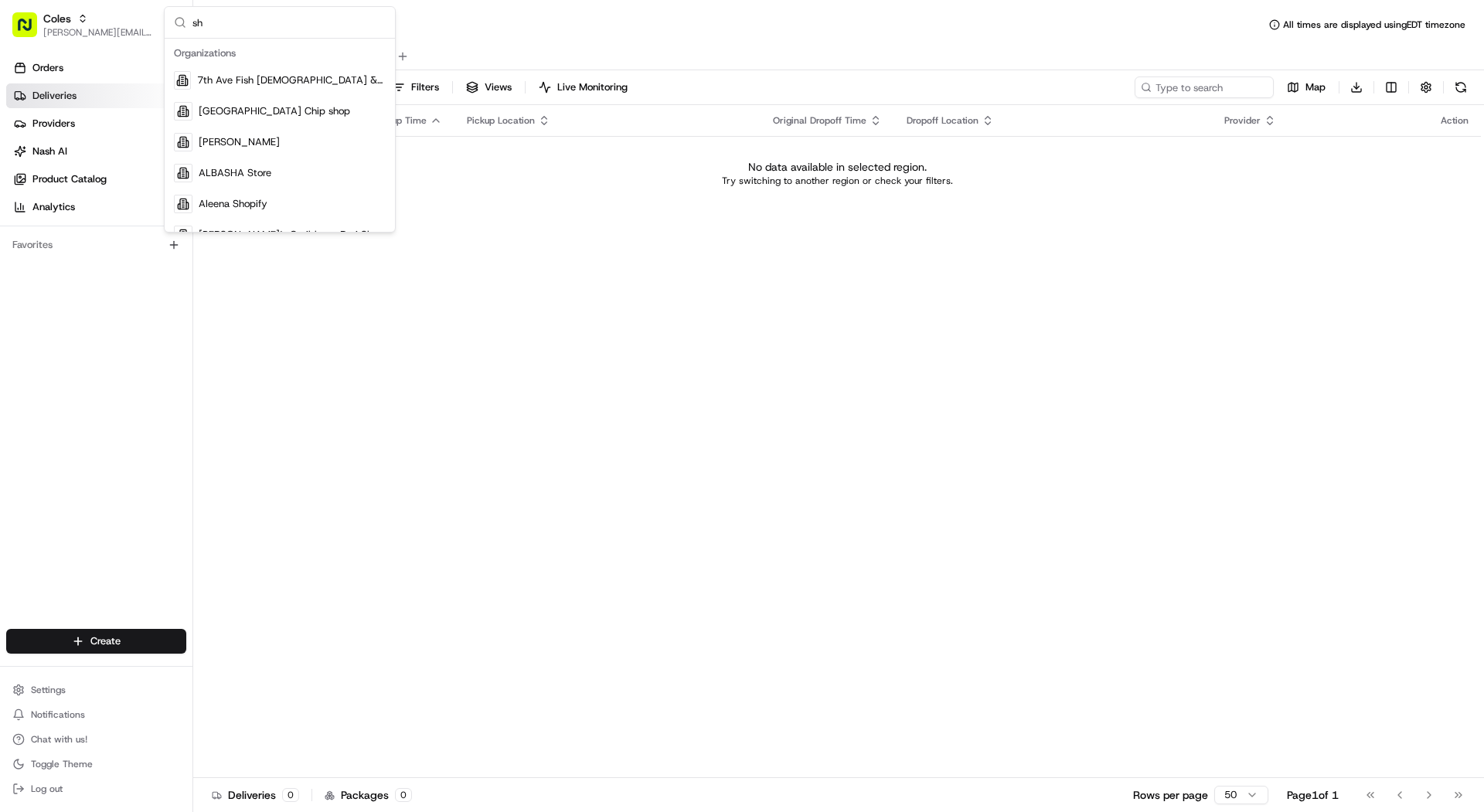
type input "s"
type input "jim"
click at [274, 203] on div "MrJims.Pizza" at bounding box center [279, 203] width 224 height 31
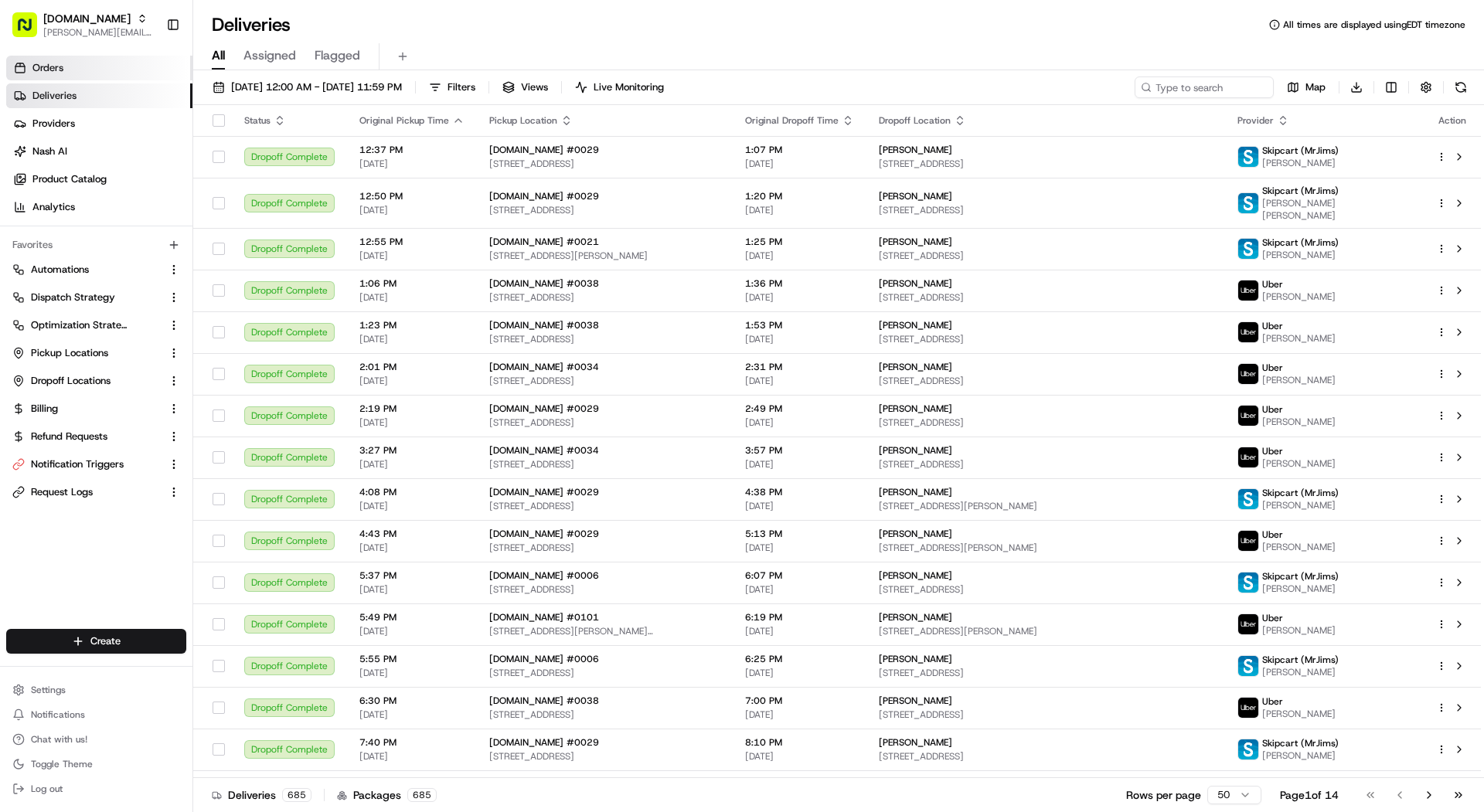
click at [78, 74] on link "Orders" at bounding box center [98, 68] width 186 height 25
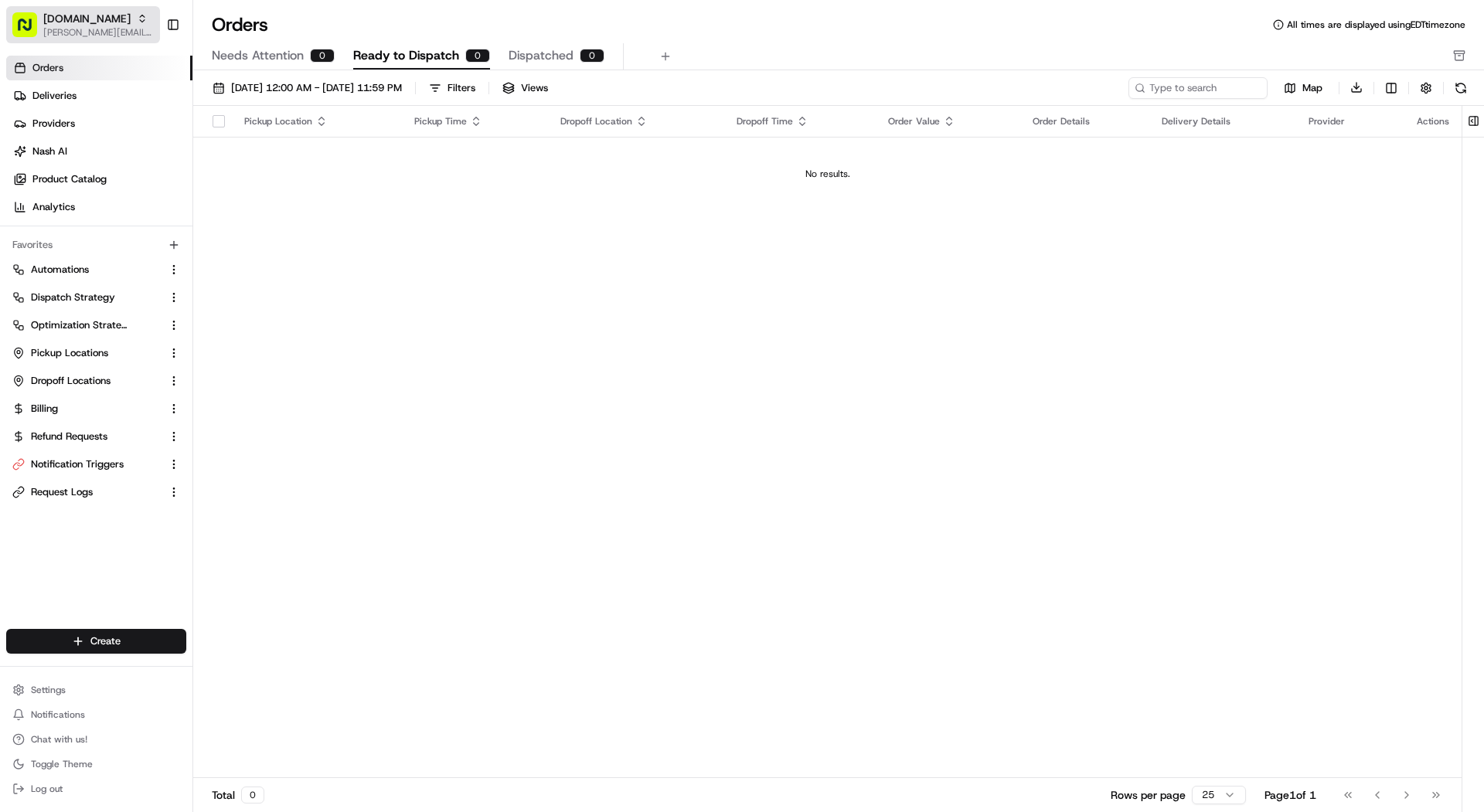
click at [114, 35] on span "[PERSON_NAME][EMAIL_ADDRESS][DOMAIN_NAME]" at bounding box center [98, 32] width 110 height 13
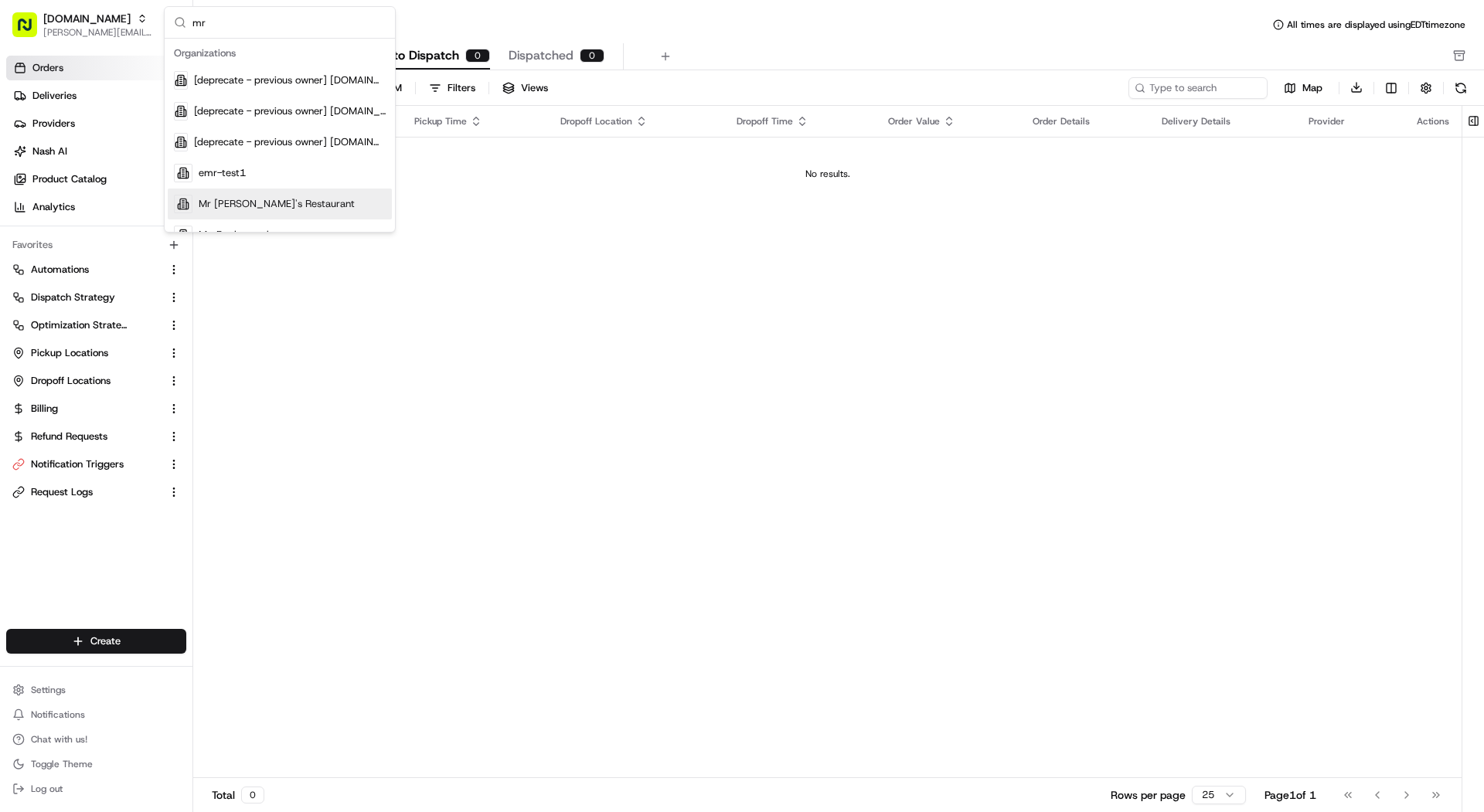
type input "m"
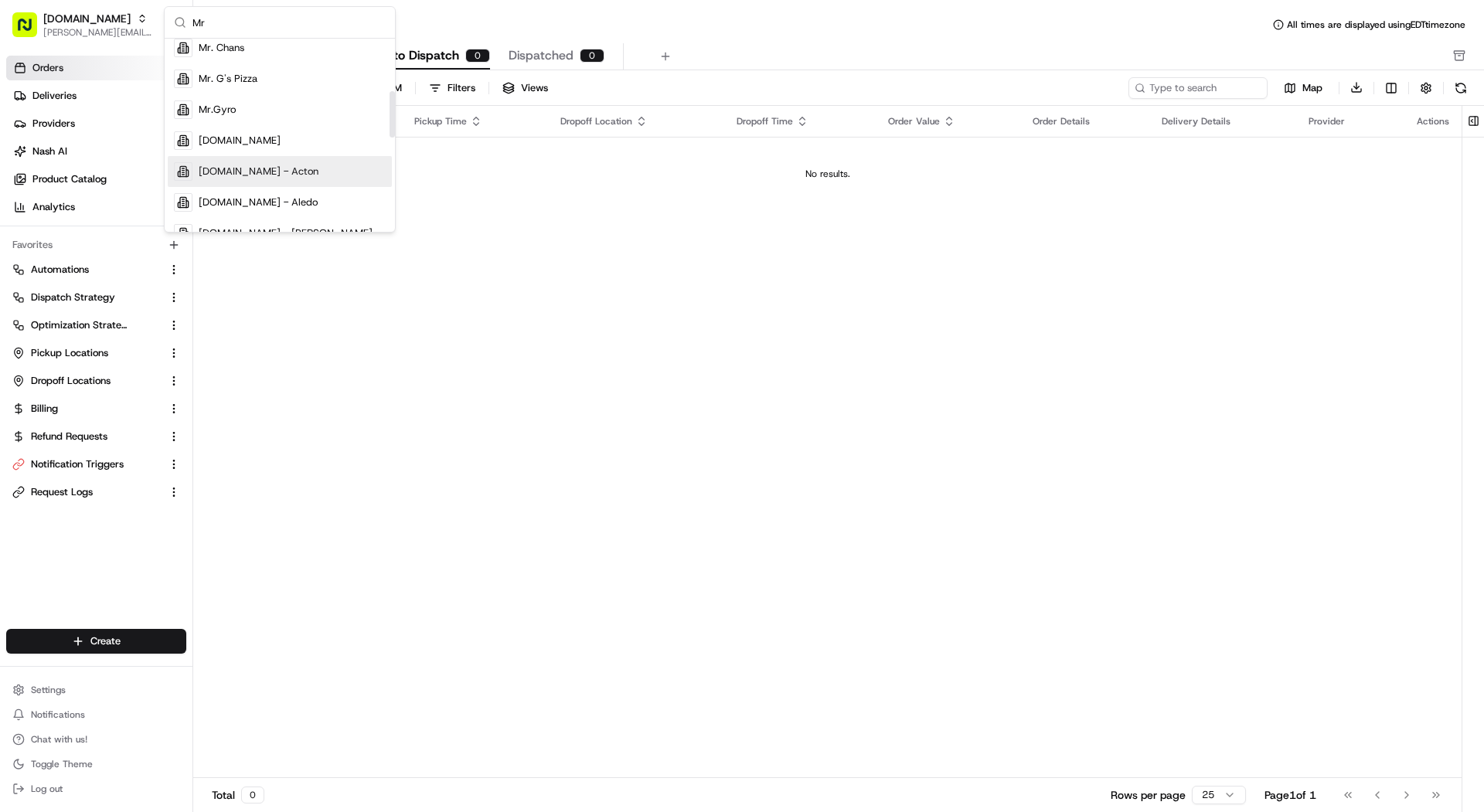
type input "Mr"
click at [323, 173] on div "MrJims.Pizza - Acton" at bounding box center [279, 171] width 224 height 31
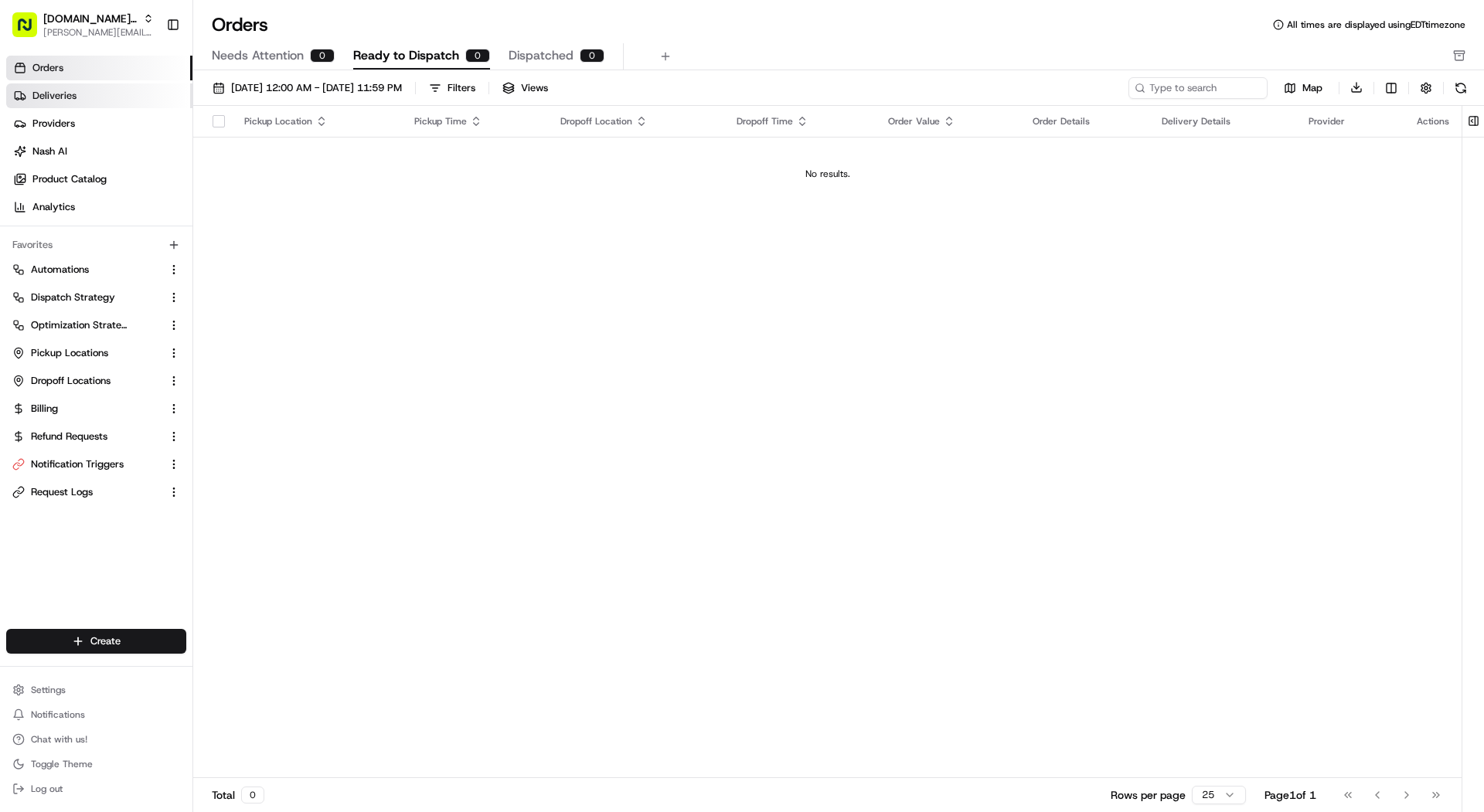
click at [128, 88] on link "Deliveries" at bounding box center [98, 96] width 186 height 25
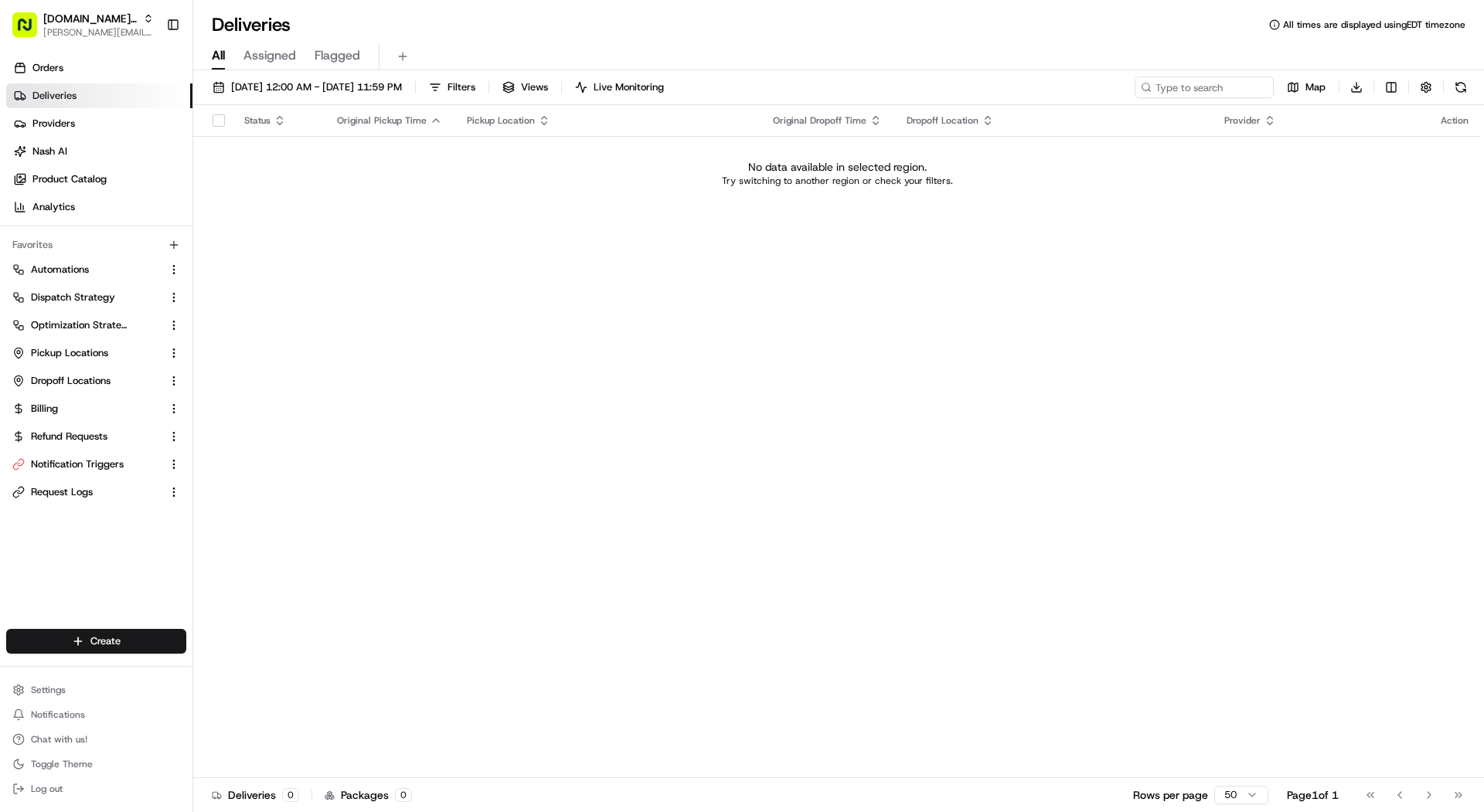
click at [261, 61] on span "Assigned" at bounding box center [269, 56] width 53 height 18
click at [259, 78] on button "07/01/2025 12:00 AM - 07/31/2025 11:59 PM" at bounding box center [307, 88] width 204 height 22
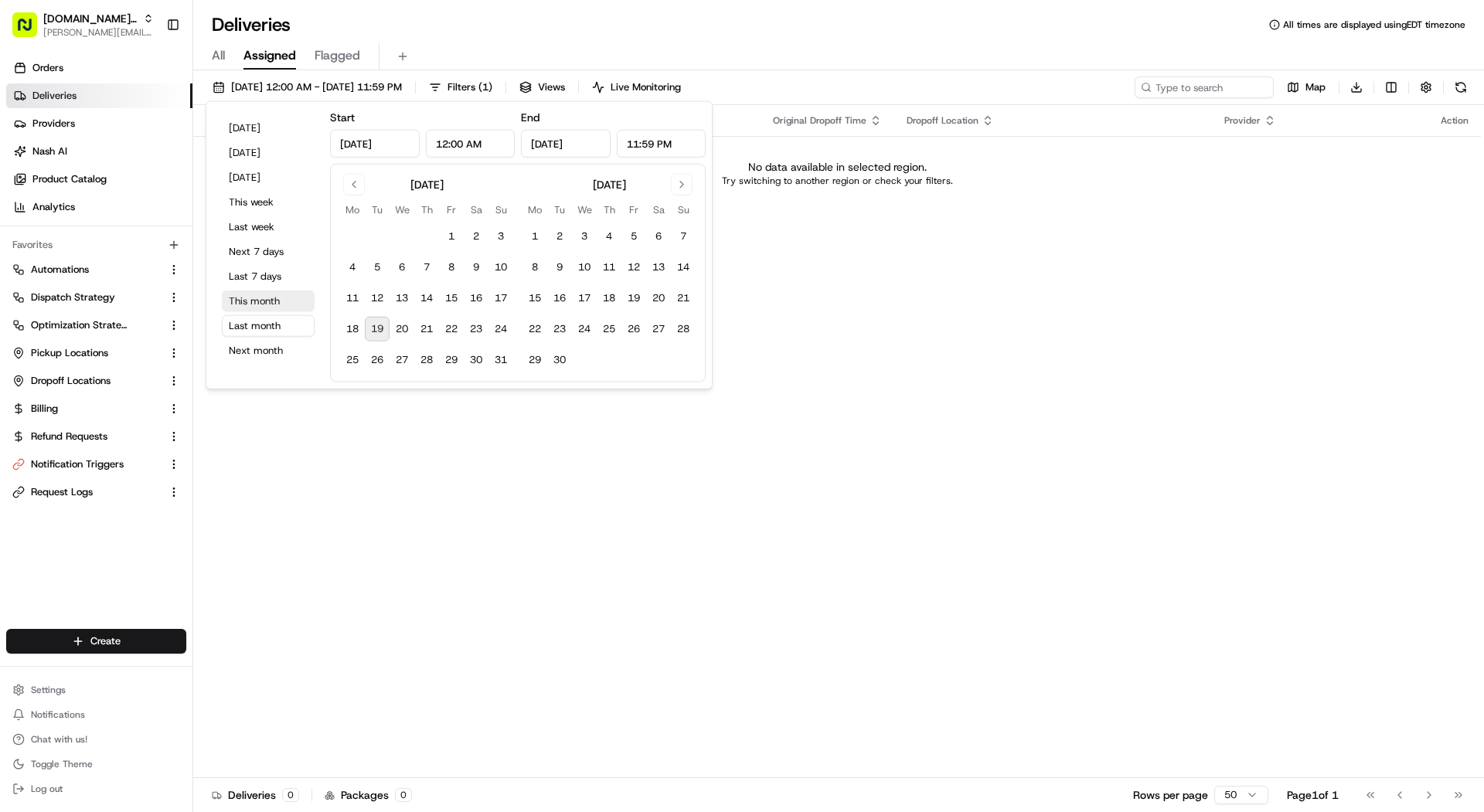
click at [269, 295] on button "This month" at bounding box center [268, 301] width 93 height 22
type input "Aug 1, 2025"
type input "Aug 31, 2025"
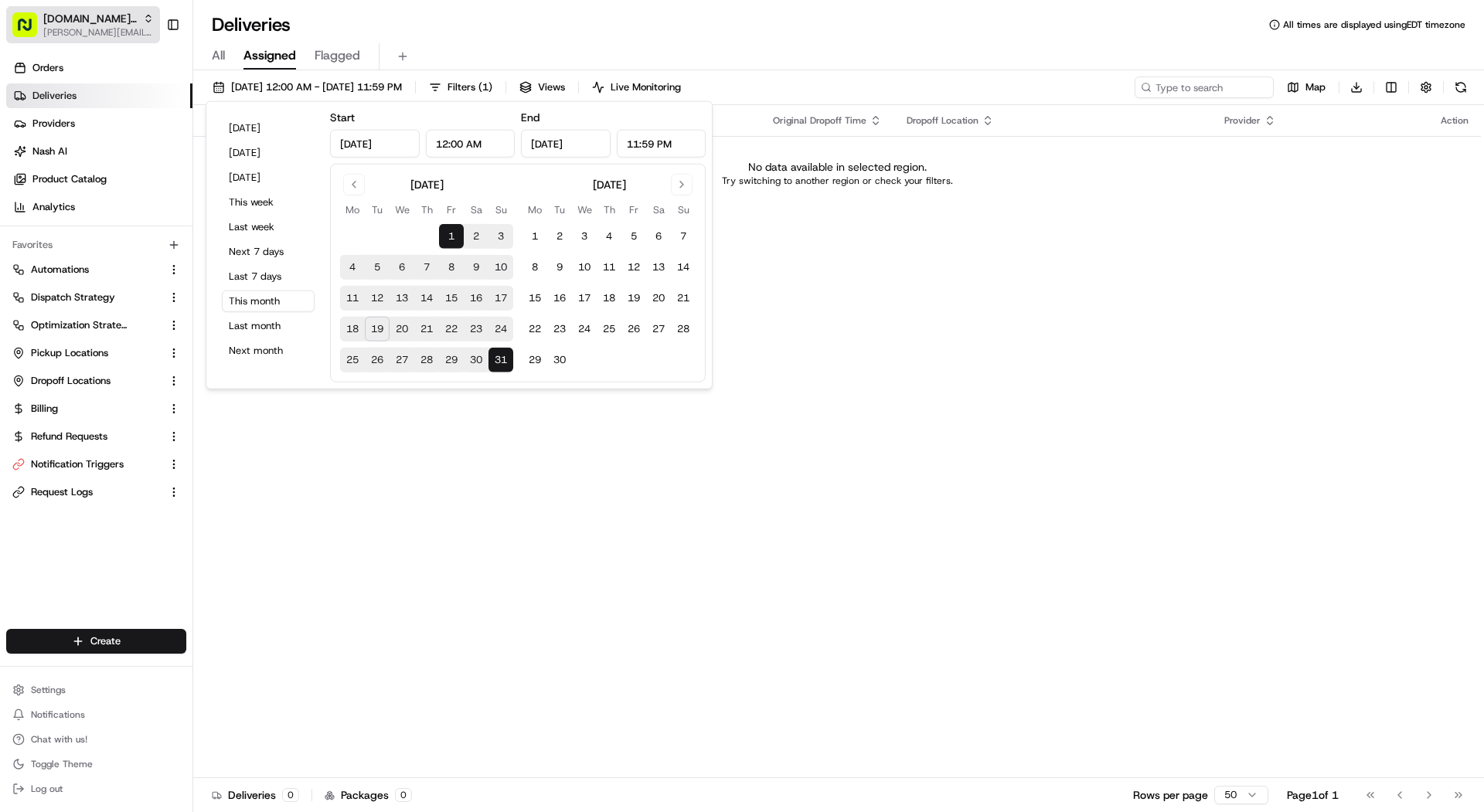
click at [103, 26] on span "[PERSON_NAME][EMAIL_ADDRESS][DOMAIN_NAME]" at bounding box center [98, 32] width 110 height 13
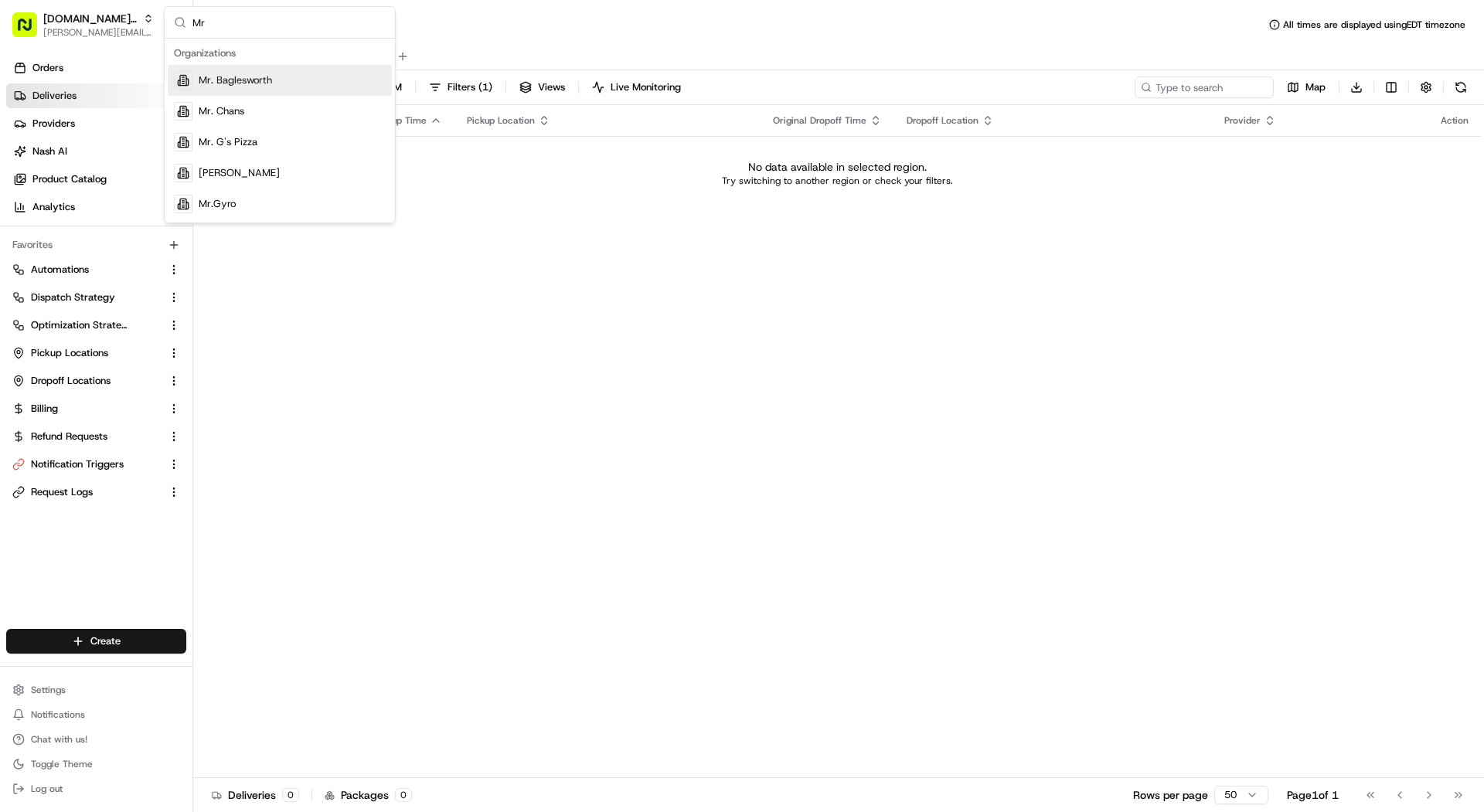
type input "M"
type input "m"
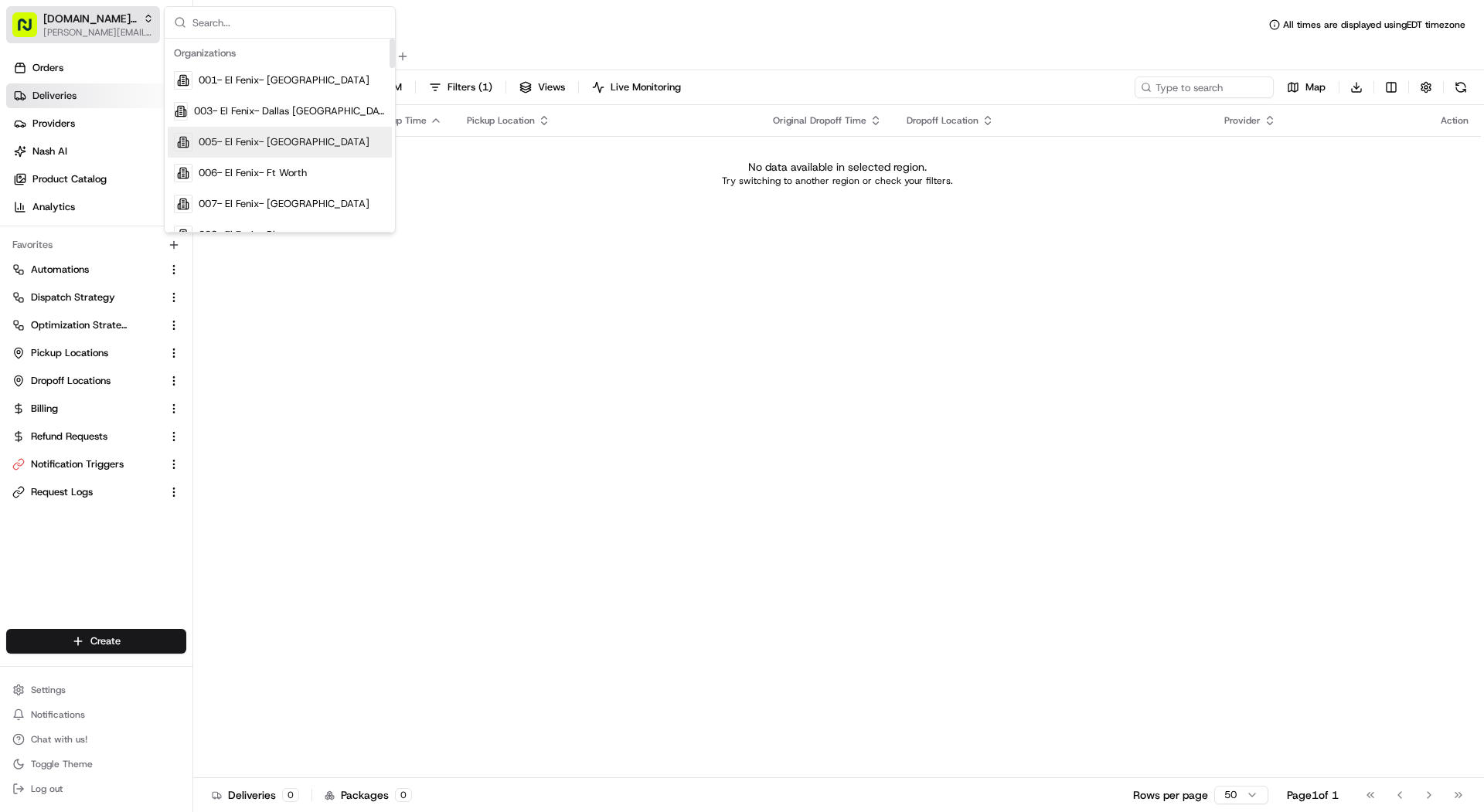
click at [106, 28] on span "[PERSON_NAME][EMAIL_ADDRESS][DOMAIN_NAME]" at bounding box center [98, 32] width 110 height 13
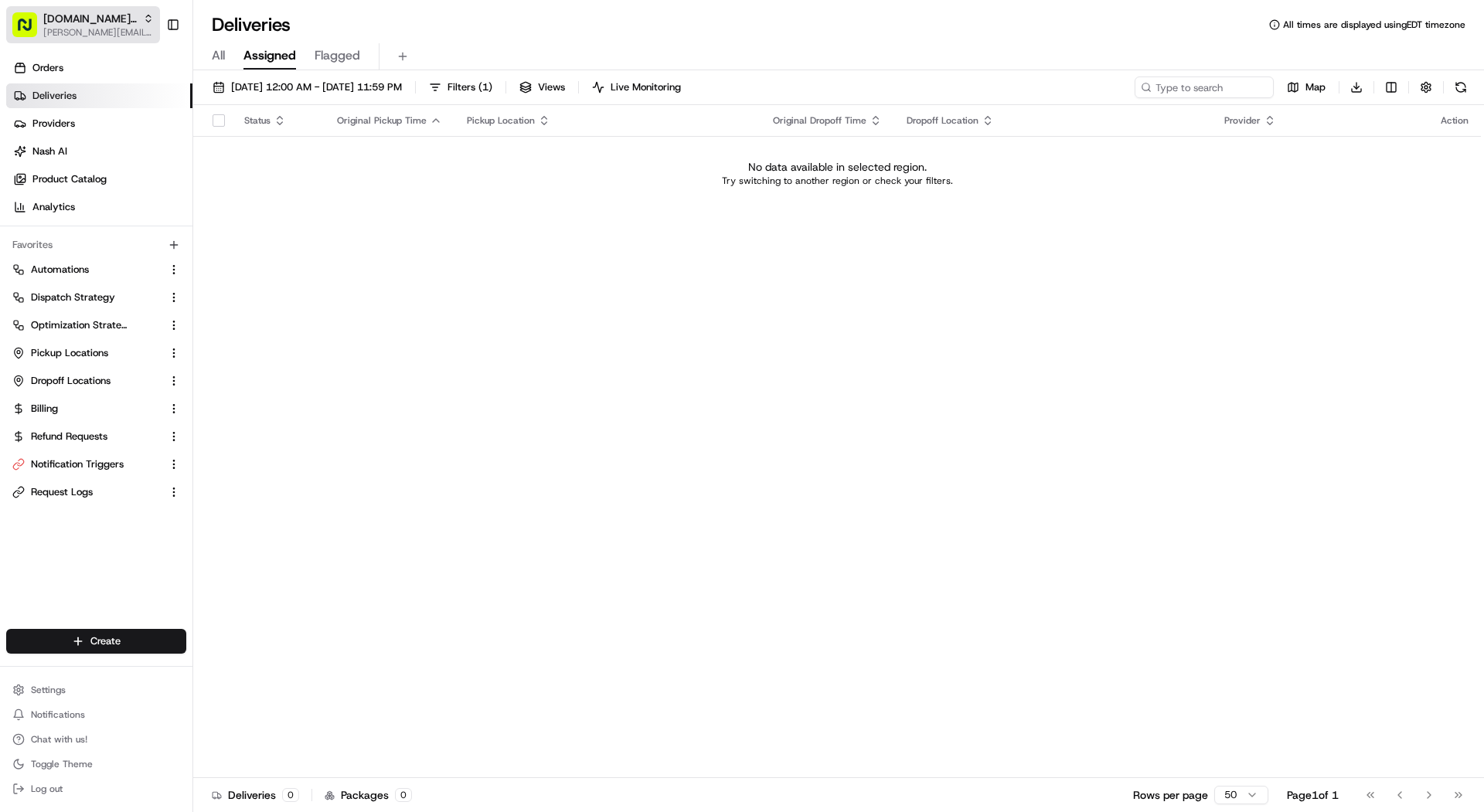
click at [106, 28] on span "[PERSON_NAME][EMAIL_ADDRESS][DOMAIN_NAME]" at bounding box center [98, 32] width 110 height 13
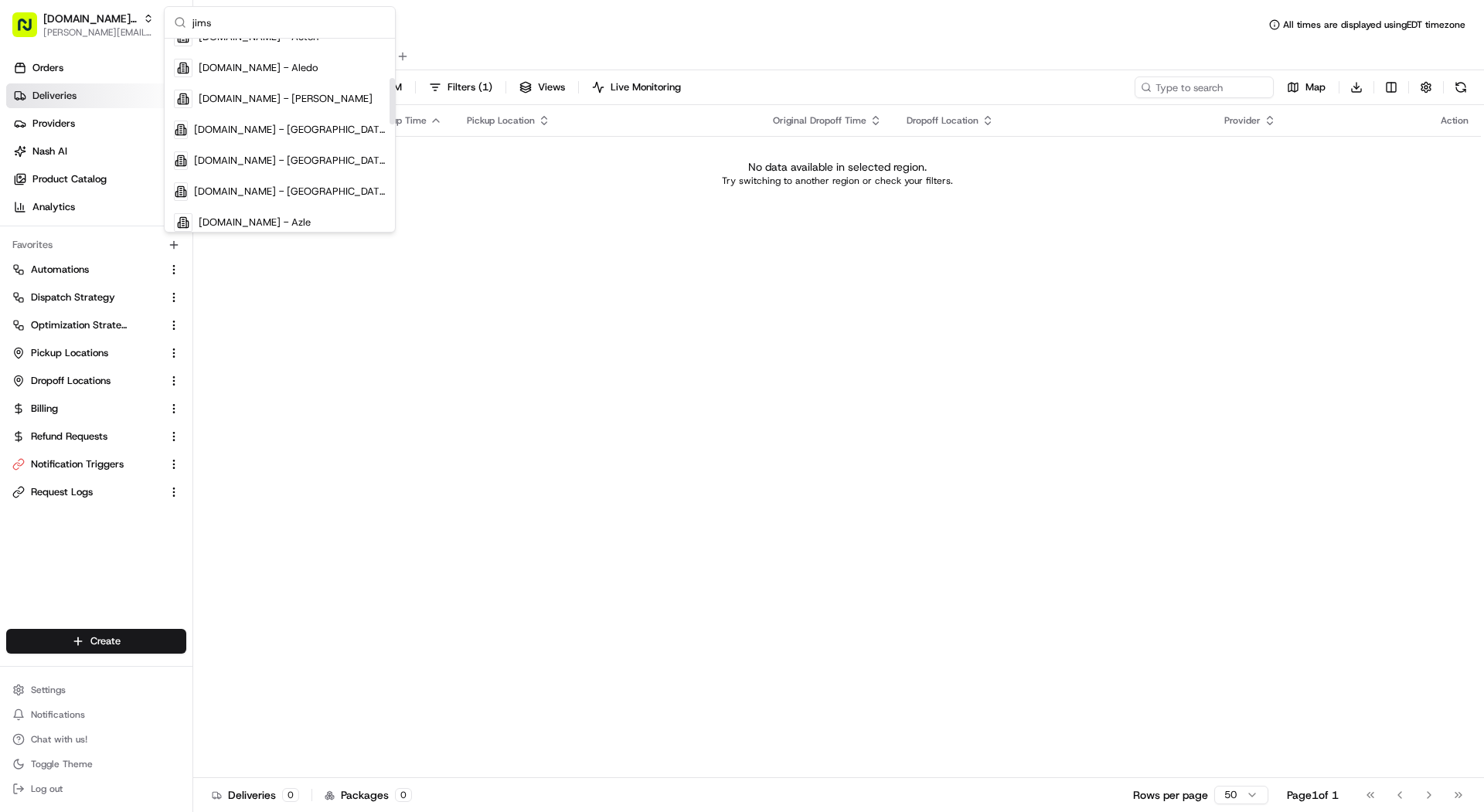
scroll to position [165, 0]
type input "jims"
click at [329, 191] on span "MrJims.Pizza - Arlington (North Davis)" at bounding box center [290, 193] width 192 height 14
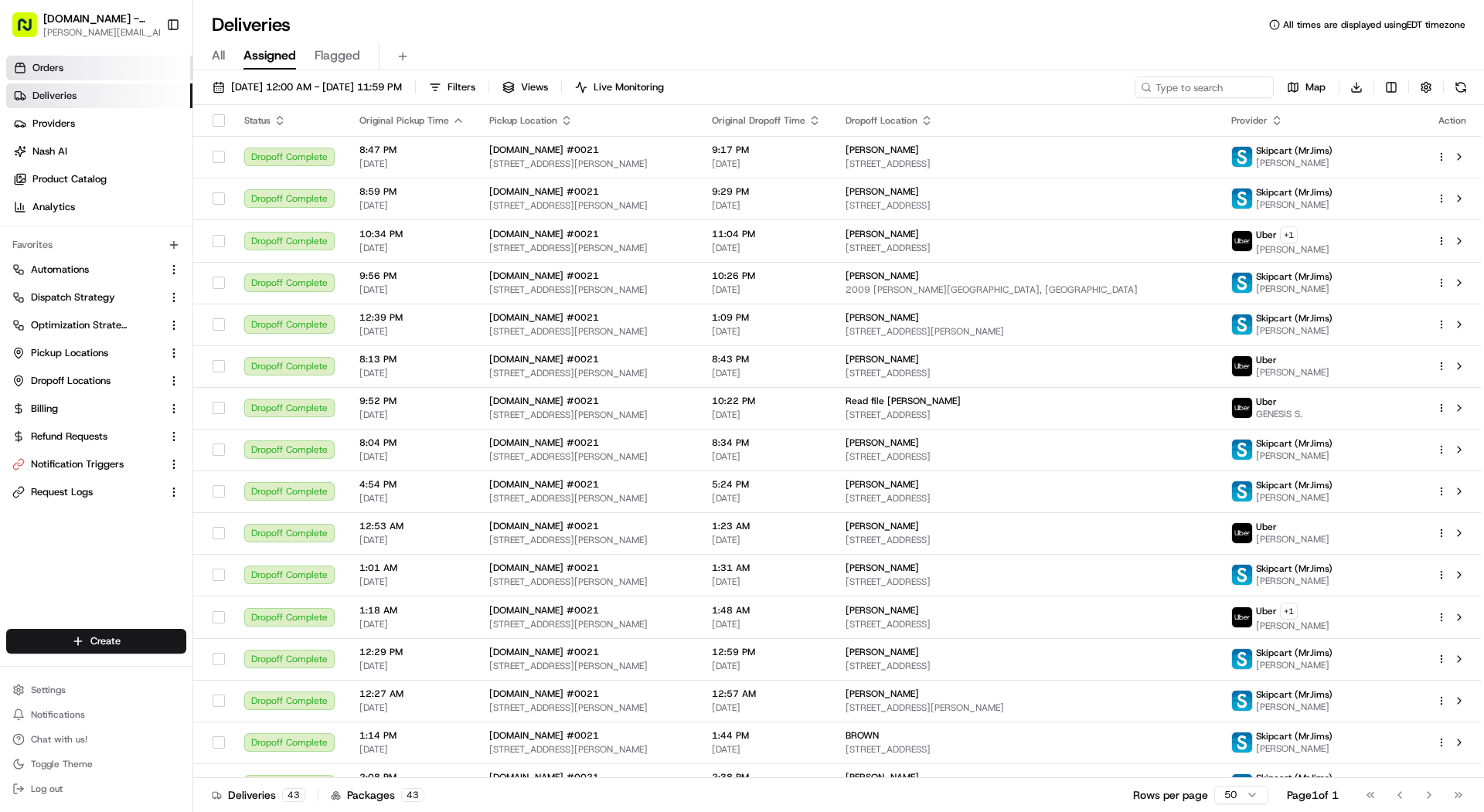
click at [148, 65] on link "Orders" at bounding box center [98, 68] width 186 height 25
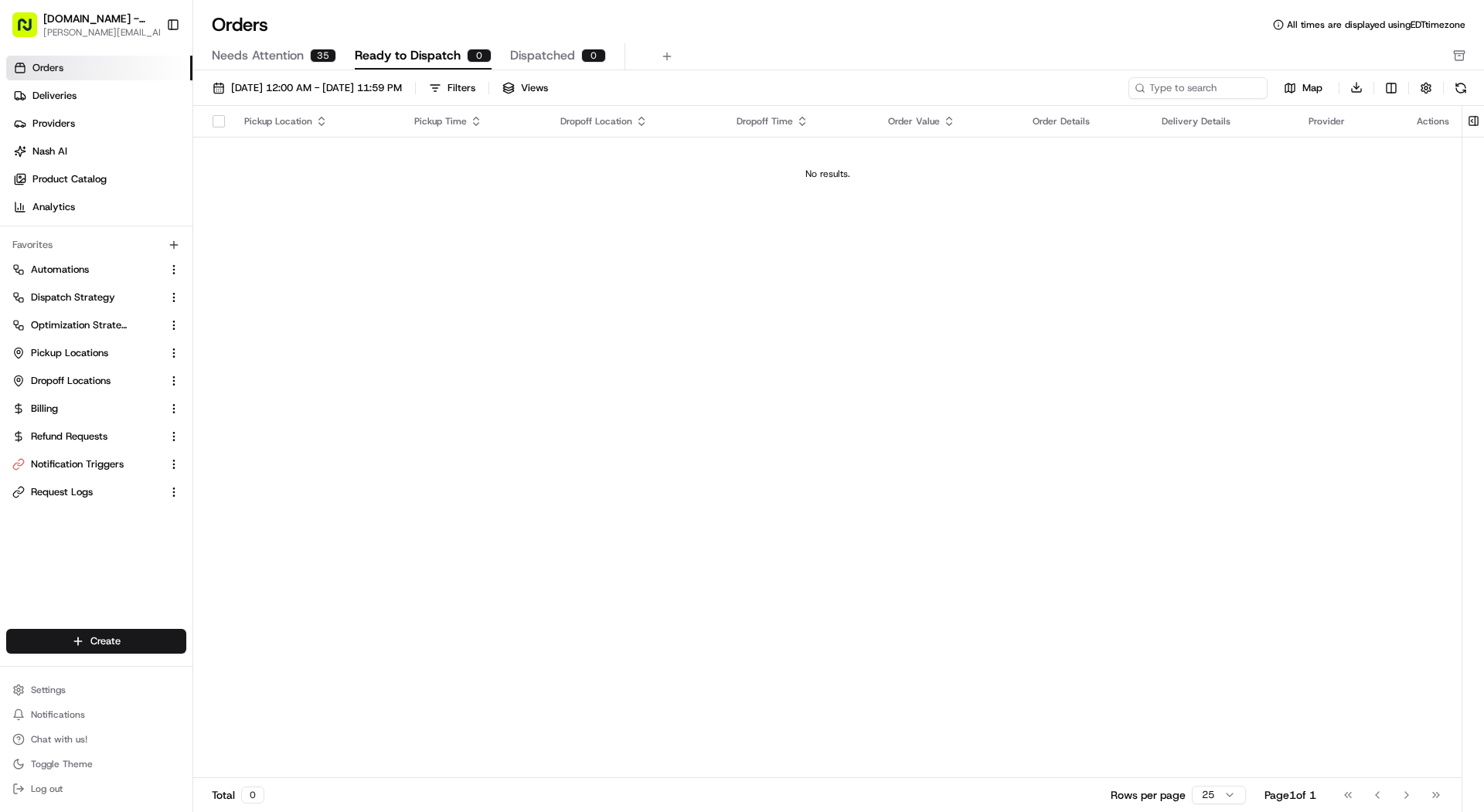
click at [292, 58] on span "Needs Attention" at bounding box center [258, 56] width 92 height 18
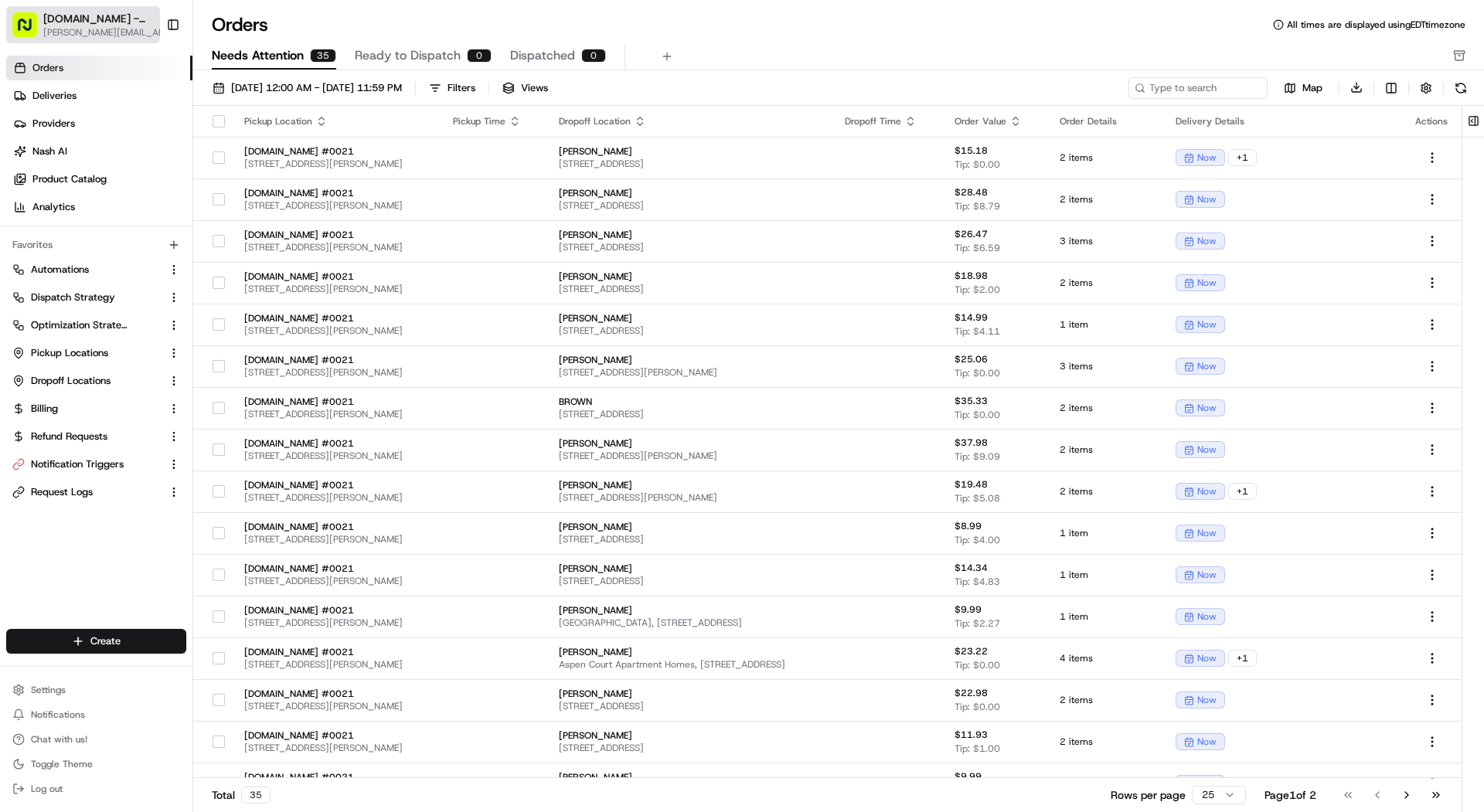
click at [127, 14] on span "MrJims.Pizza - Arlington (North Davis)" at bounding box center [98, 18] width 110 height 16
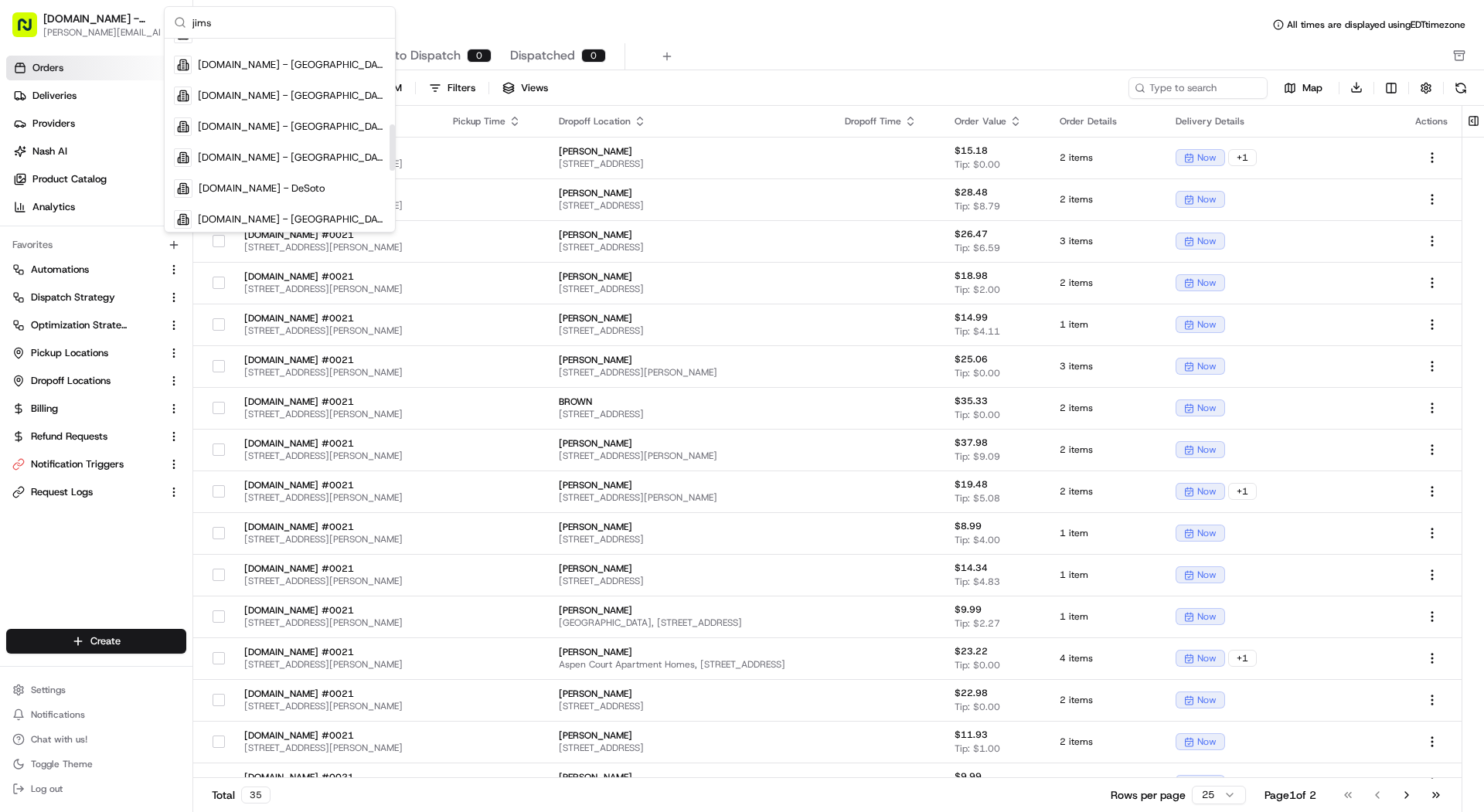
scroll to position [357, 0]
type input "jims"
click at [284, 168] on div "MrJims.Pizza - Dallas" at bounding box center [279, 156] width 224 height 31
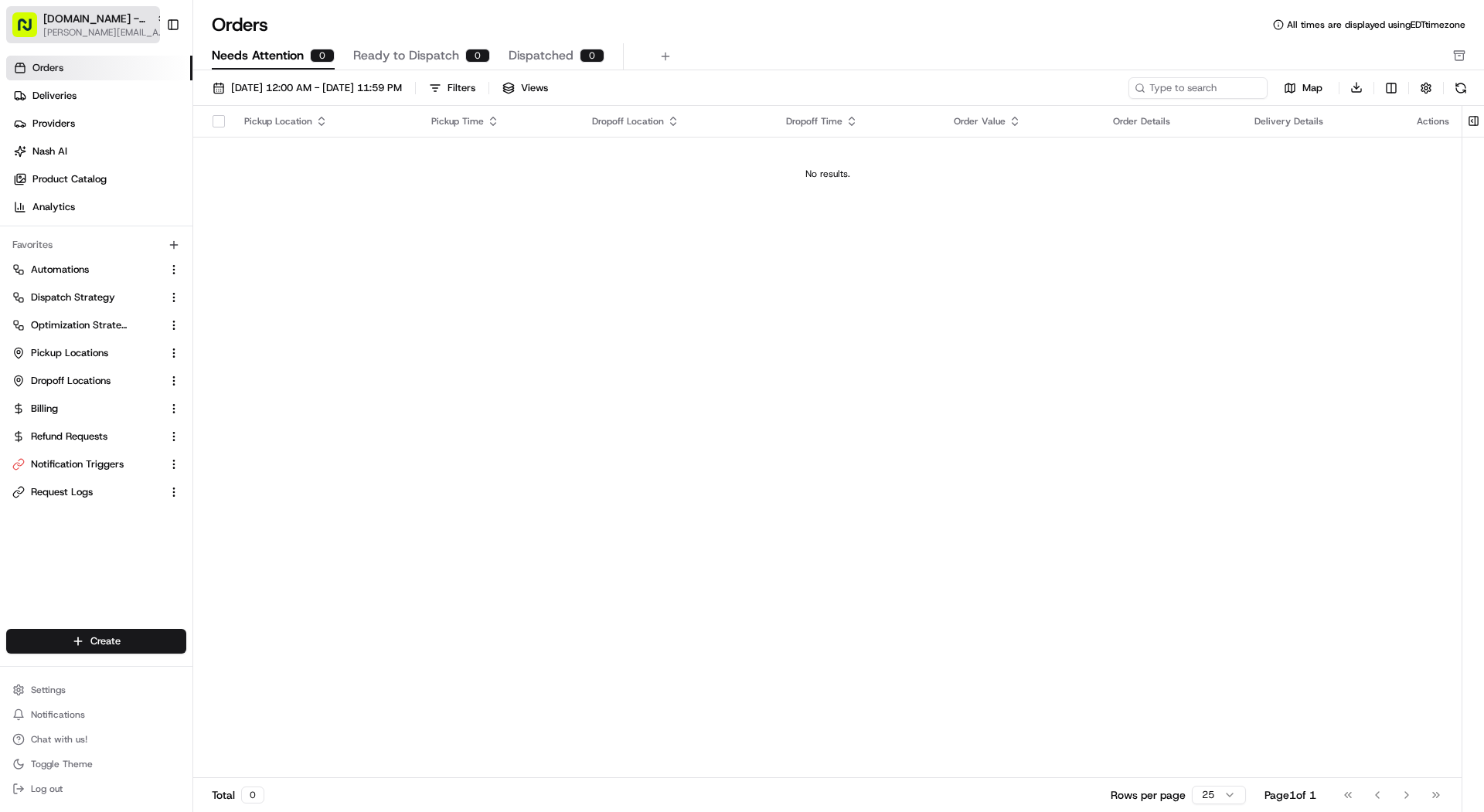
click at [112, 13] on span "MrJims.Pizza - Dallas" at bounding box center [97, 18] width 107 height 16
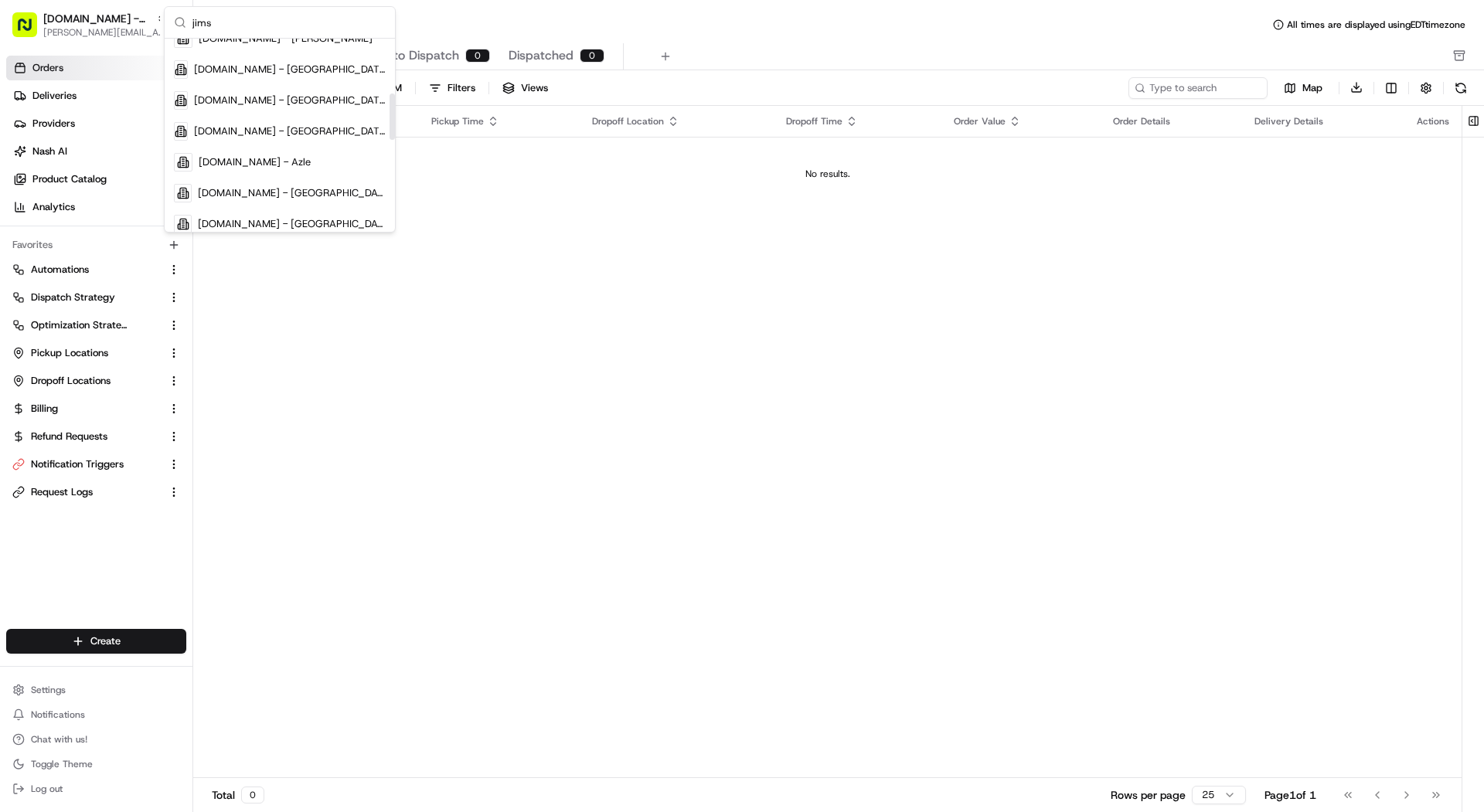
scroll to position [609, 0]
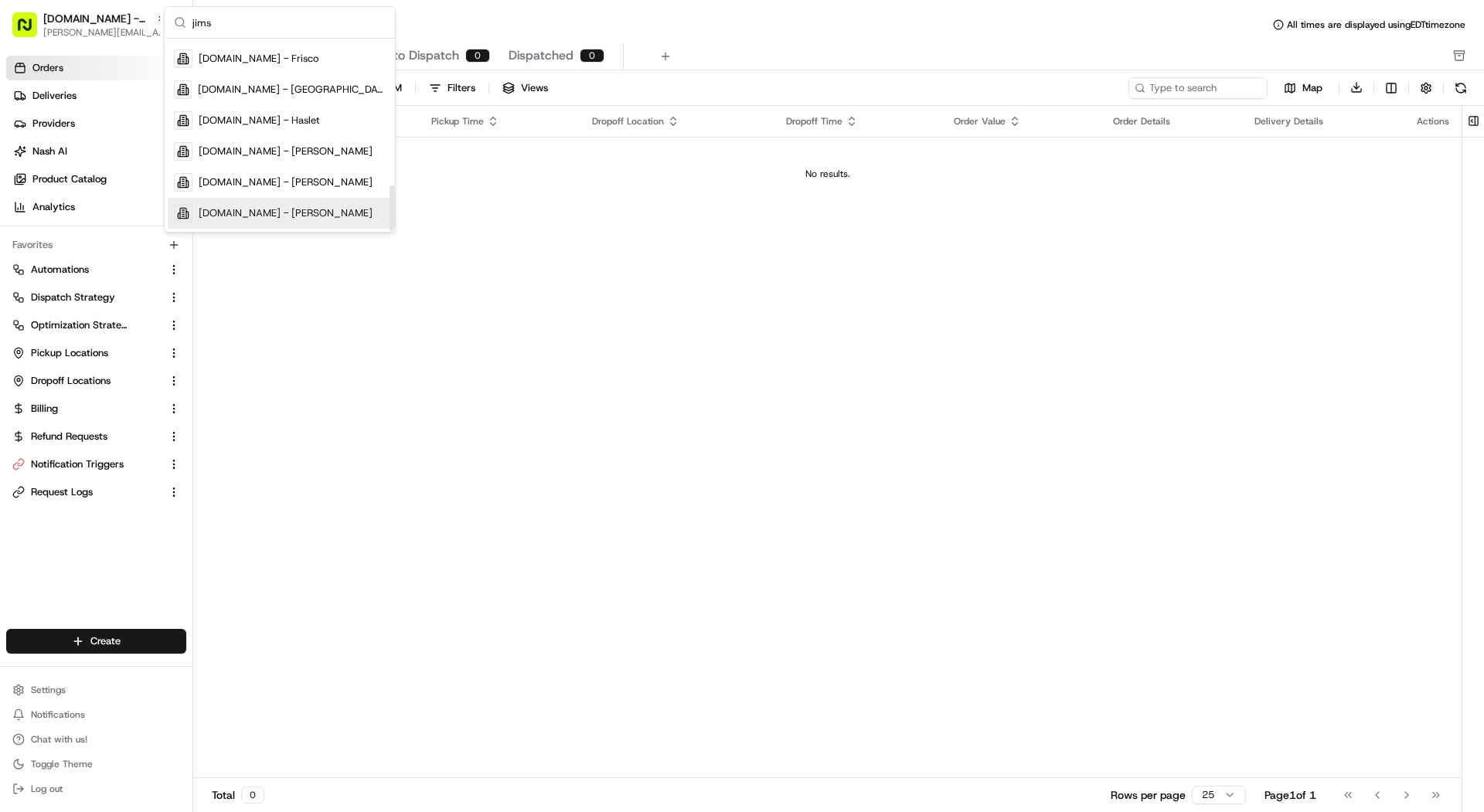
type input "jims"
click at [310, 215] on div "MrJims.Pizza - Keene" at bounding box center [279, 213] width 224 height 31
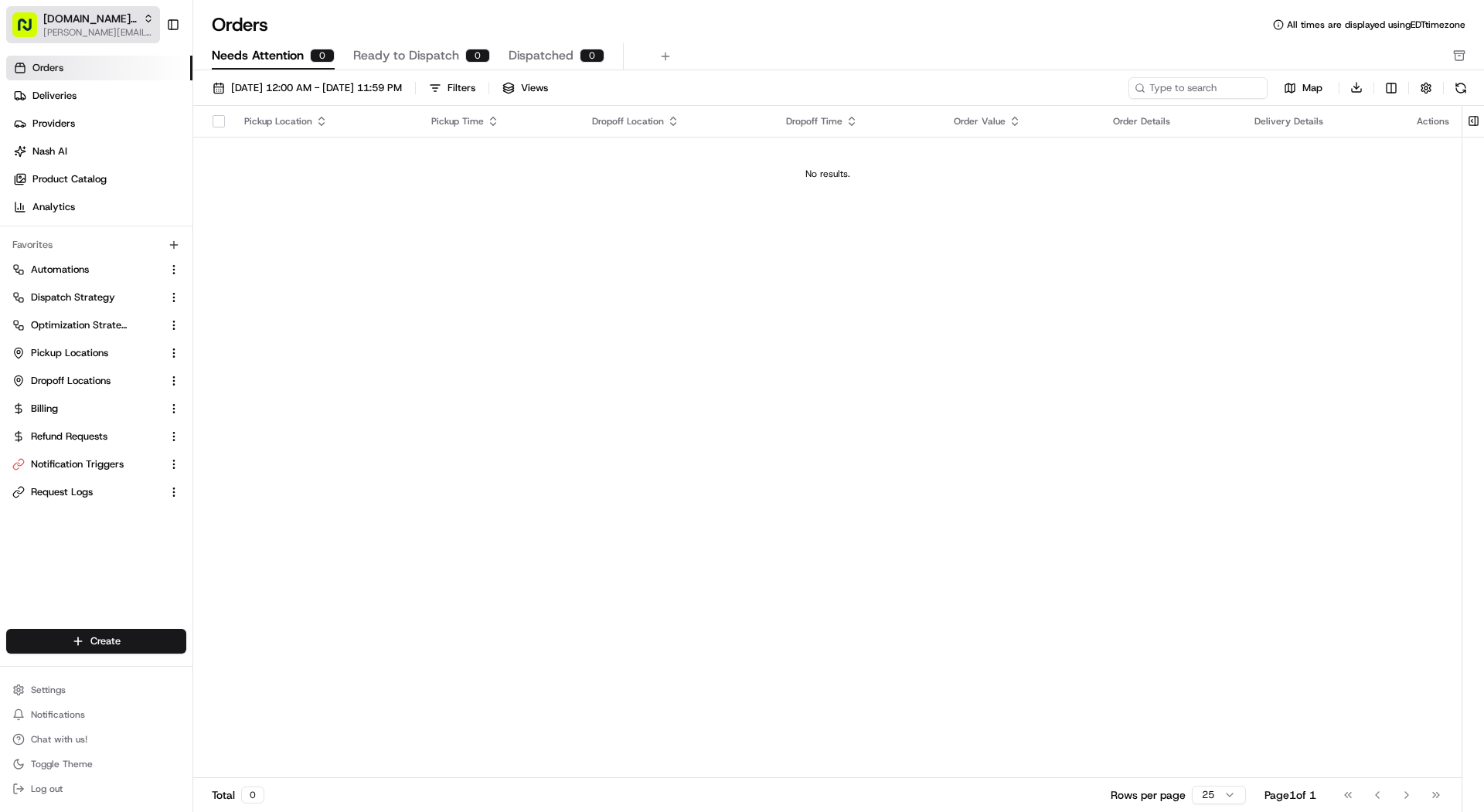
click at [102, 24] on span "MrJims.Pizza - Keene" at bounding box center [90, 18] width 93 height 16
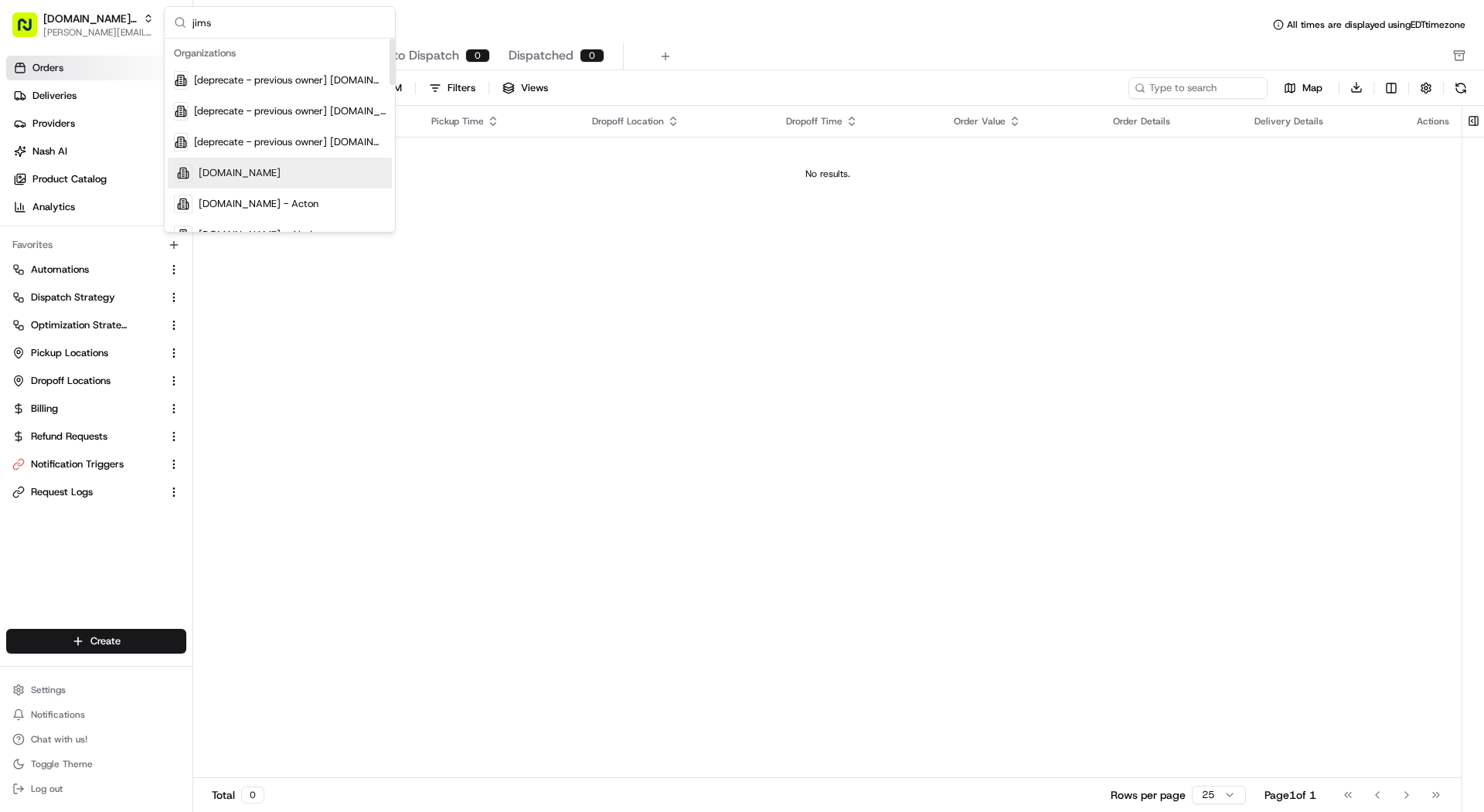
type input "jims"
click at [225, 166] on span "MrJims.Pizza" at bounding box center [239, 173] width 82 height 14
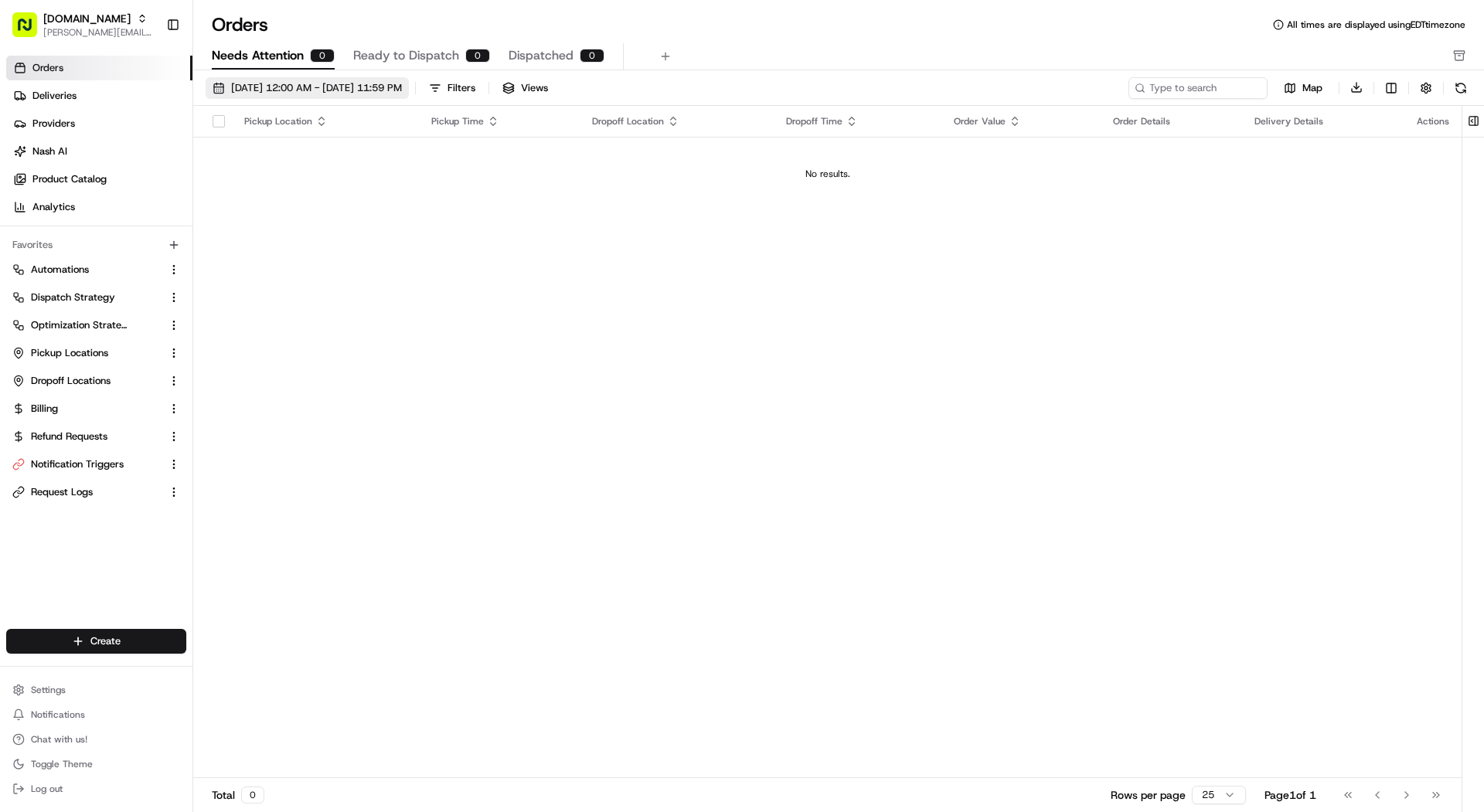
click at [269, 95] on button "08/01/2025 12:00 AM - 08/31/2025 11:59 PM" at bounding box center [307, 88] width 204 height 22
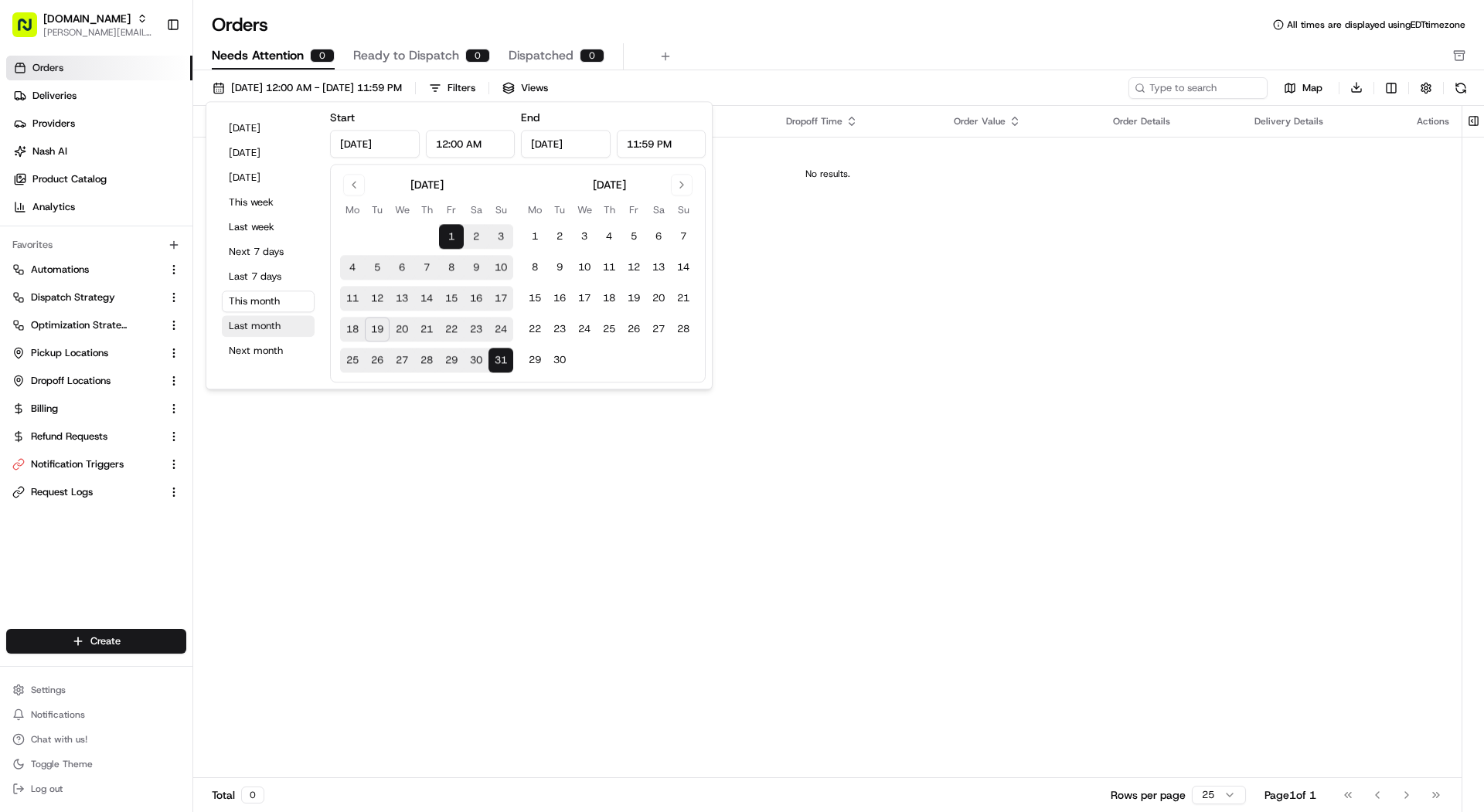
click at [275, 323] on button "Last month" at bounding box center [268, 326] width 93 height 22
type input "Jul 1, 2025"
type input "Jul 31, 2025"
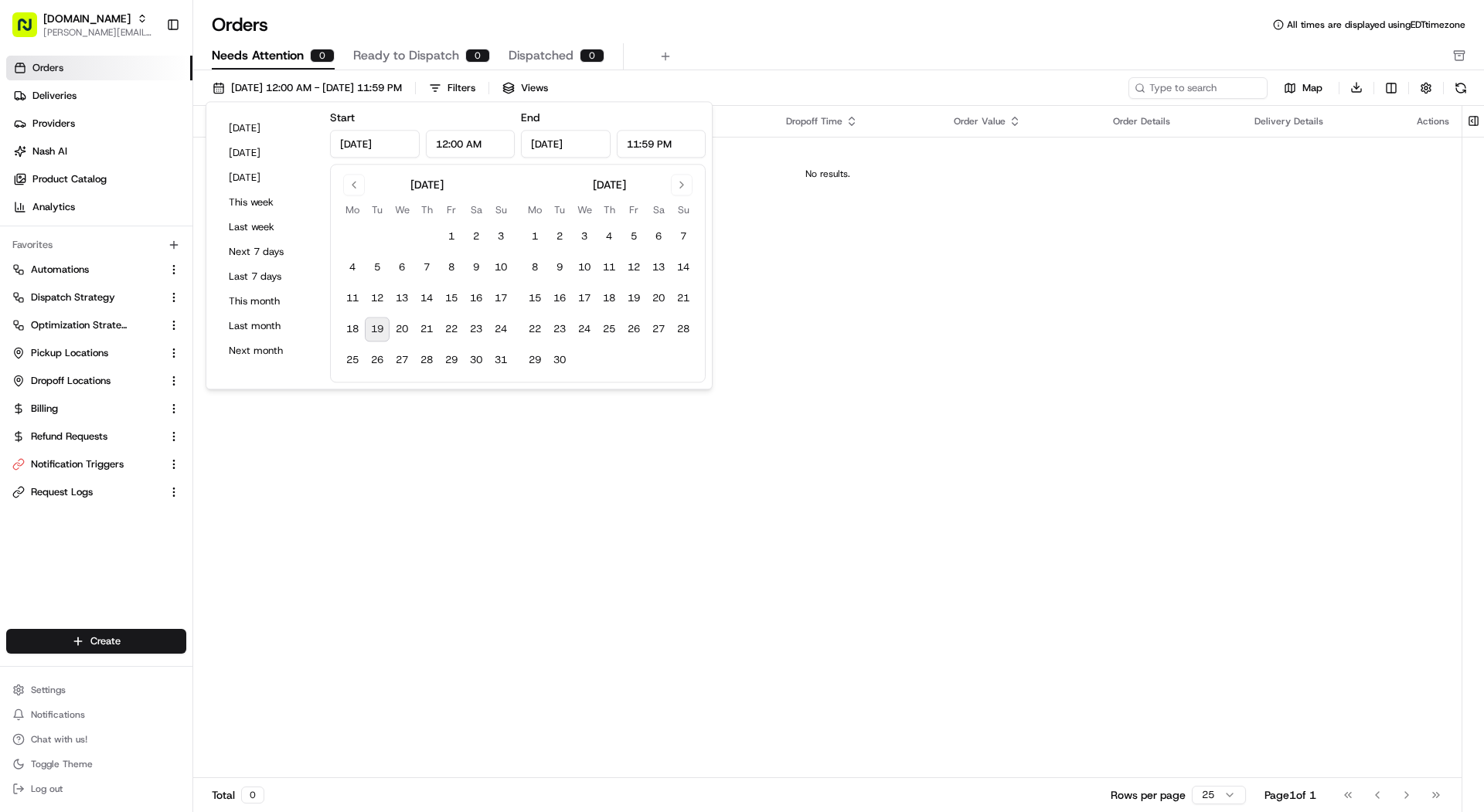
click at [271, 313] on div "Today Yesterday Tomorrow This week Last week Next 7 days Last 7 days This month…" at bounding box center [268, 245] width 111 height 274
click at [265, 301] on button "This month" at bounding box center [268, 301] width 93 height 22
type input "Aug 1, 2025"
type input "Aug 31, 2025"
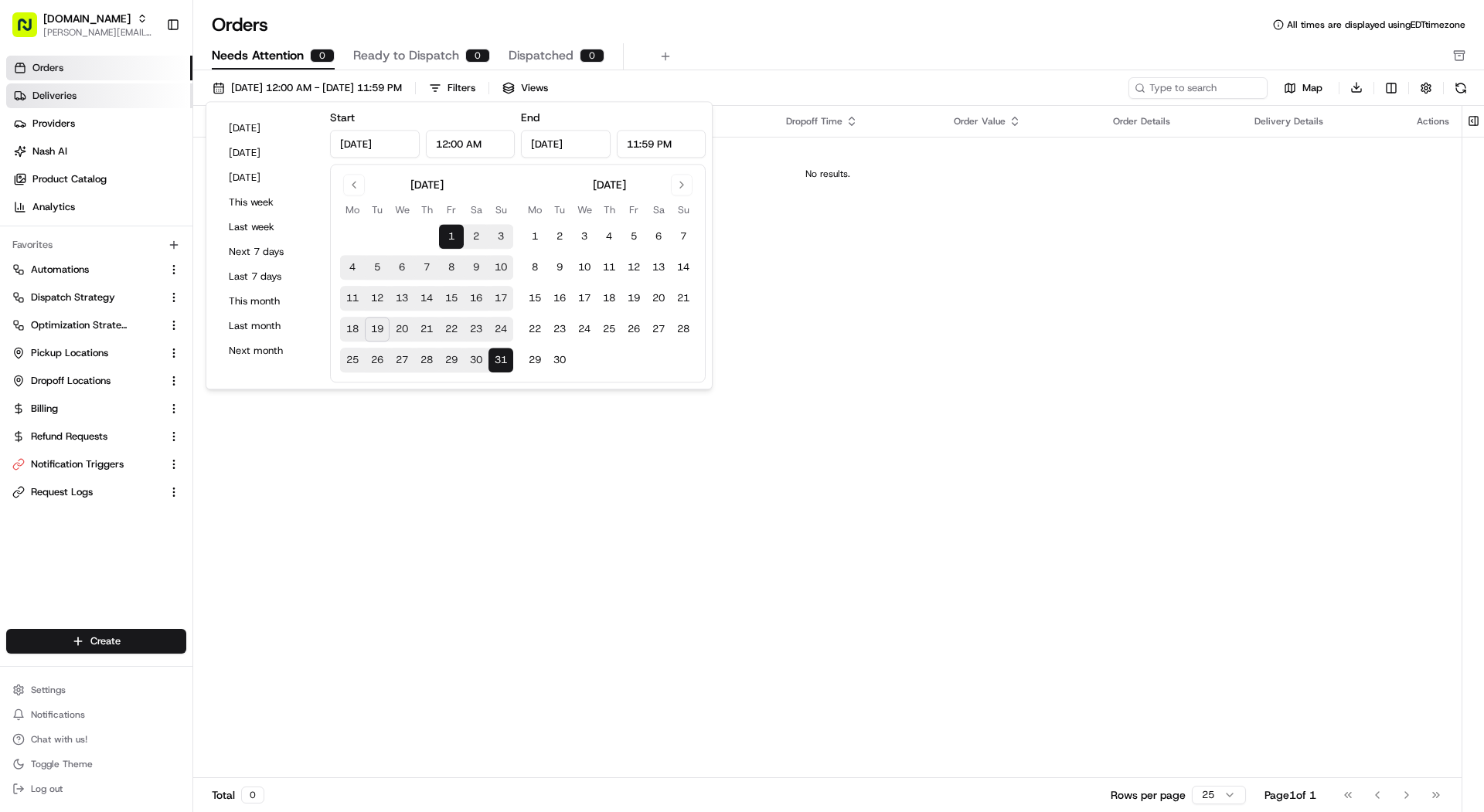
click at [113, 88] on link "Deliveries" at bounding box center [98, 96] width 186 height 25
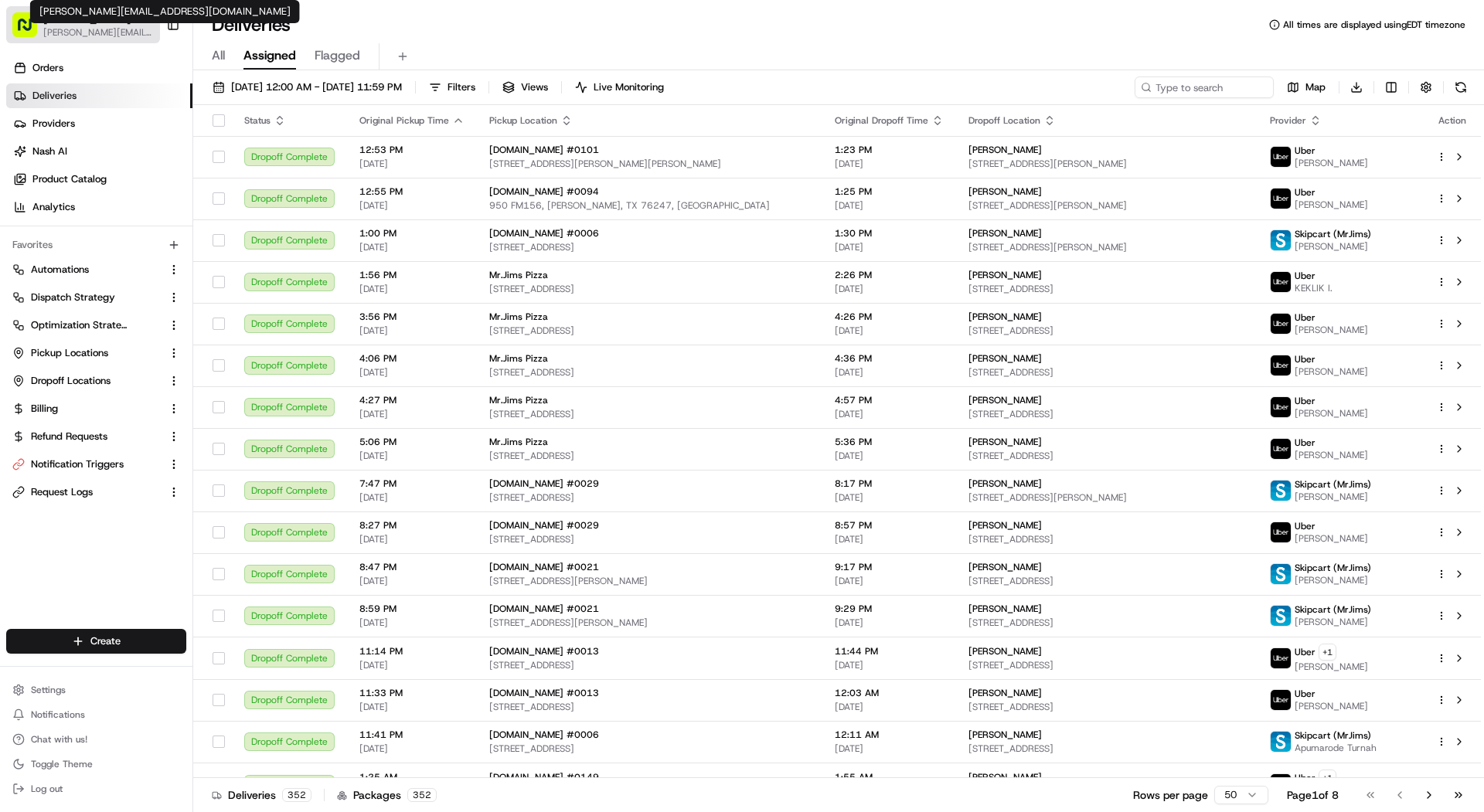
click at [89, 34] on span "[PERSON_NAME][EMAIL_ADDRESS][DOMAIN_NAME]" at bounding box center [98, 32] width 110 height 13
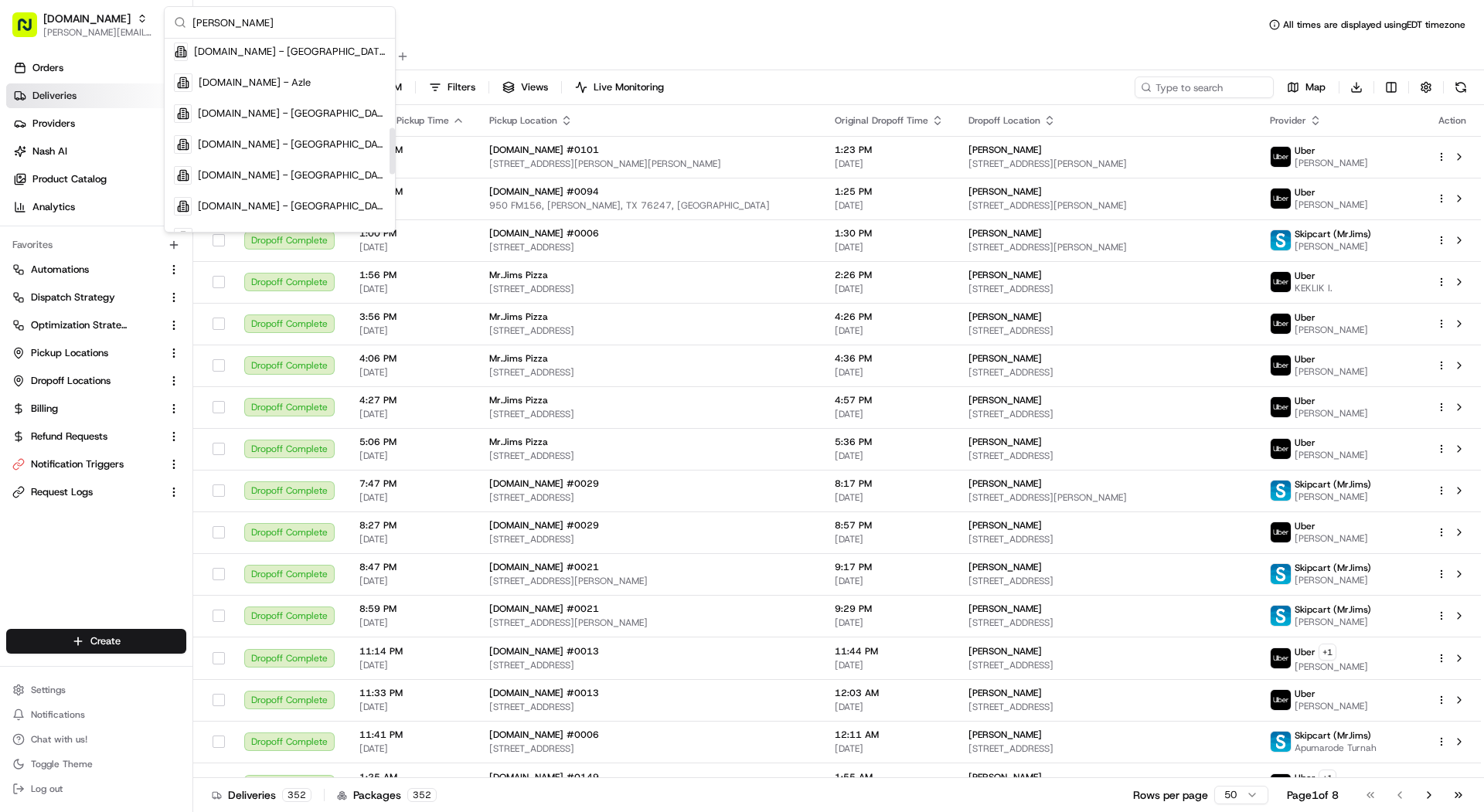
scroll to position [371, 0]
type input "jim"
click at [300, 116] on span "MrJims.Pizza - Carrollton" at bounding box center [291, 111] width 188 height 14
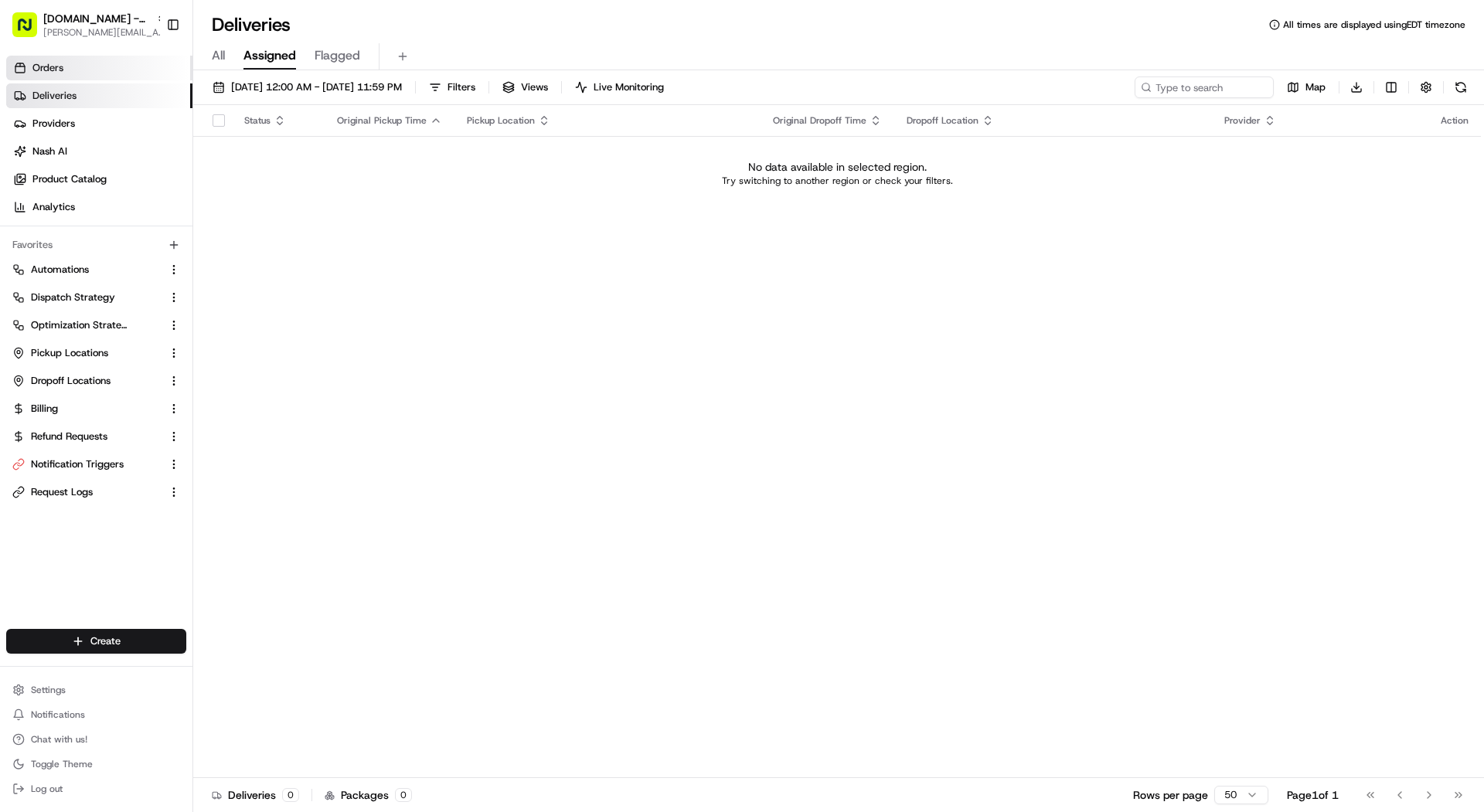
click at [141, 69] on link "Orders" at bounding box center [98, 68] width 186 height 25
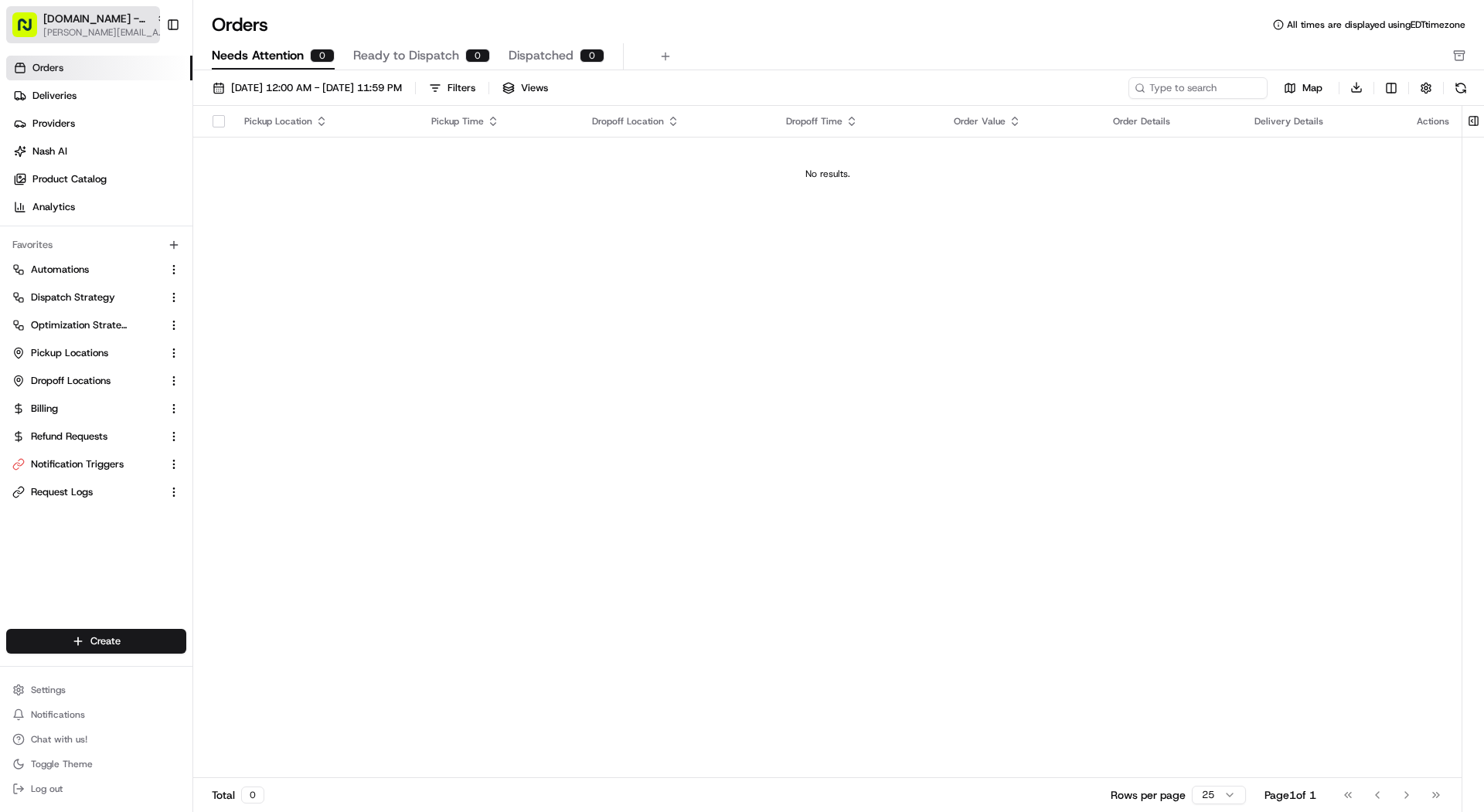
click at [66, 29] on span "[PERSON_NAME][EMAIL_ADDRESS][DOMAIN_NAME]" at bounding box center [105, 32] width 123 height 13
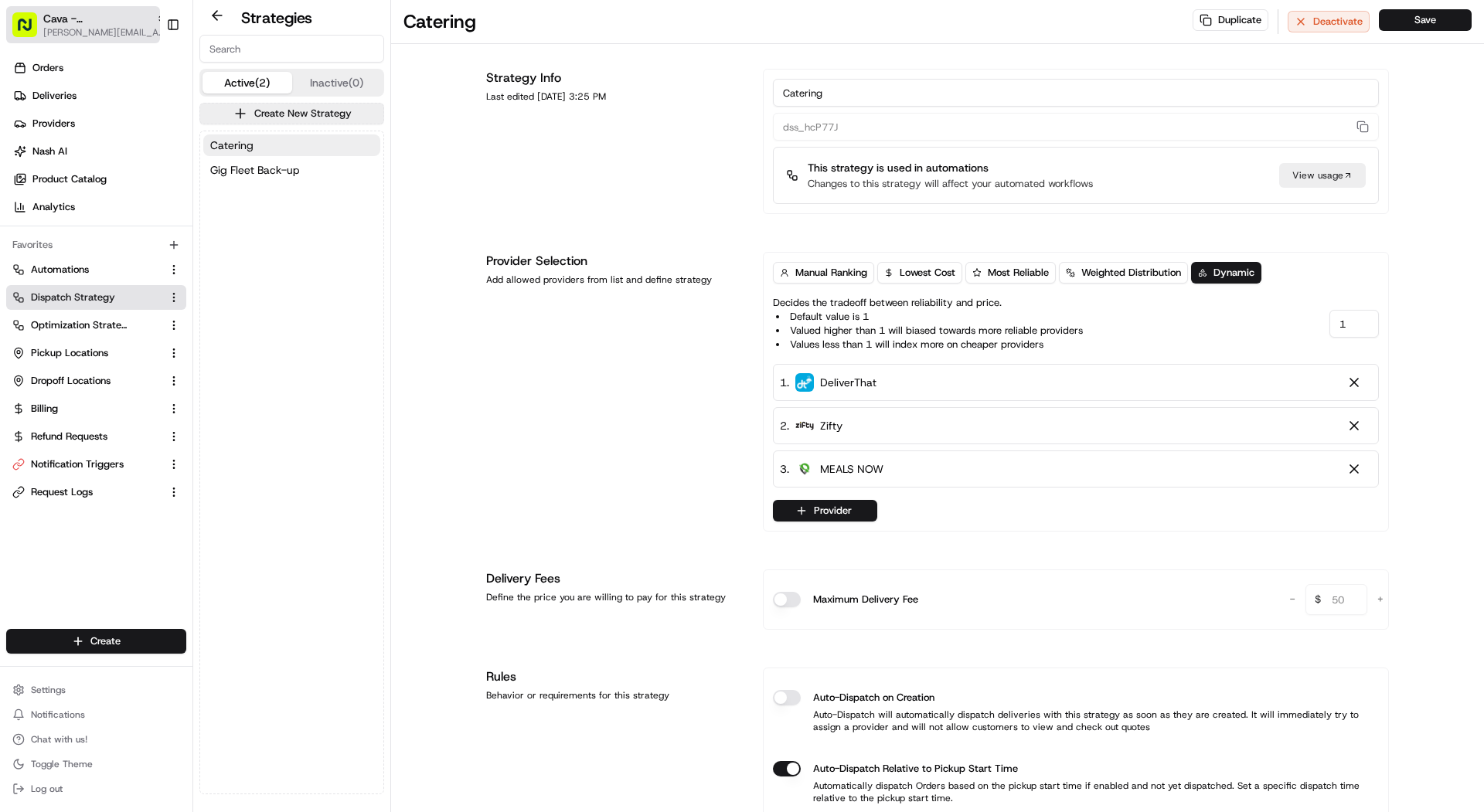
click at [123, 18] on span "Cava - Alexandria" at bounding box center [97, 18] width 107 height 16
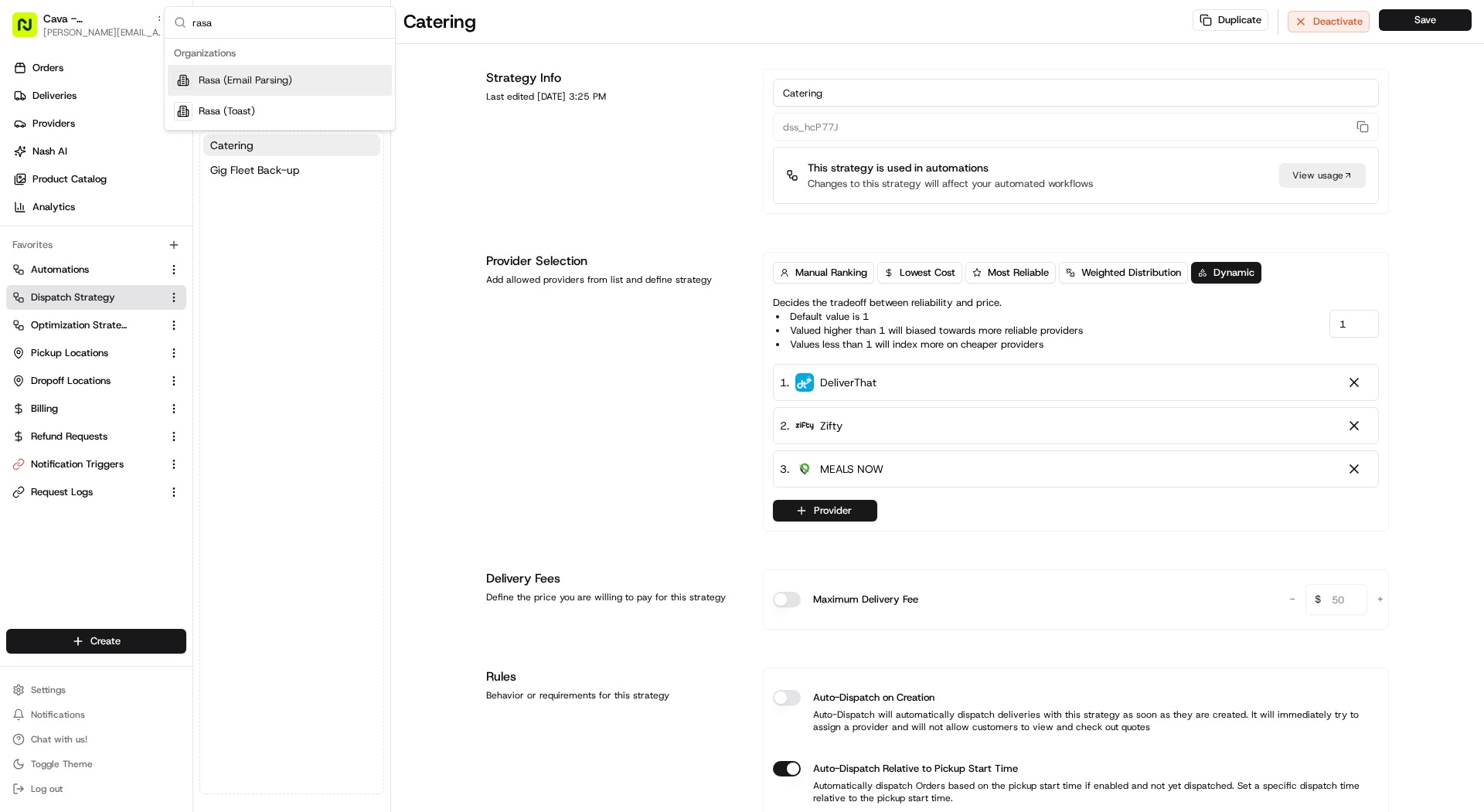
click at [268, 21] on input "rasa" at bounding box center [289, 22] width 194 height 31
type input "rasa"
click at [70, 13] on span "Cava - Alexandria" at bounding box center [97, 18] width 107 height 16
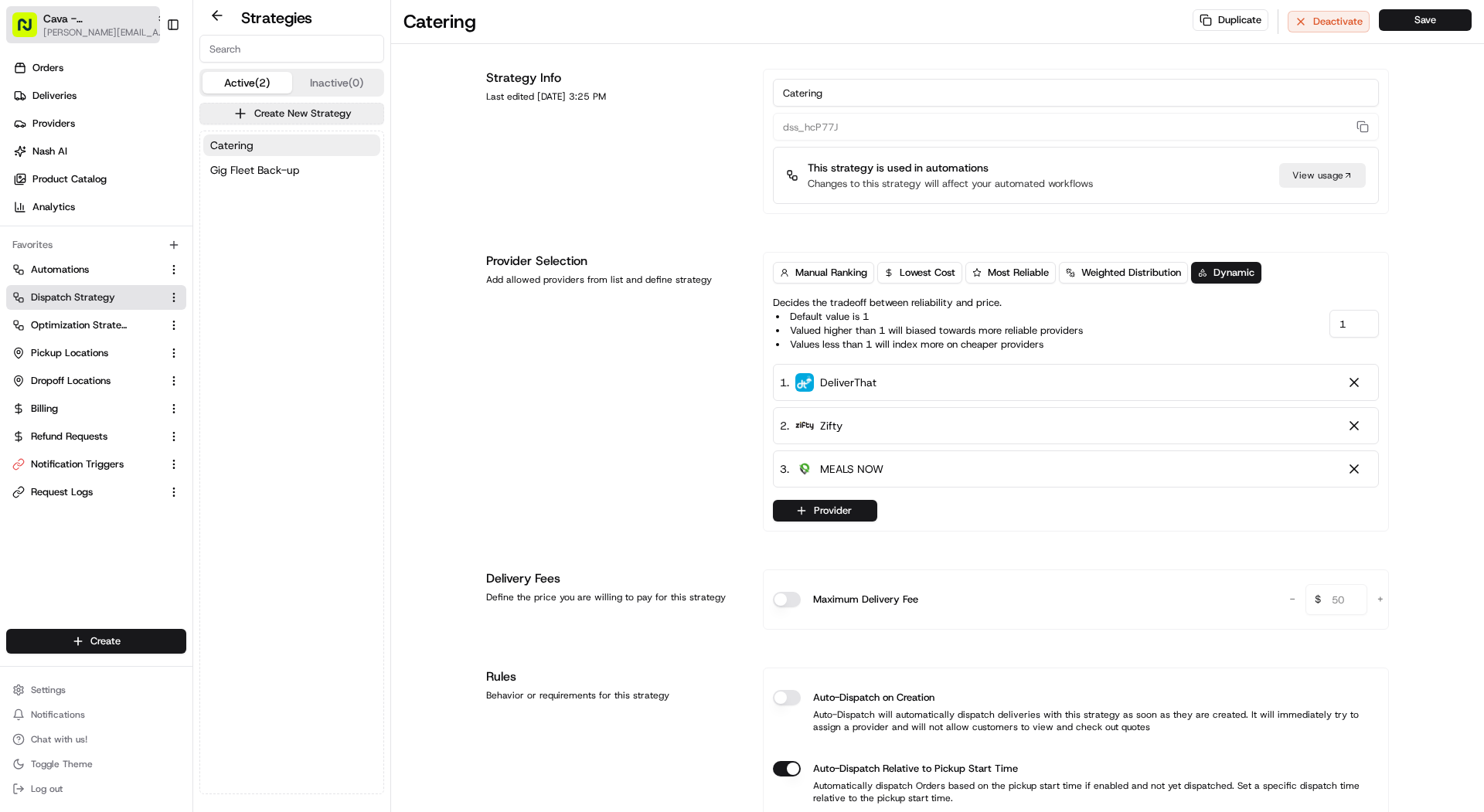
click at [70, 13] on span "Cava - Alexandria" at bounding box center [97, 18] width 107 height 16
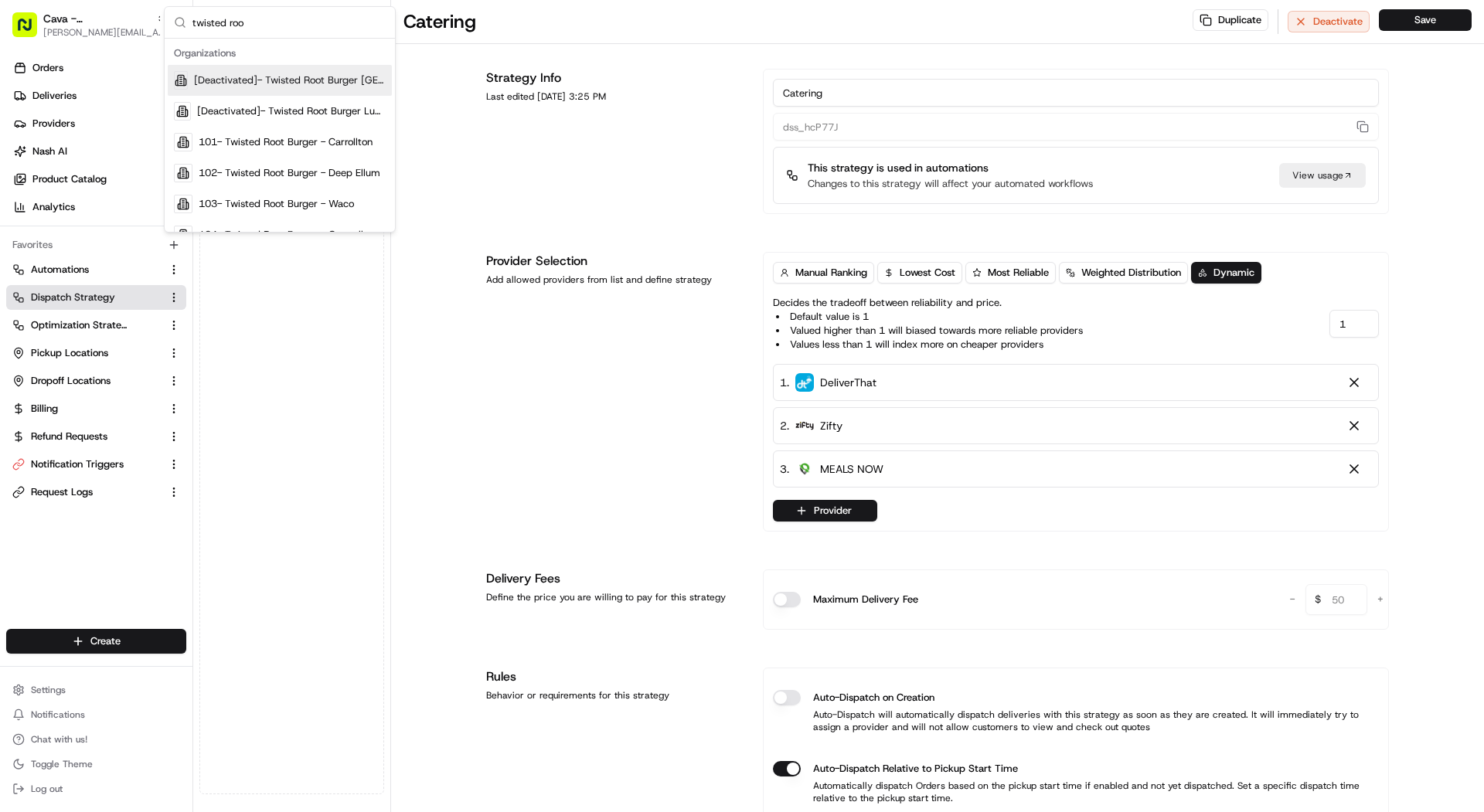
type input "twisted roo"
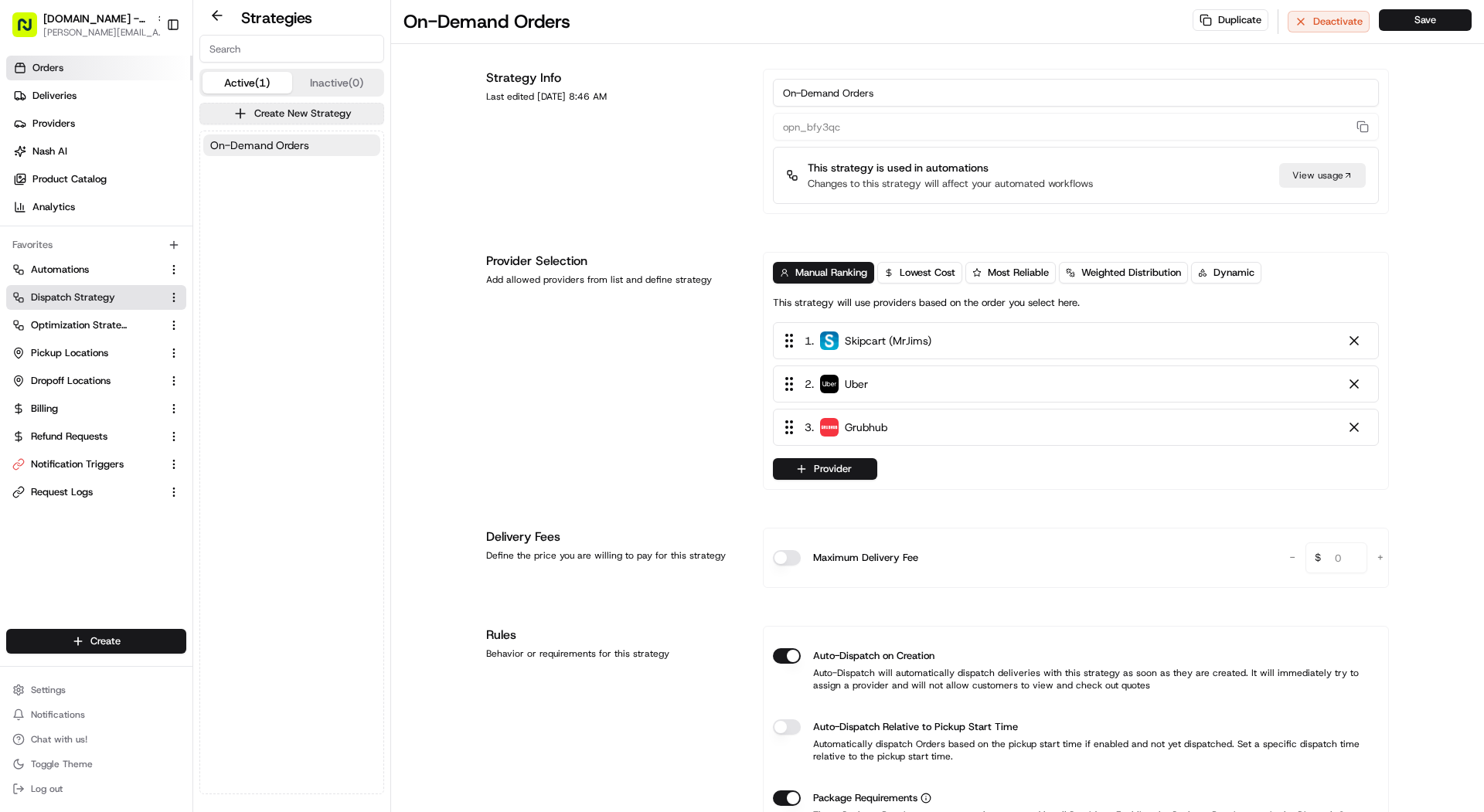
click at [98, 59] on link "Orders" at bounding box center [98, 68] width 186 height 25
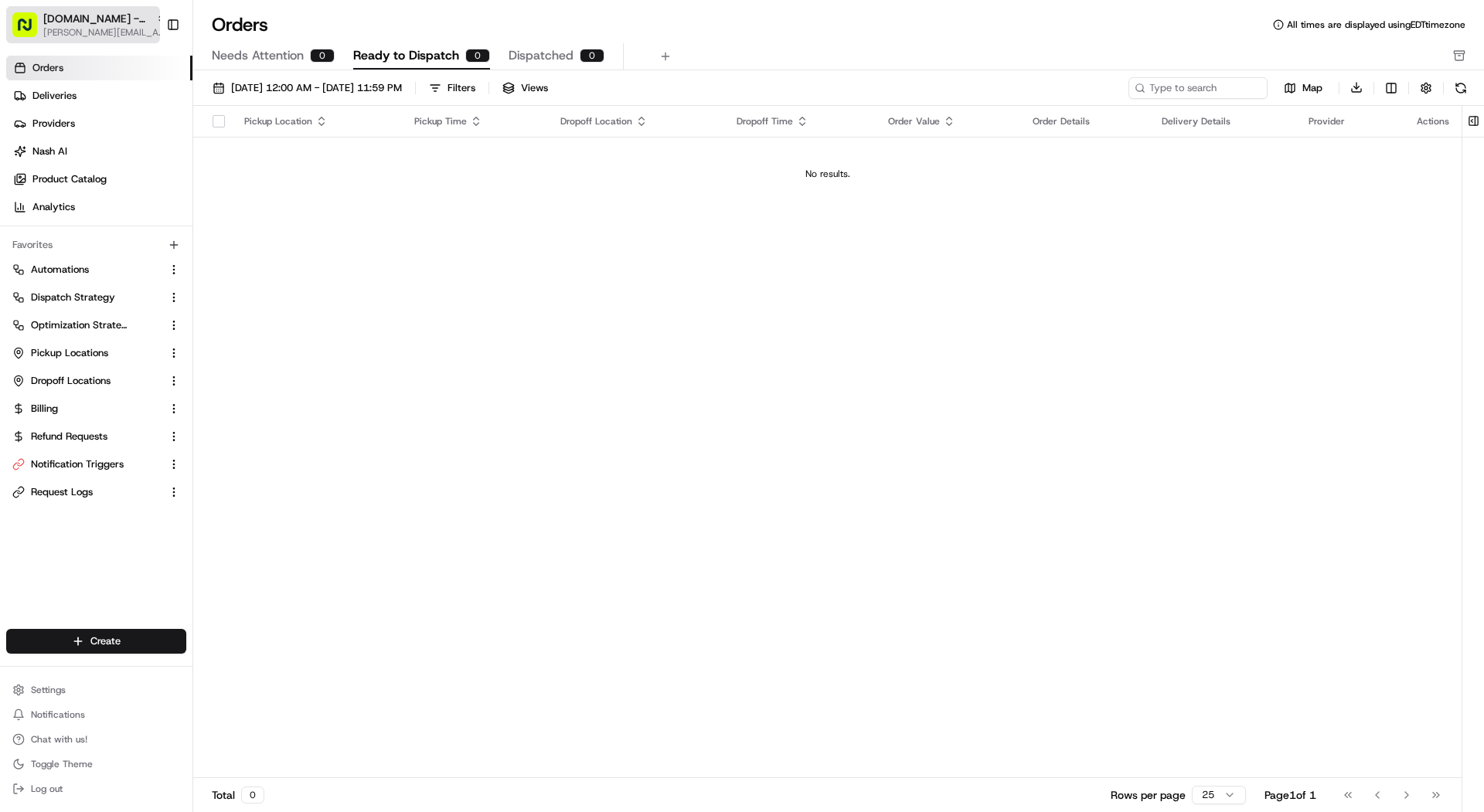
click at [95, 19] on span "MrJims.Pizza - Carrollton" at bounding box center [97, 18] width 107 height 16
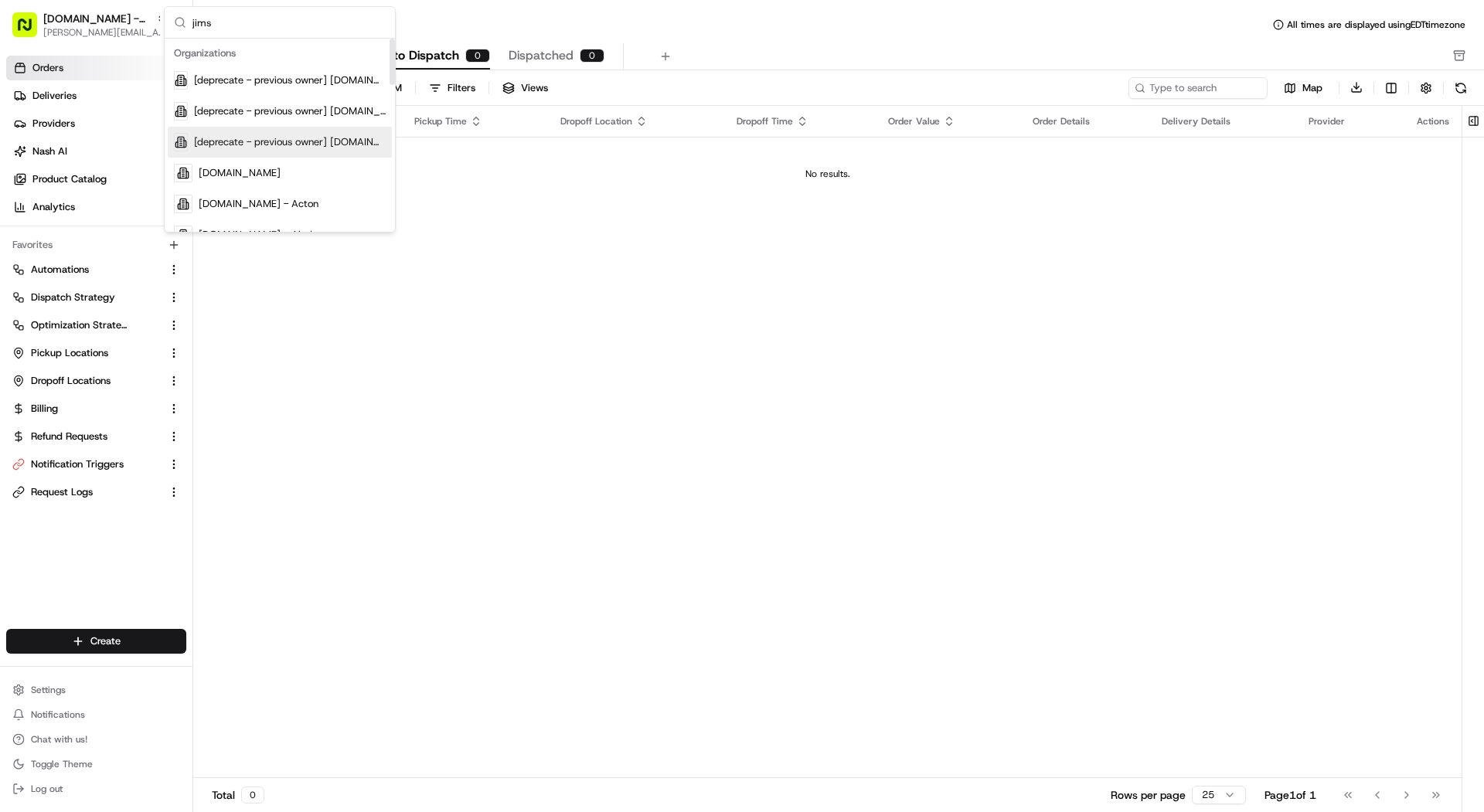
scroll to position [609, 0]
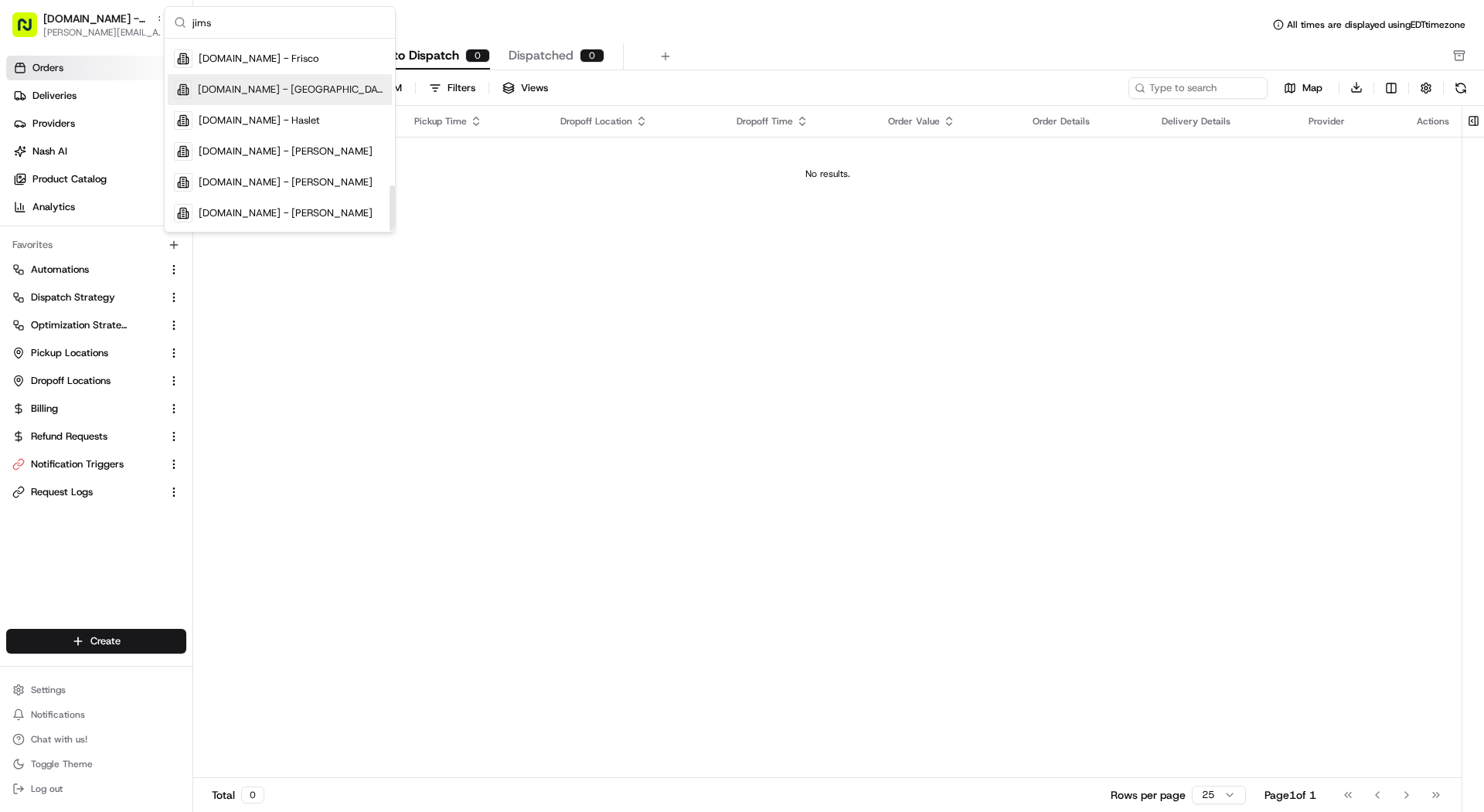
type input "jims"
click at [329, 89] on div "MrJims.Pizza - Grand Prairie" at bounding box center [279, 89] width 224 height 31
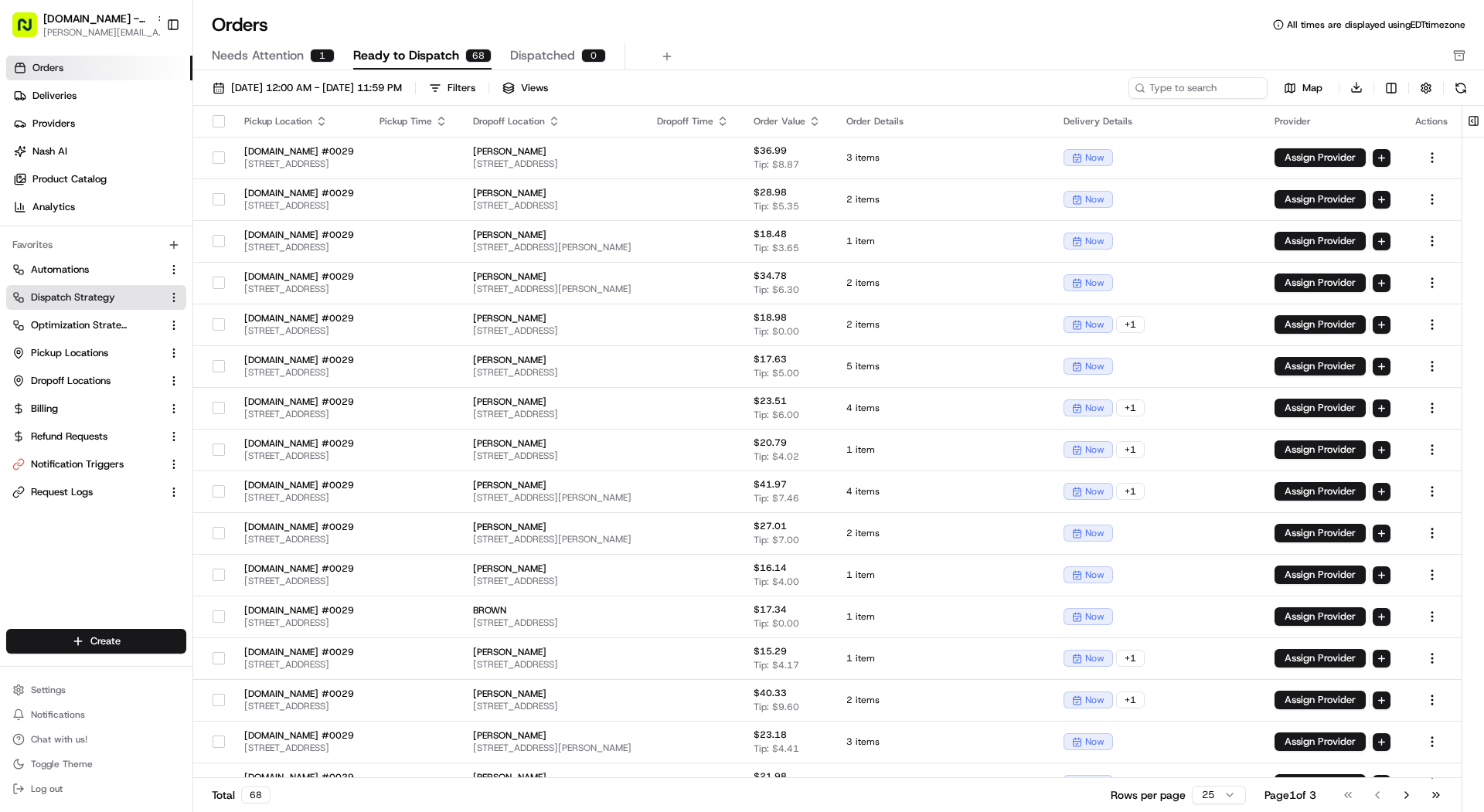
click at [96, 294] on span "Dispatch Strategy" at bounding box center [73, 297] width 84 height 14
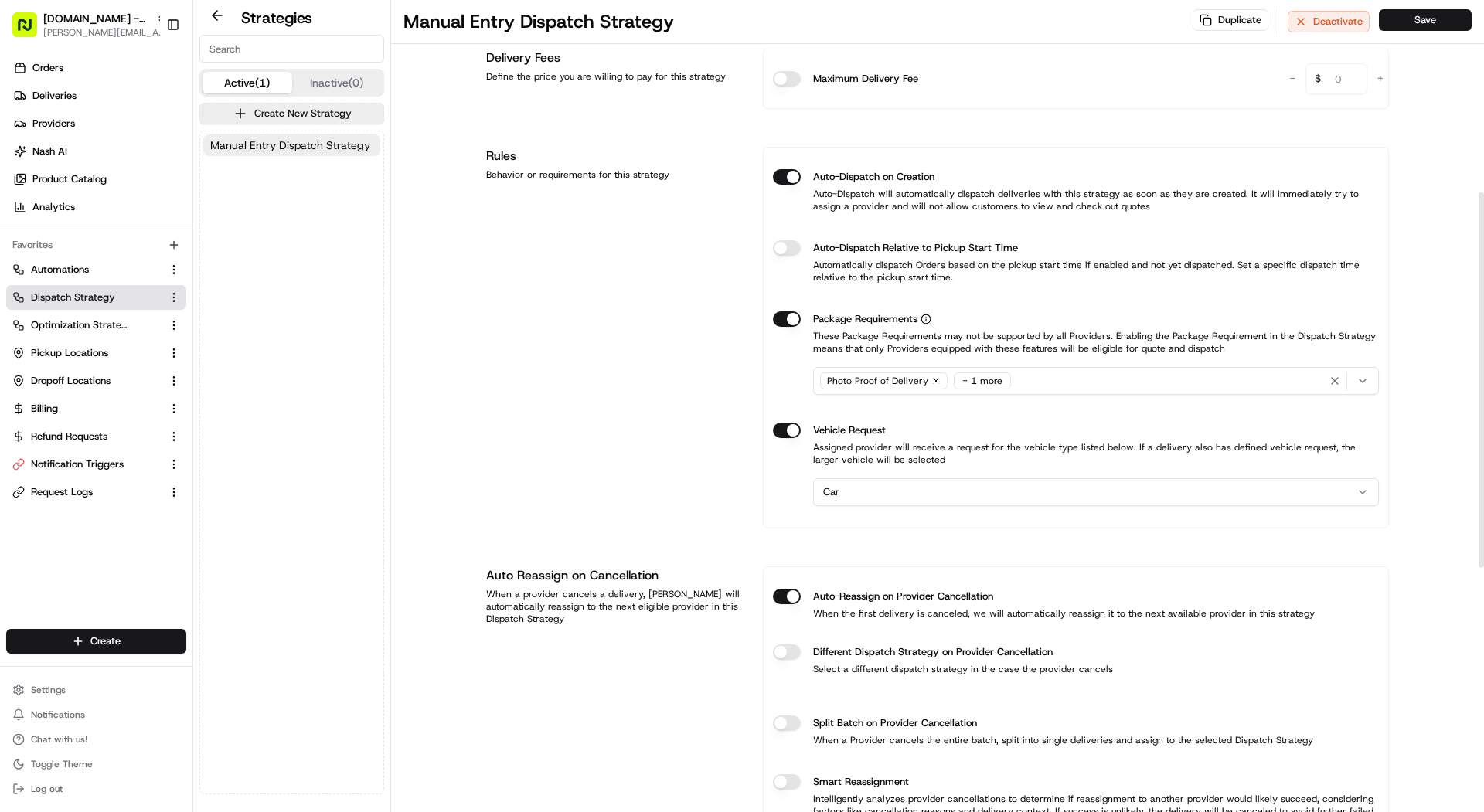
scroll to position [945, 0]
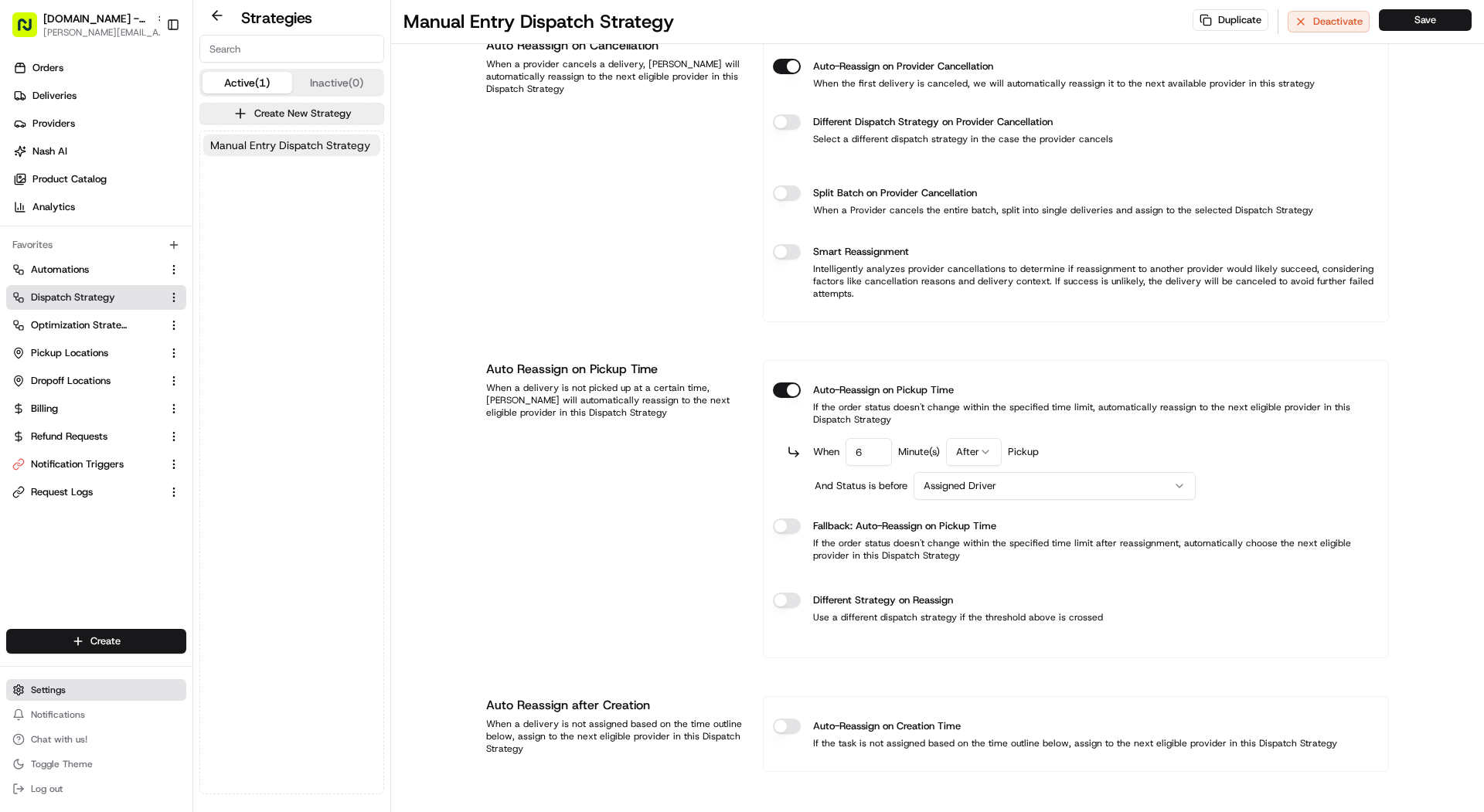
click at [65, 694] on span "Settings" at bounding box center [48, 689] width 35 height 13
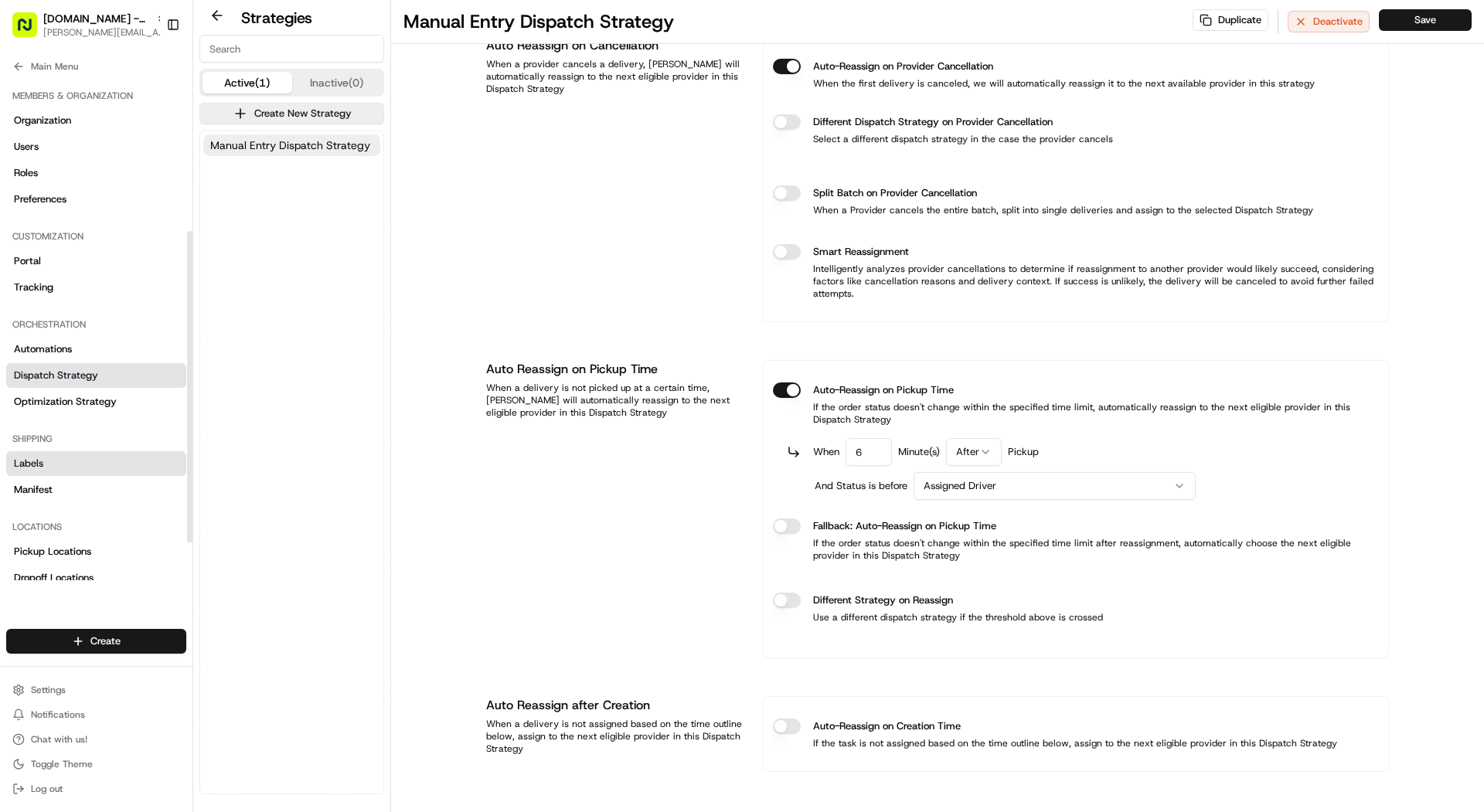
scroll to position [307, 0]
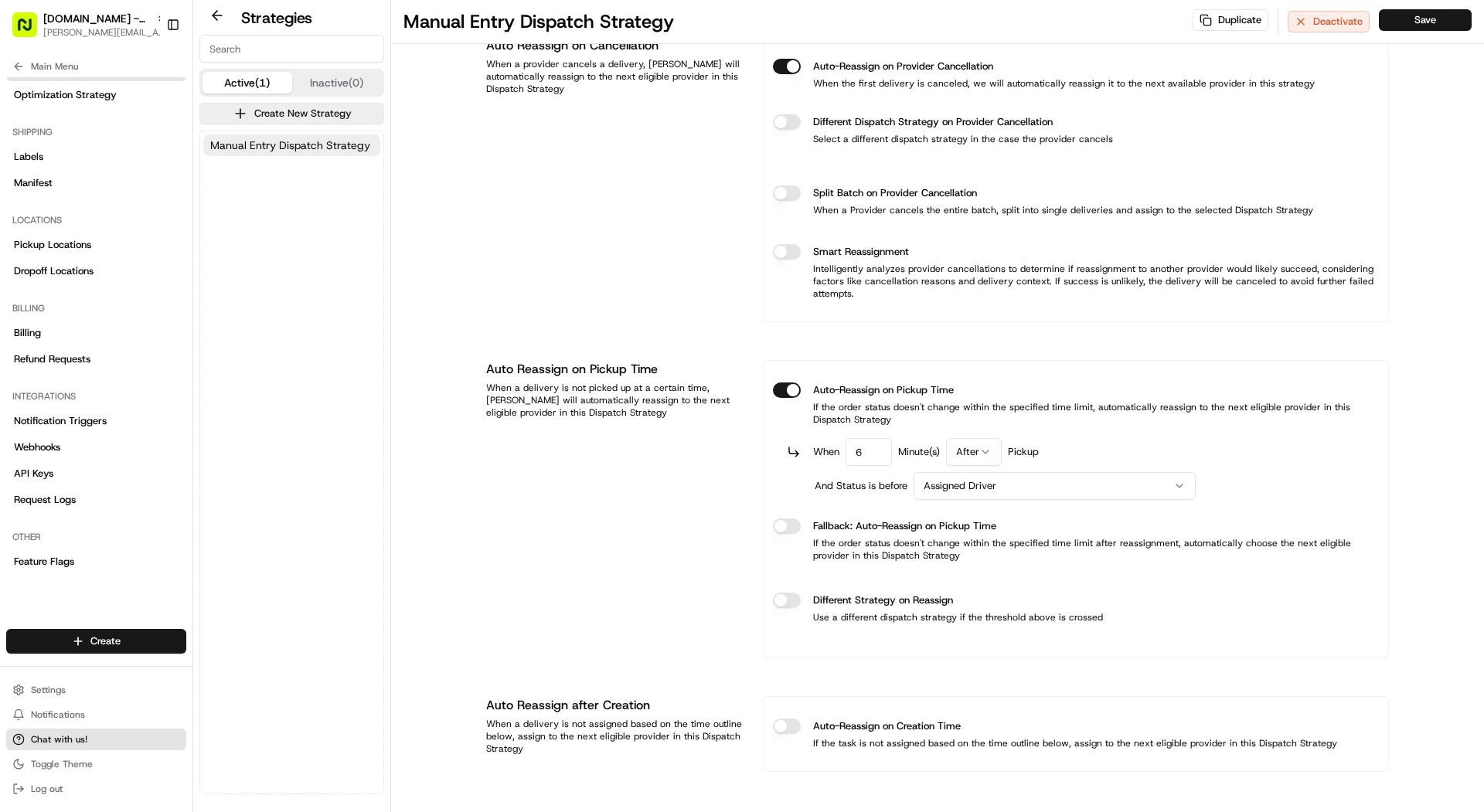
click at [128, 734] on button "Chat with us!" at bounding box center [96, 739] width 180 height 22
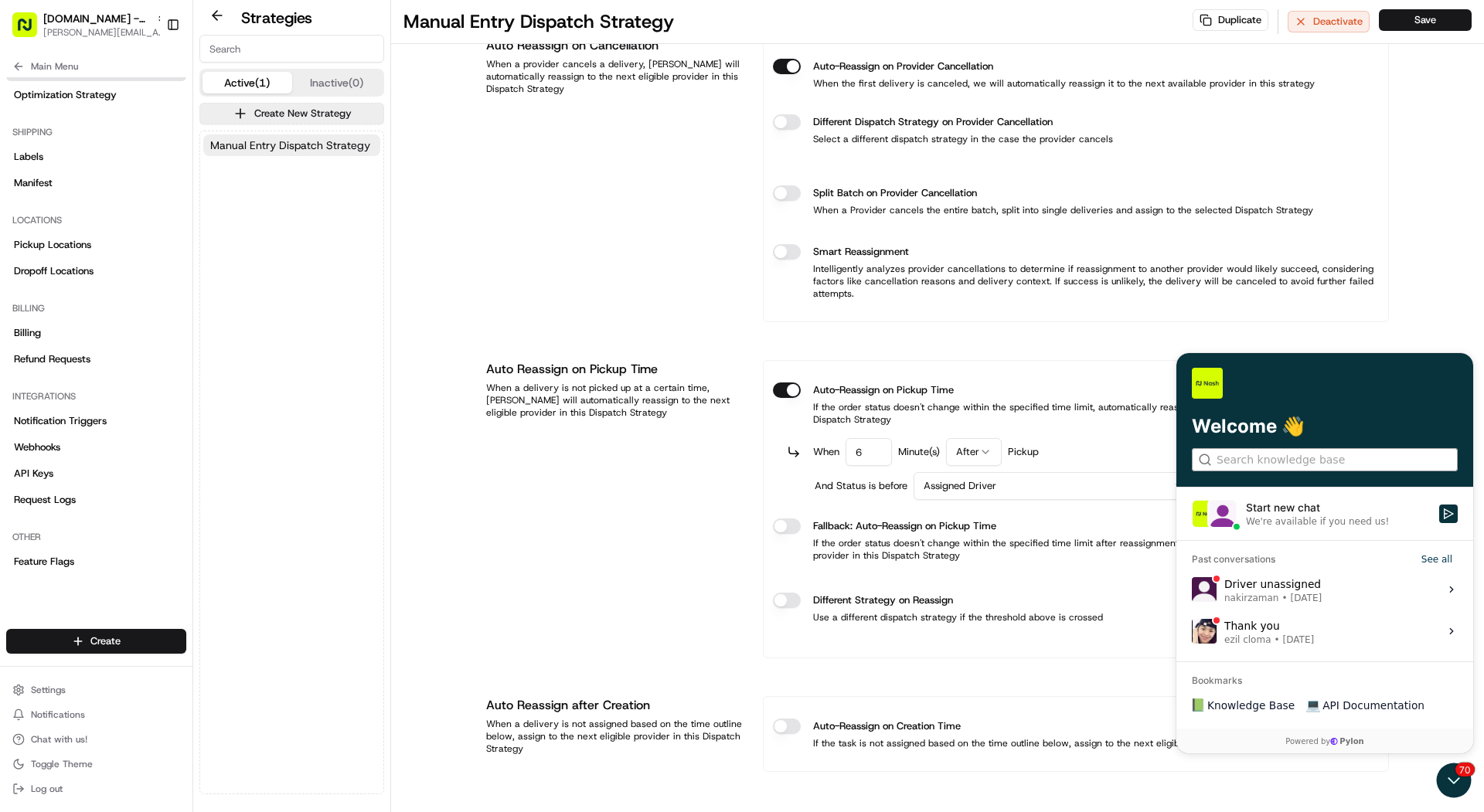
click at [1329, 471] on label at bounding box center [1325, 459] width 266 height 23
click at [1329, 468] on input "search" at bounding box center [1324, 459] width 215 height 16
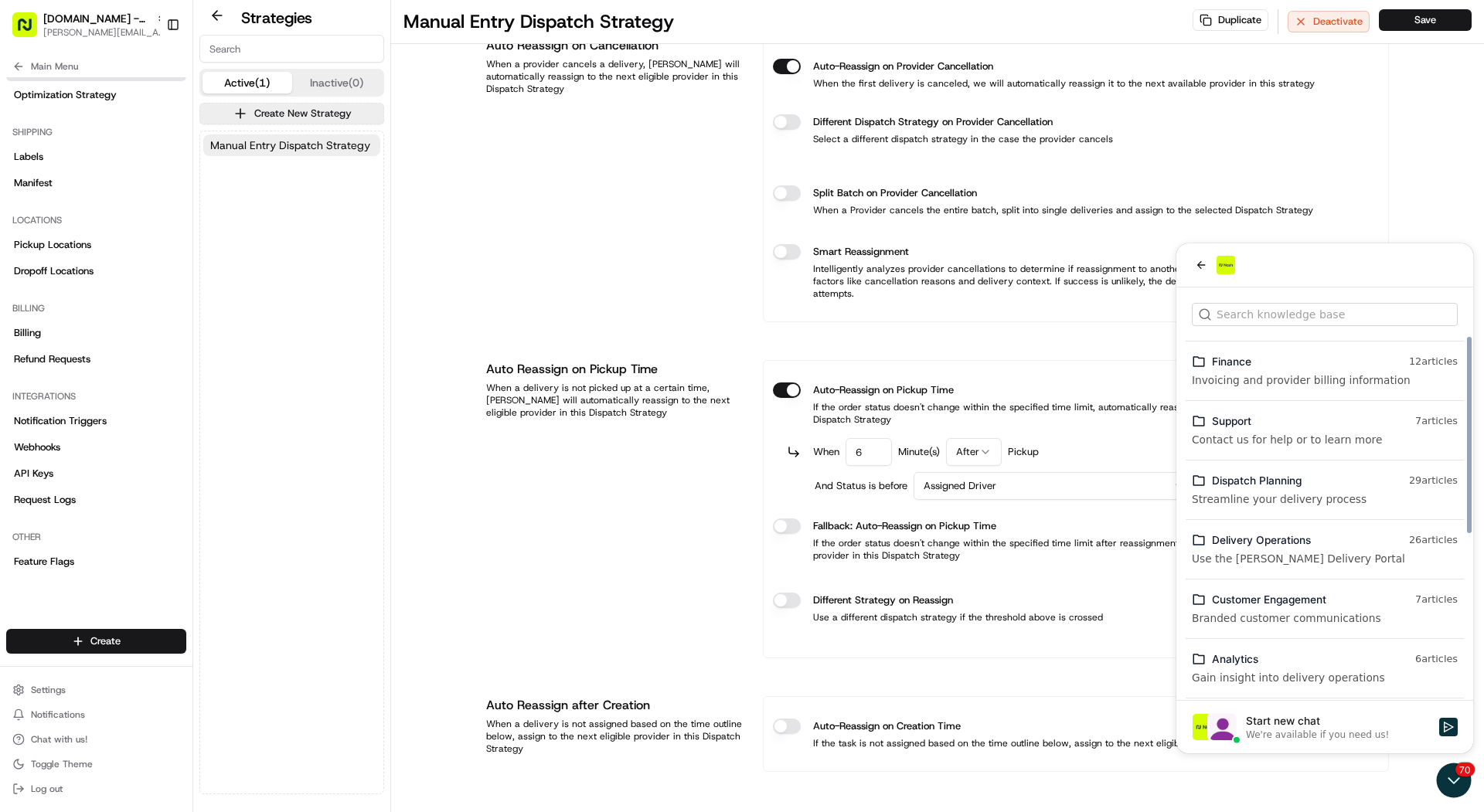
scroll to position [76, 0]
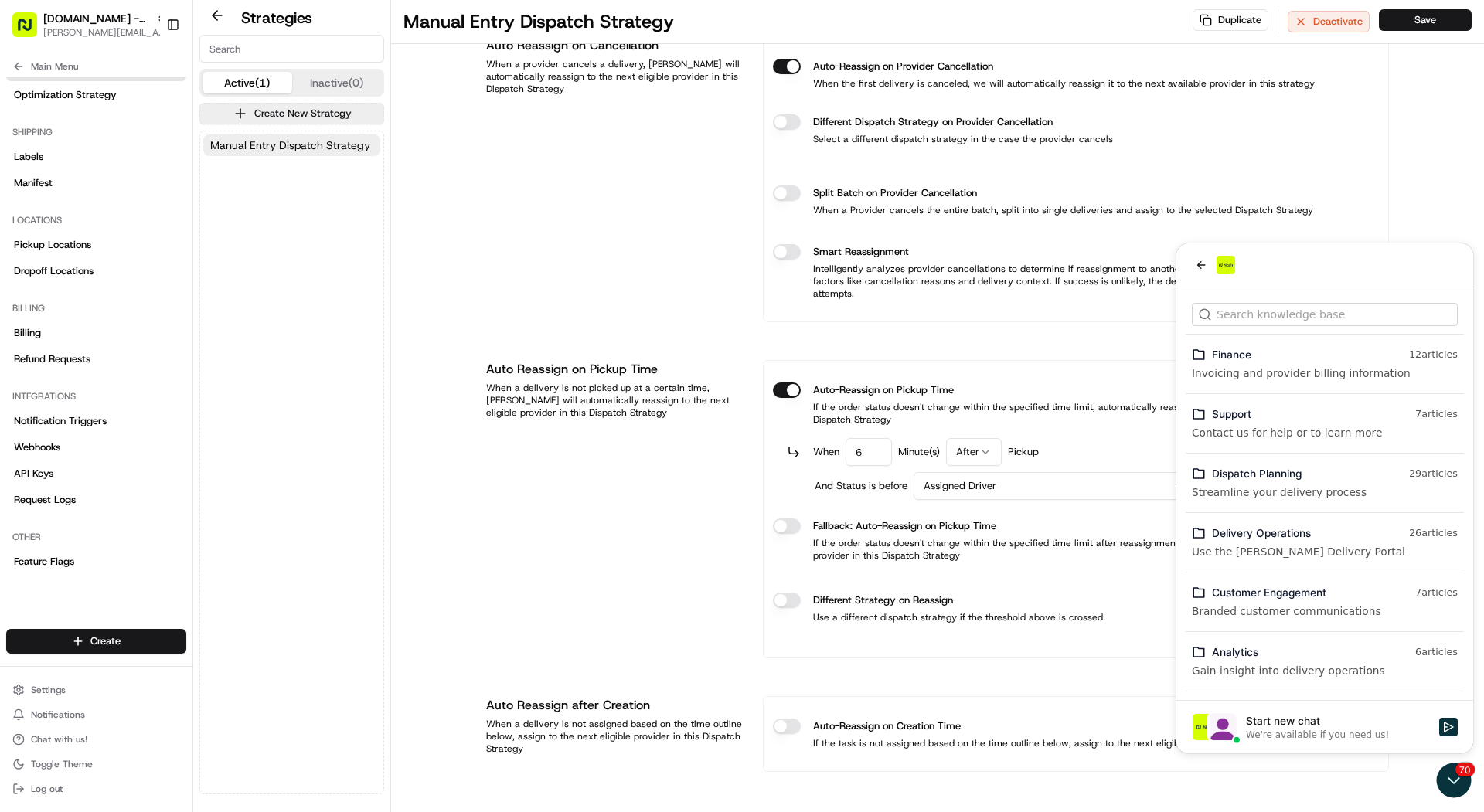
click at [1370, 459] on div "Dispatch Planning 29 article s Streamline your delivery process" at bounding box center [1325, 483] width 279 height 47
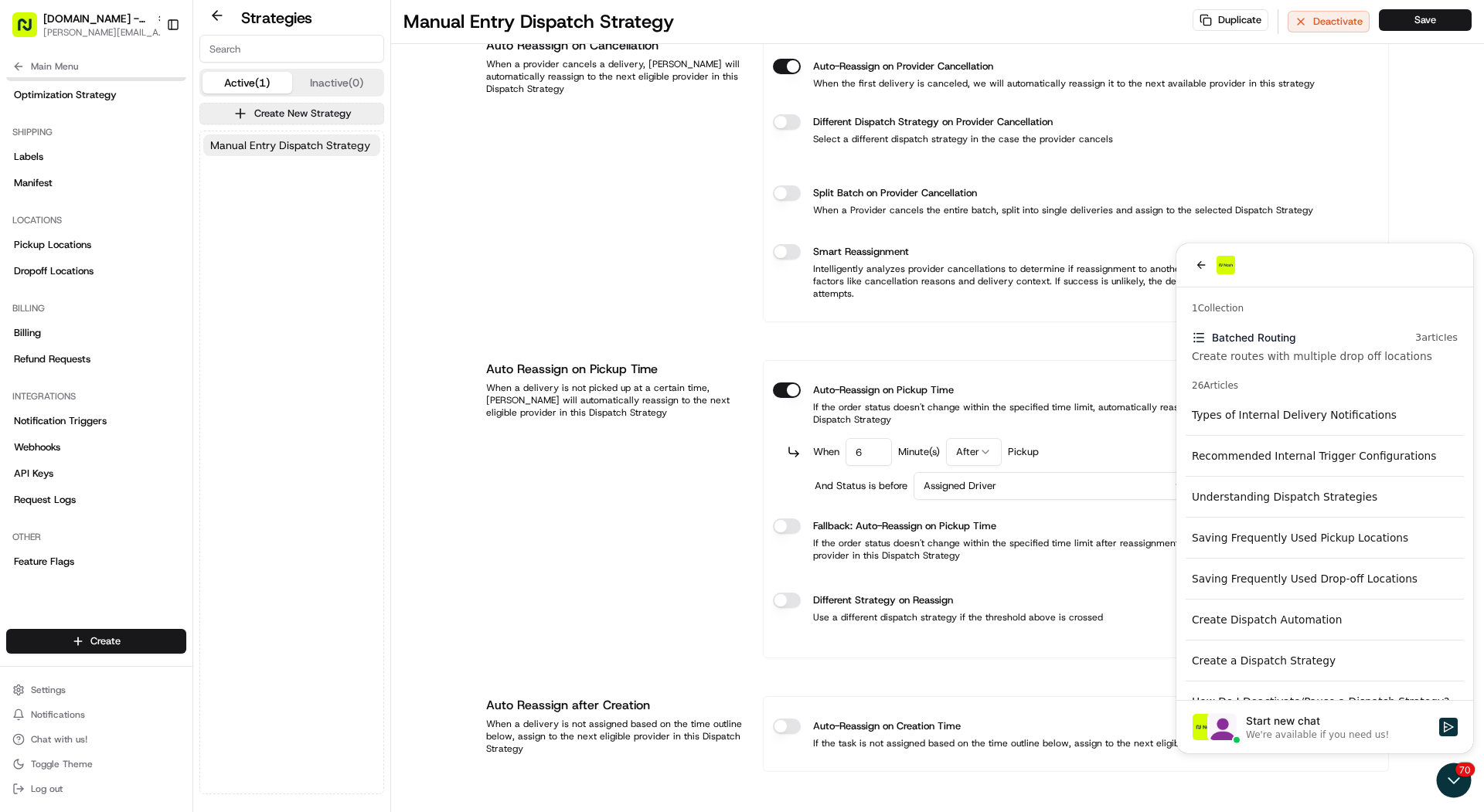
scroll to position [0, 0]
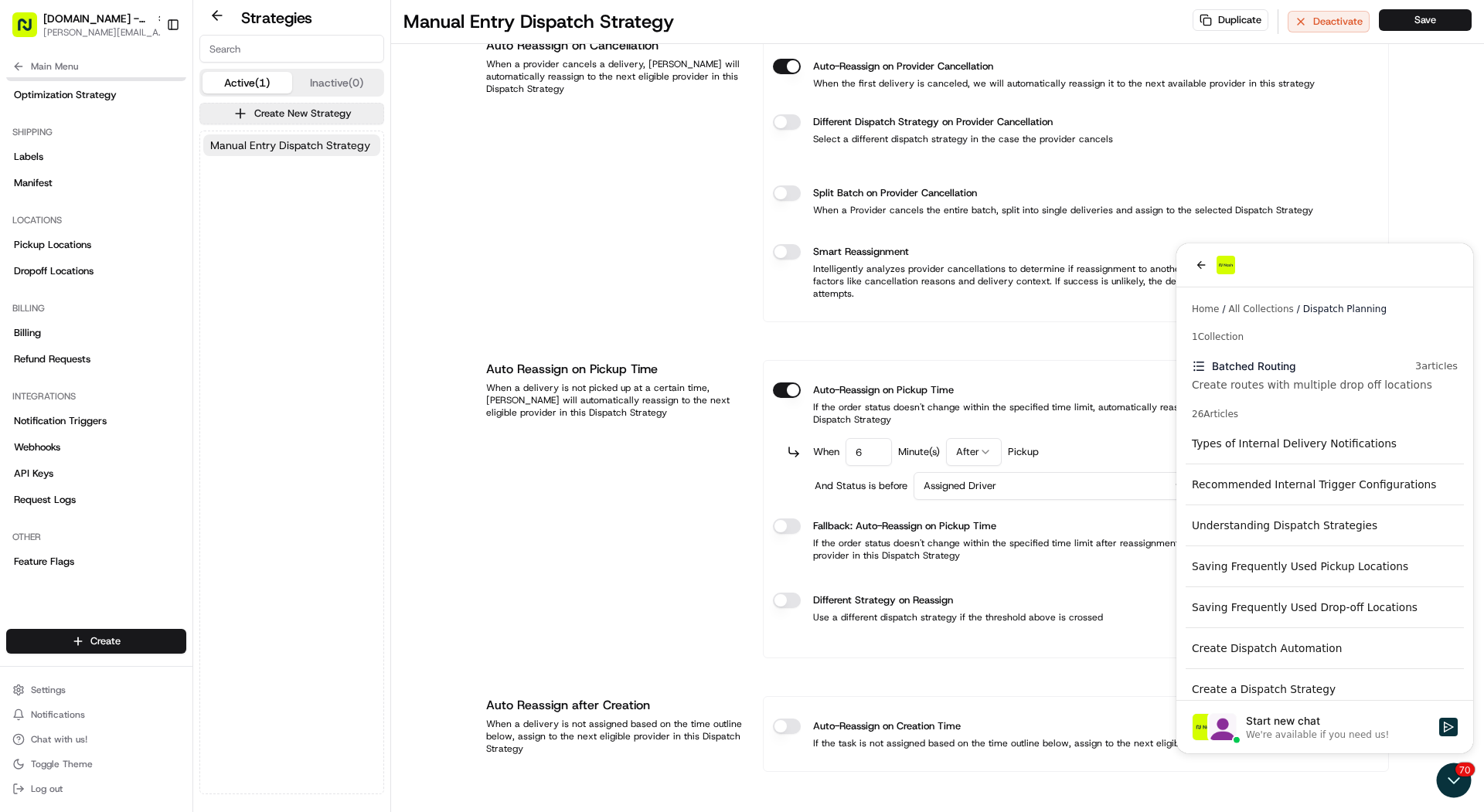
click at [1195, 276] on div at bounding box center [1325, 265] width 297 height 44
click at [1200, 273] on button "back" at bounding box center [1201, 265] width 18 height 18
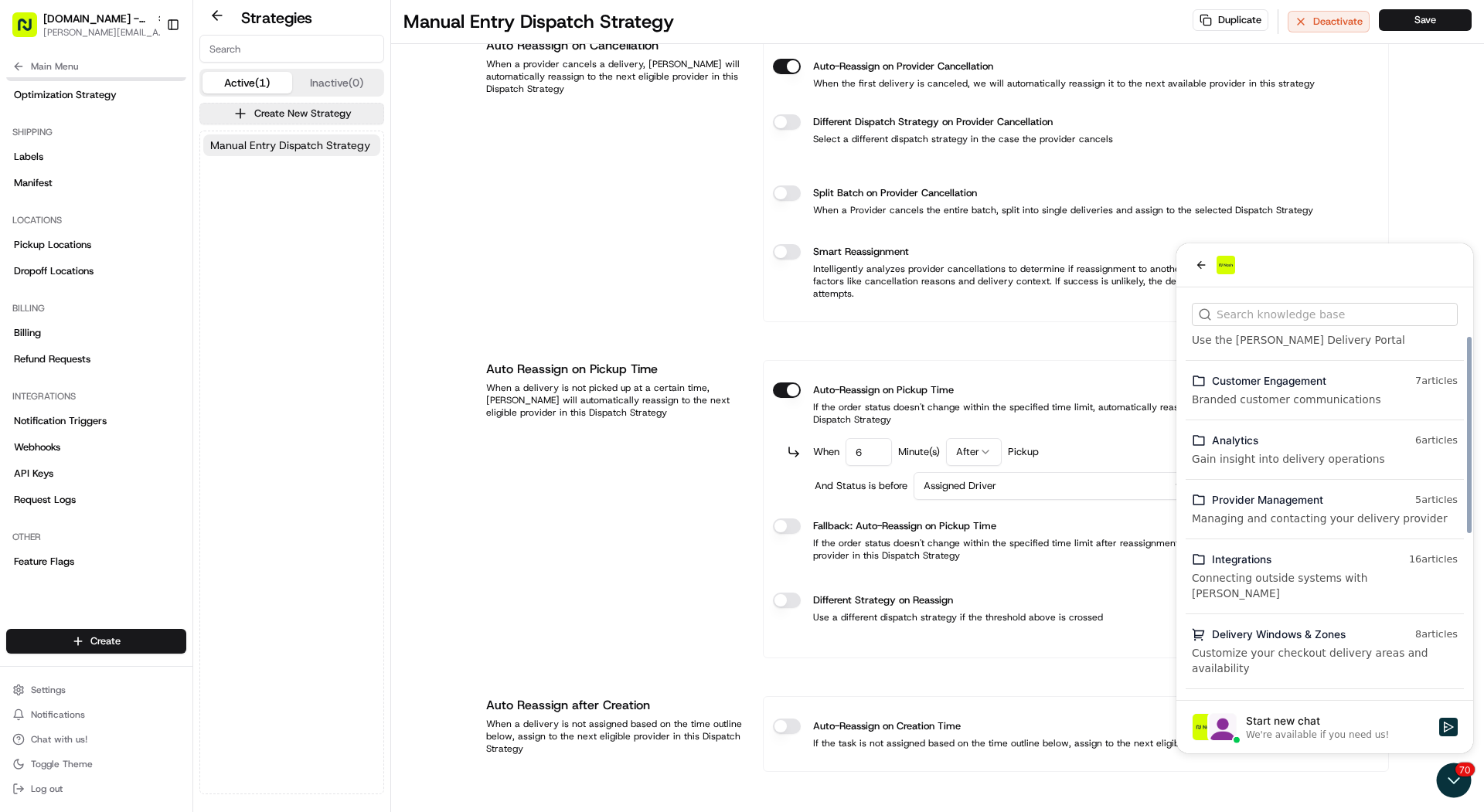
scroll to position [304, 0]
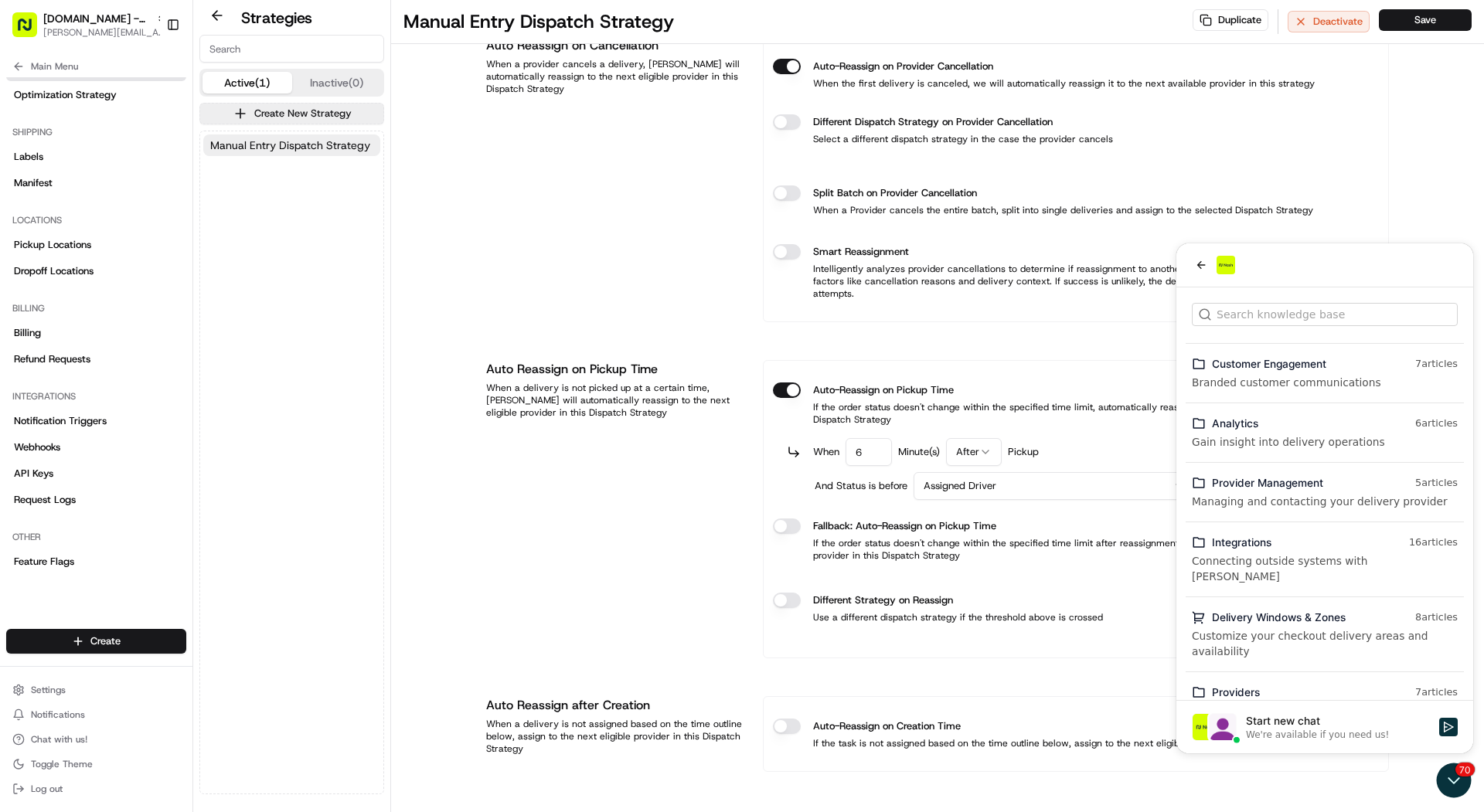
click at [1380, 684] on div "Providers" at bounding box center [1310, 692] width 197 height 16
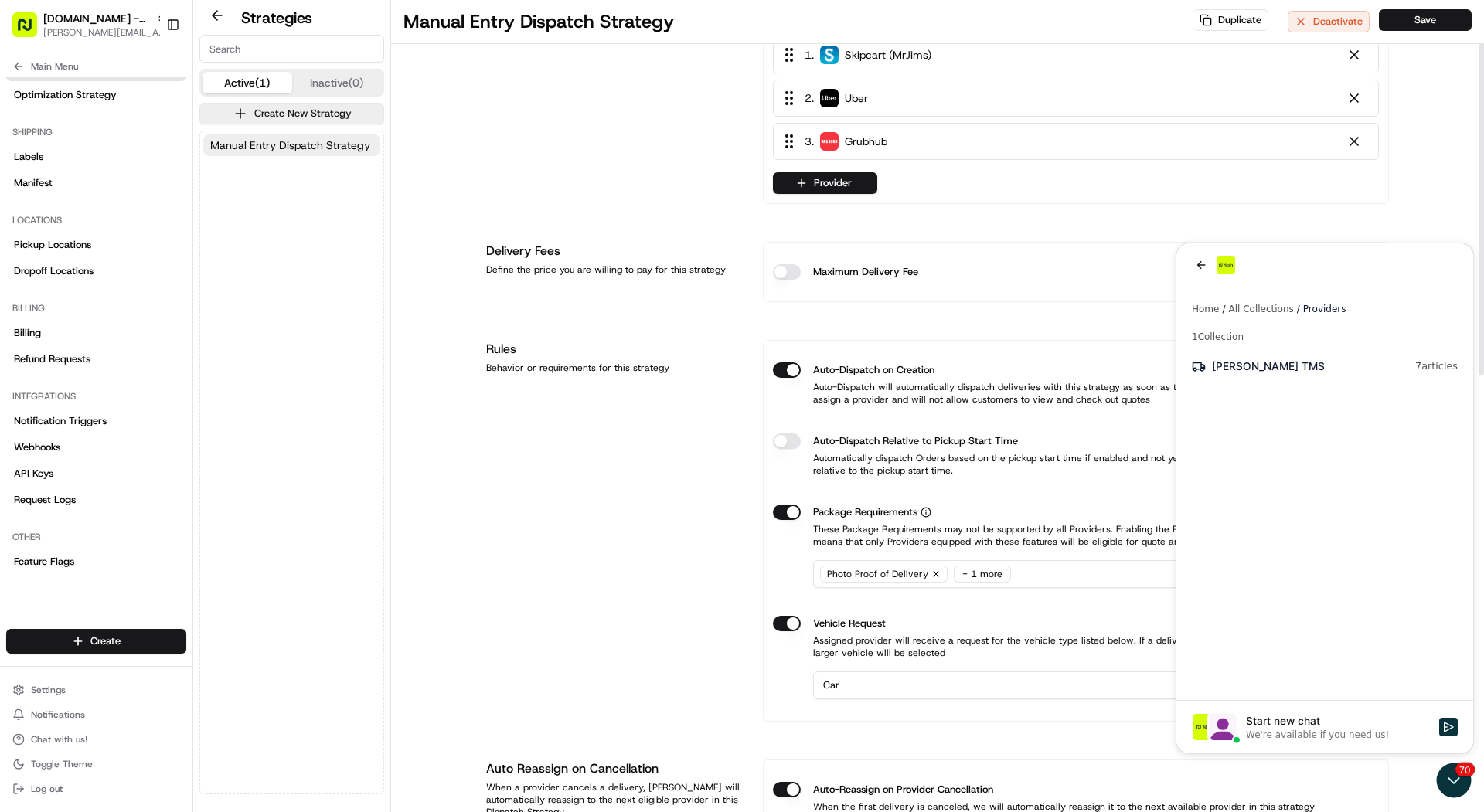
scroll to position [0, 0]
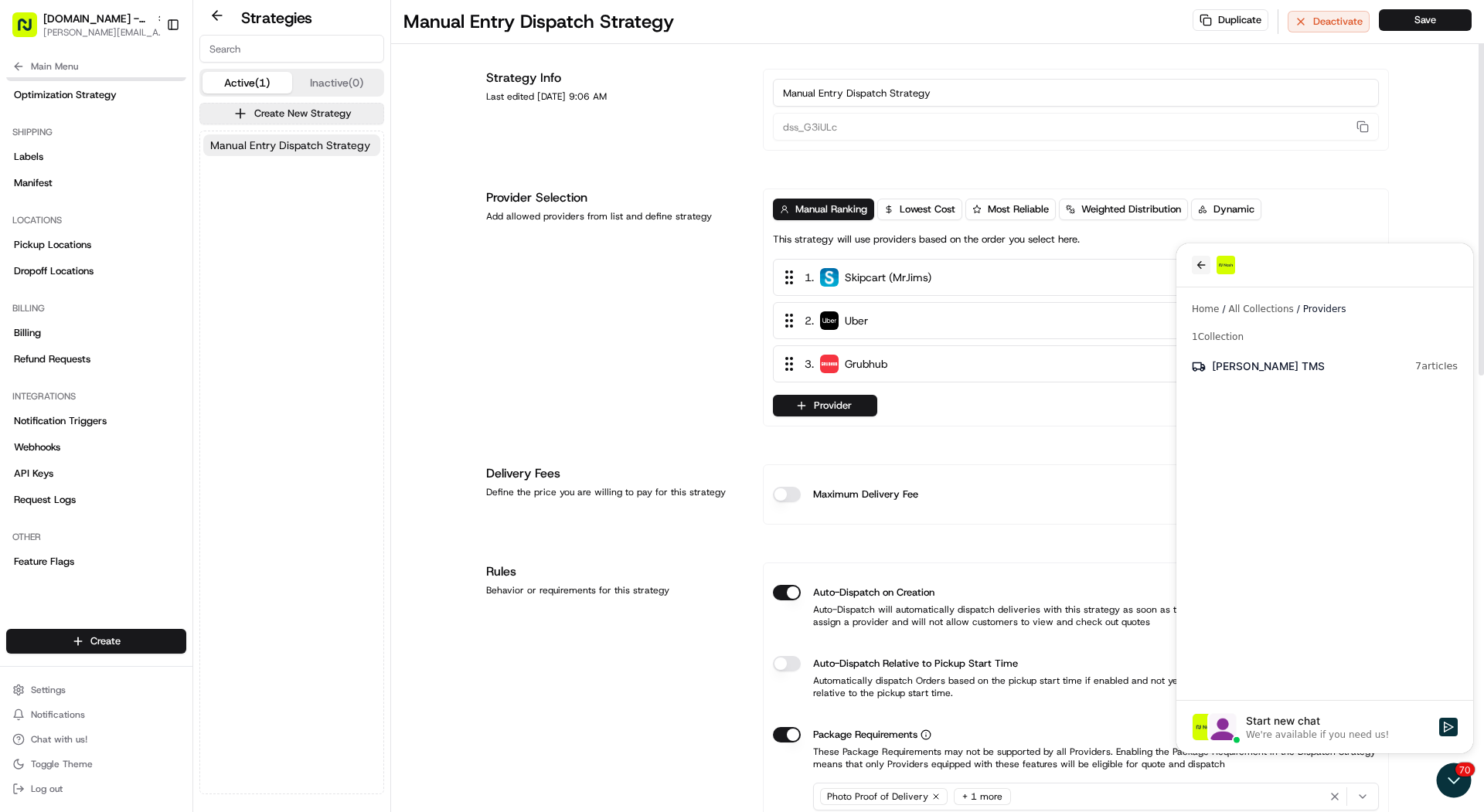
click at [1195, 260] on icon "back" at bounding box center [1200, 264] width 13 height 13
